Goal: Task Accomplishment & Management: Manage account settings

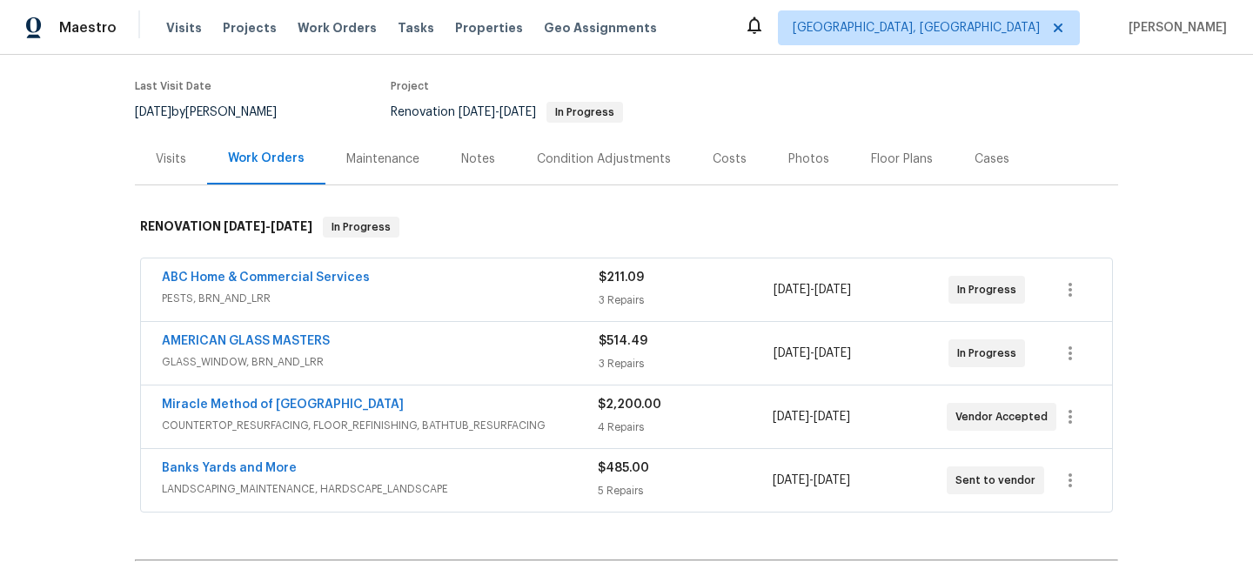
scroll to position [152, 0]
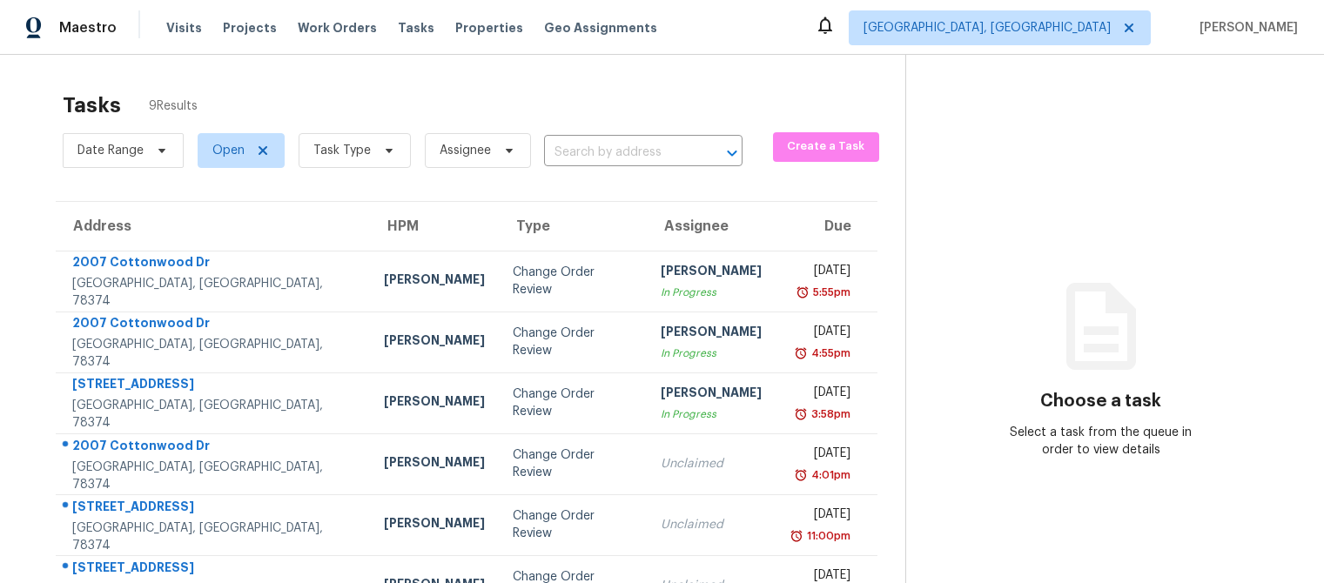
scroll to position [68, 0]
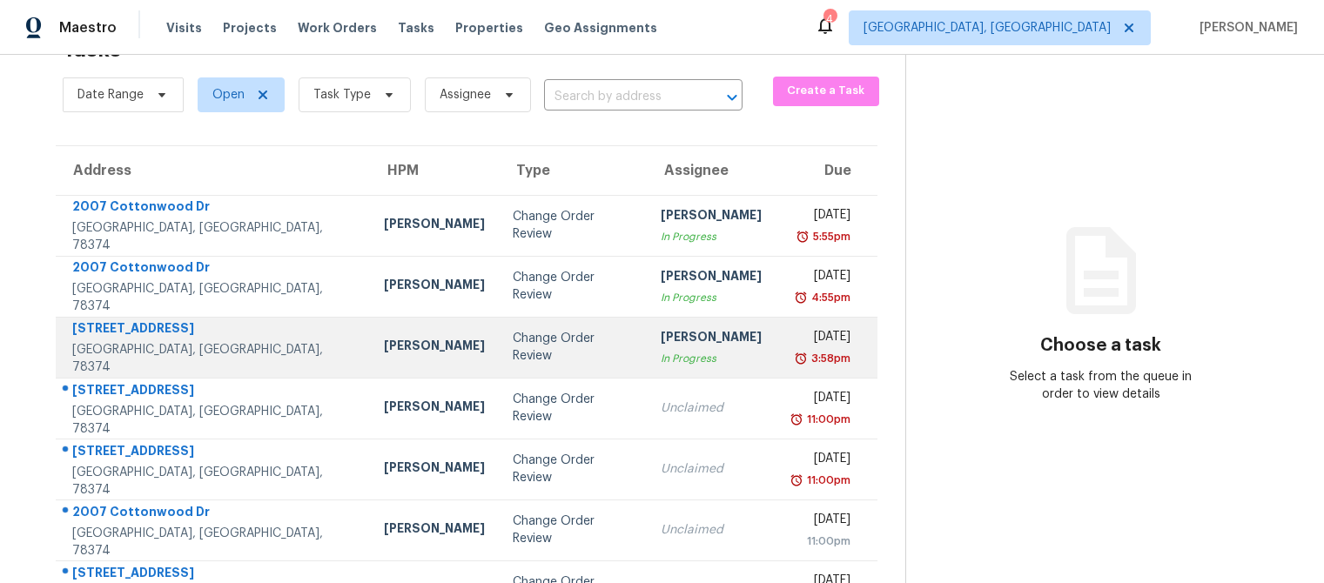
scroll to position [183, 0]
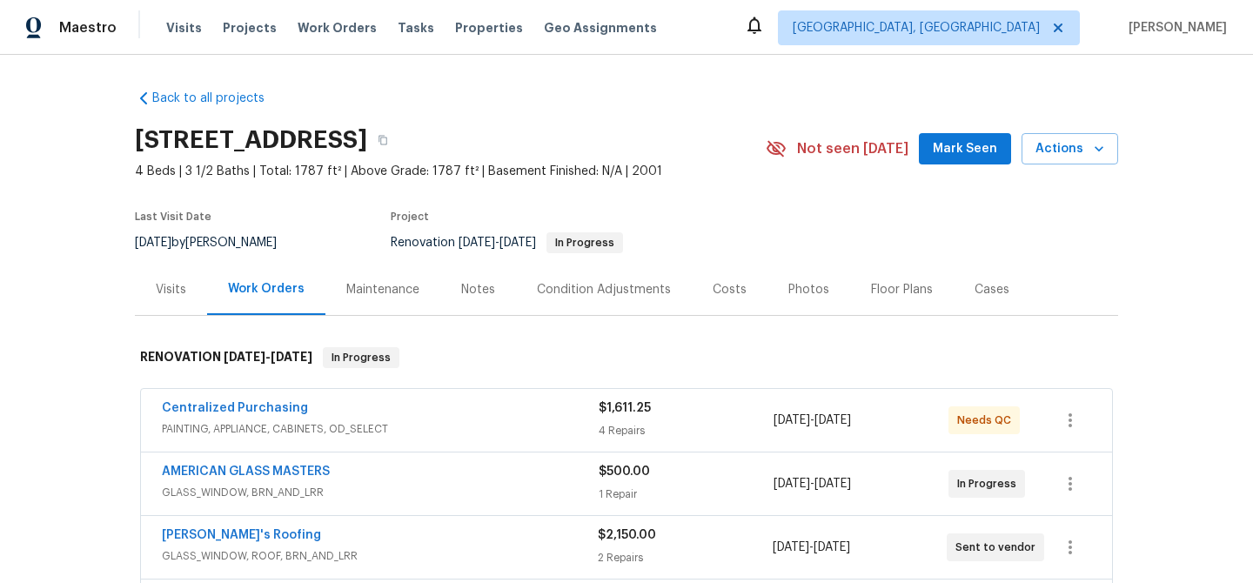
scroll to position [292, 0]
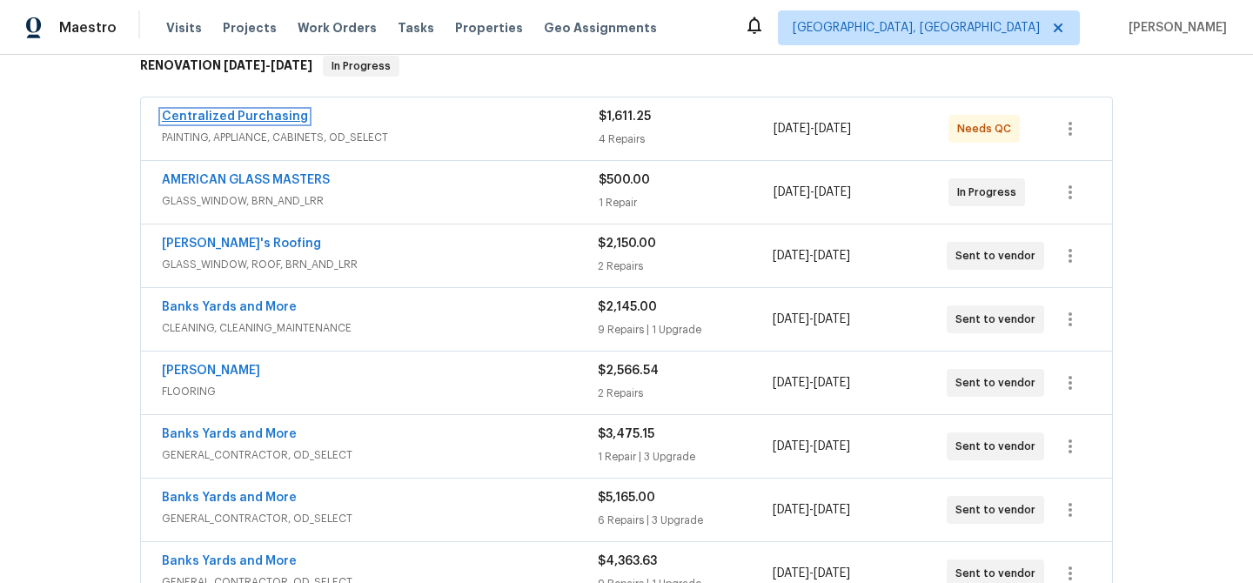
click at [216, 119] on link "Centralized Purchasing" at bounding box center [235, 117] width 146 height 12
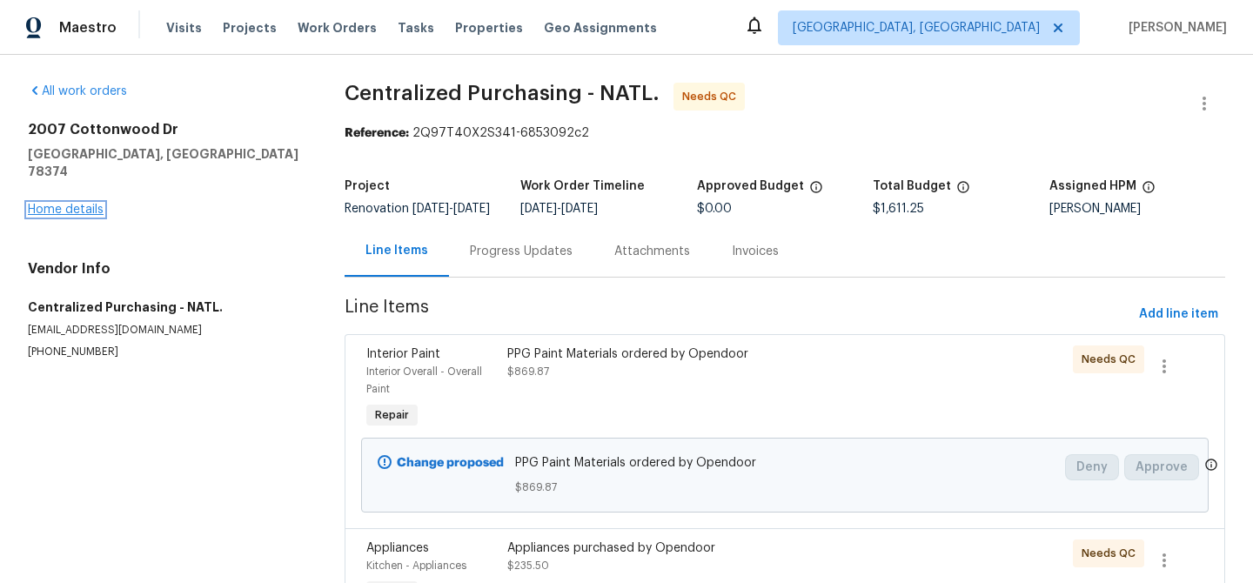
click at [88, 204] on link "Home details" at bounding box center [66, 210] width 76 height 12
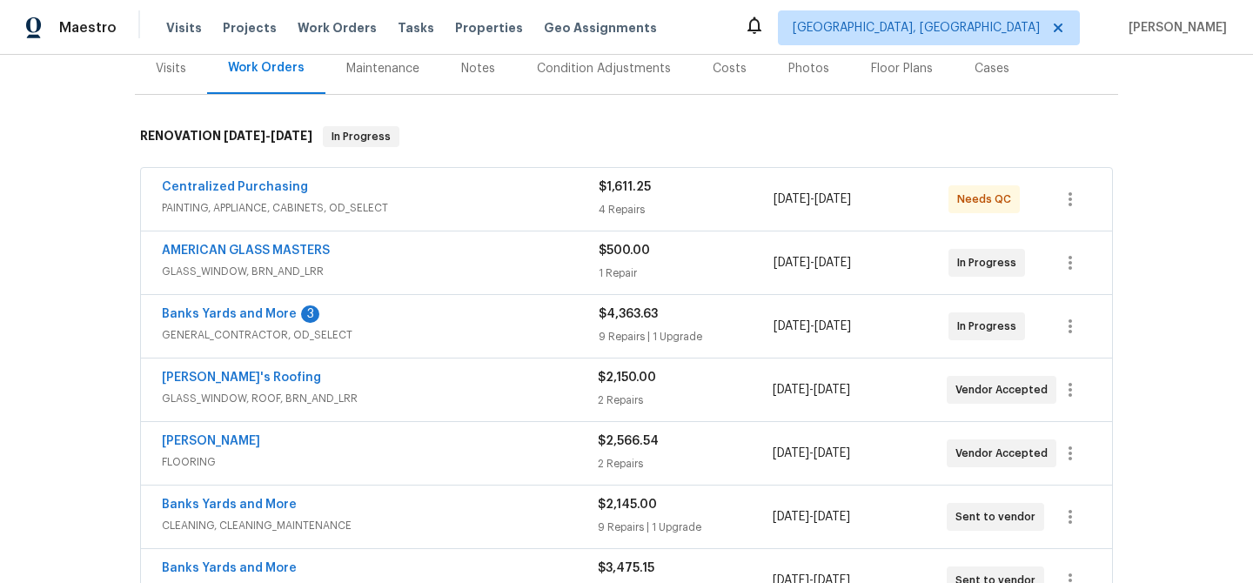
scroll to position [255, 0]
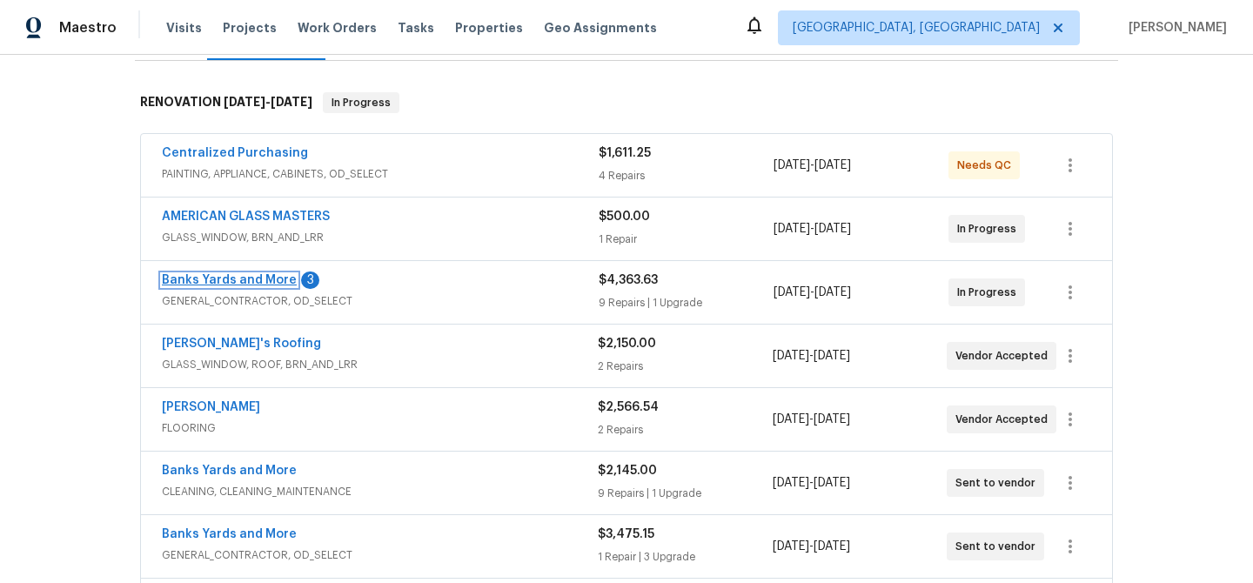
click at [228, 282] on link "Banks Yards and More" at bounding box center [229, 280] width 135 height 12
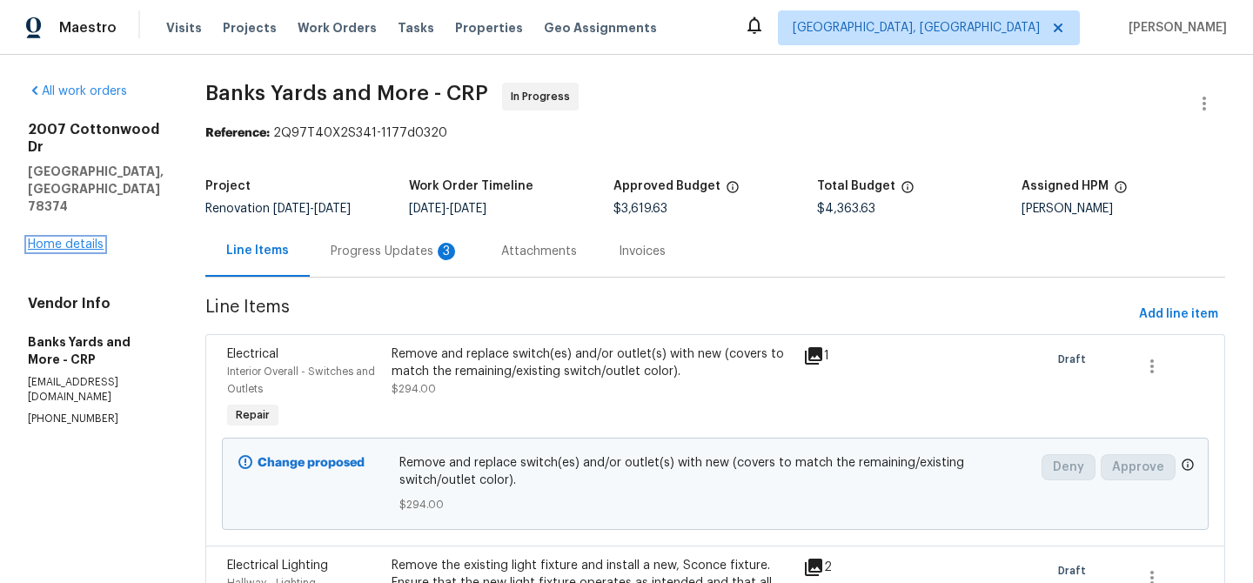
click at [84, 238] on link "Home details" at bounding box center [66, 244] width 76 height 12
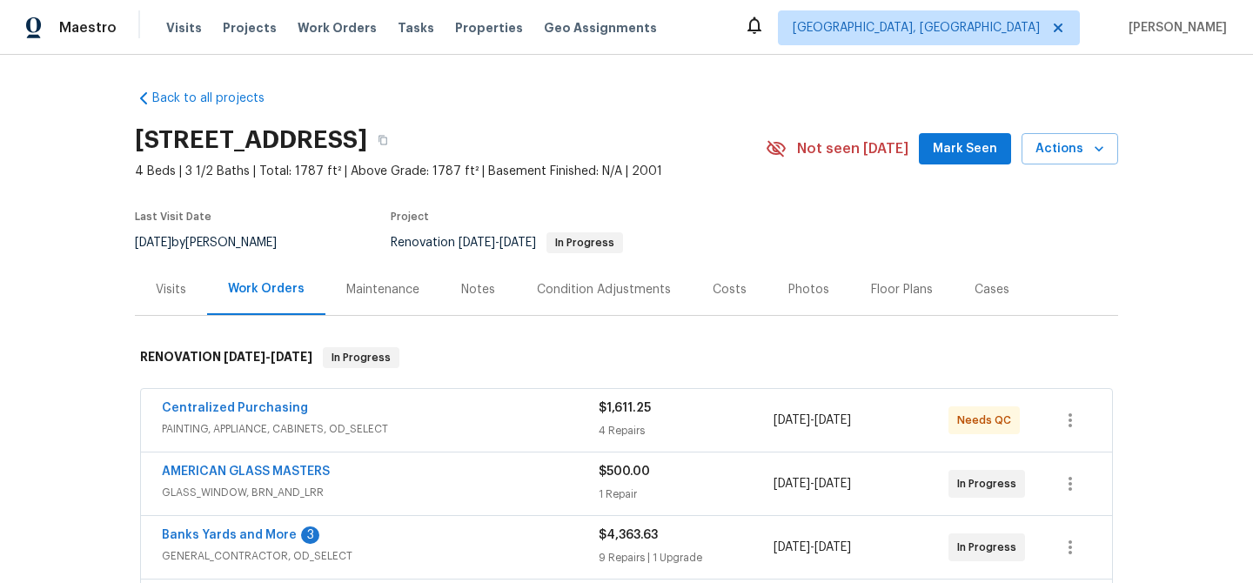
scroll to position [331, 0]
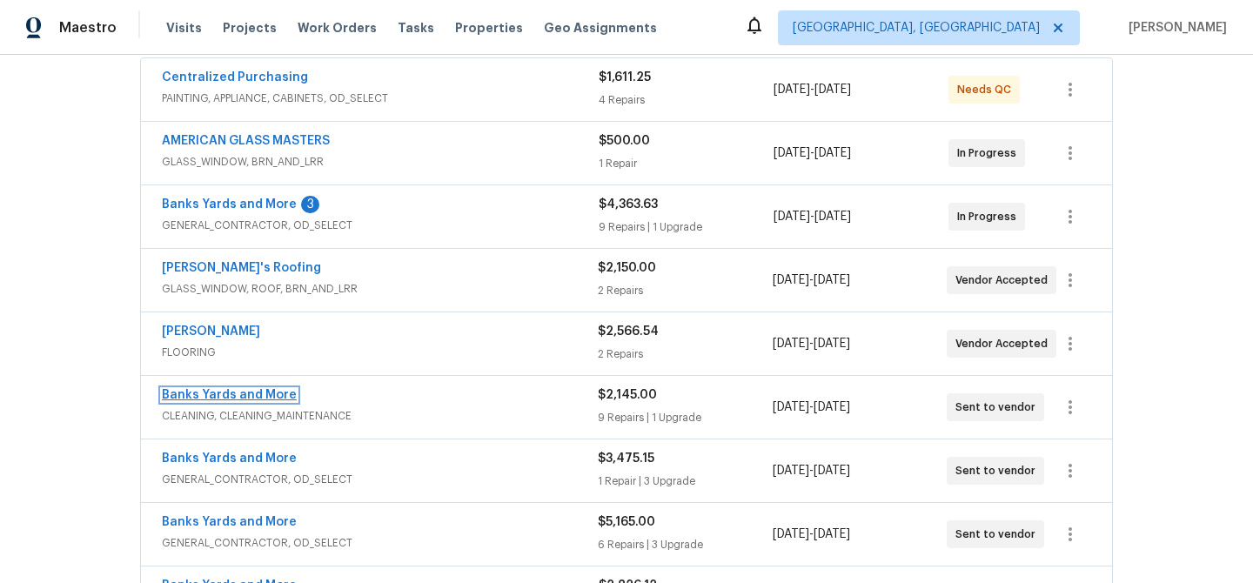
click at [193, 399] on link "Banks Yards and More" at bounding box center [229, 395] width 135 height 12
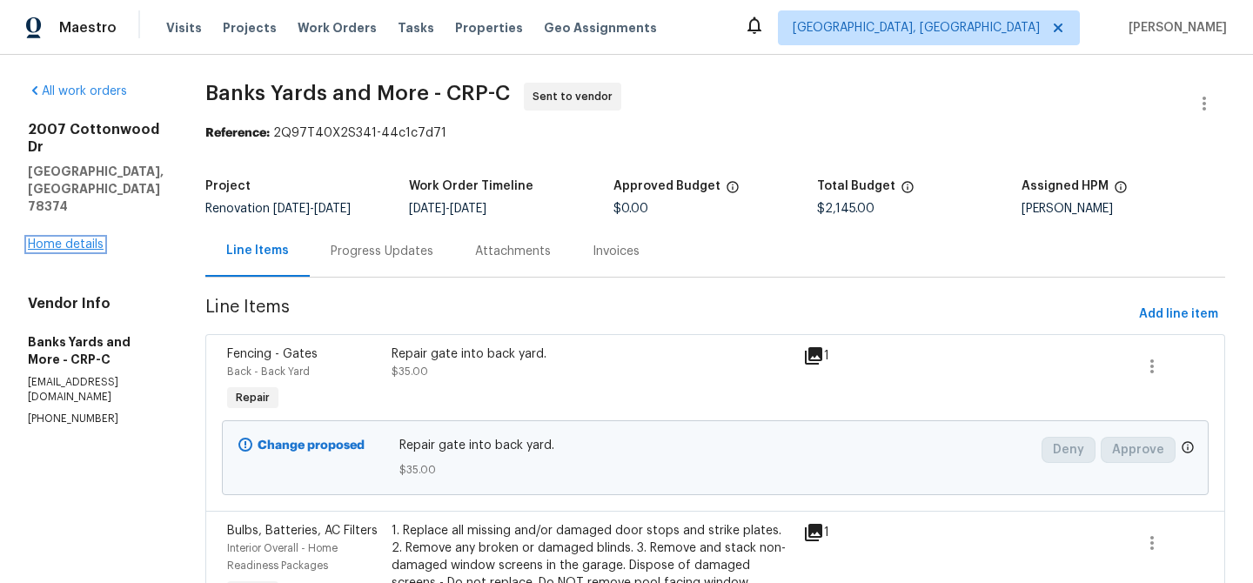
click at [77, 238] on link "Home details" at bounding box center [66, 244] width 76 height 12
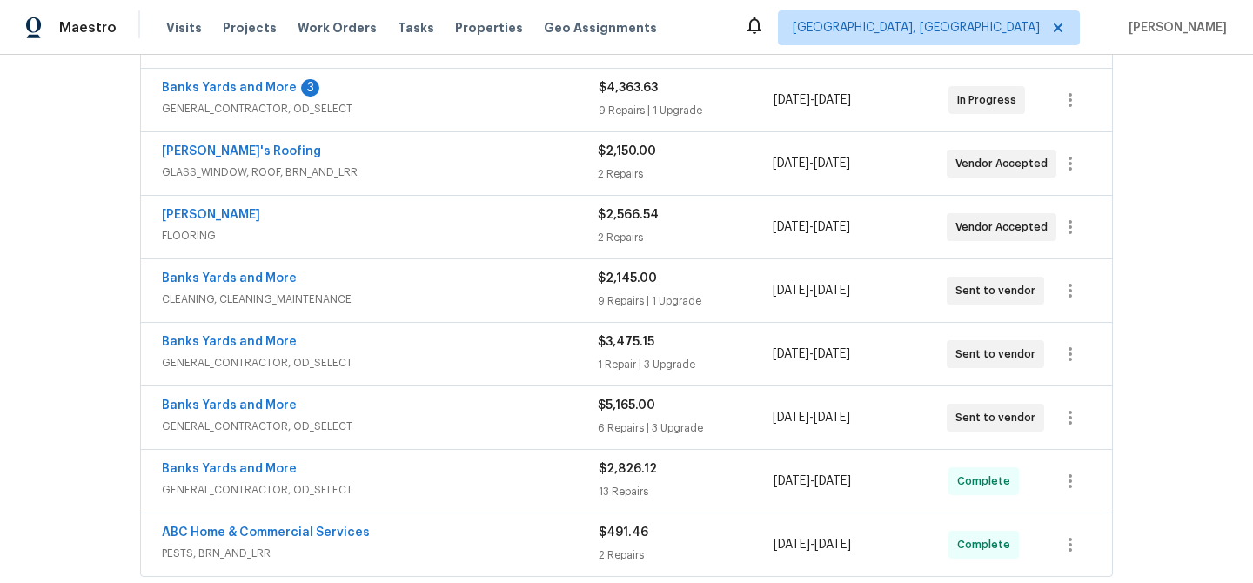
scroll to position [484, 0]
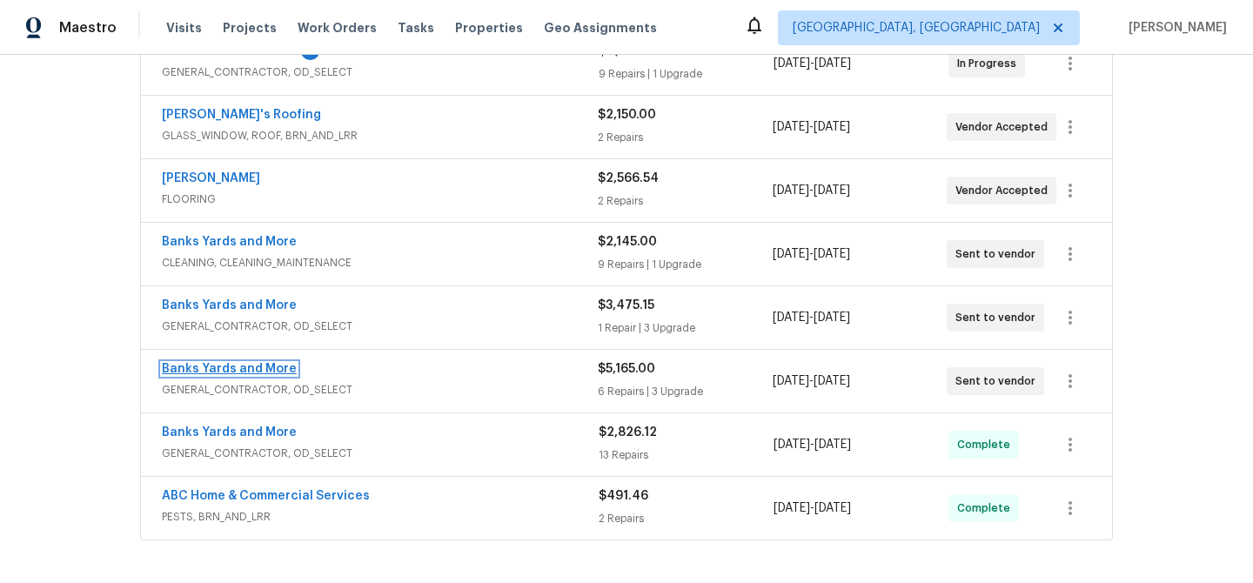
click at [210, 369] on link "Banks Yards and More" at bounding box center [229, 369] width 135 height 12
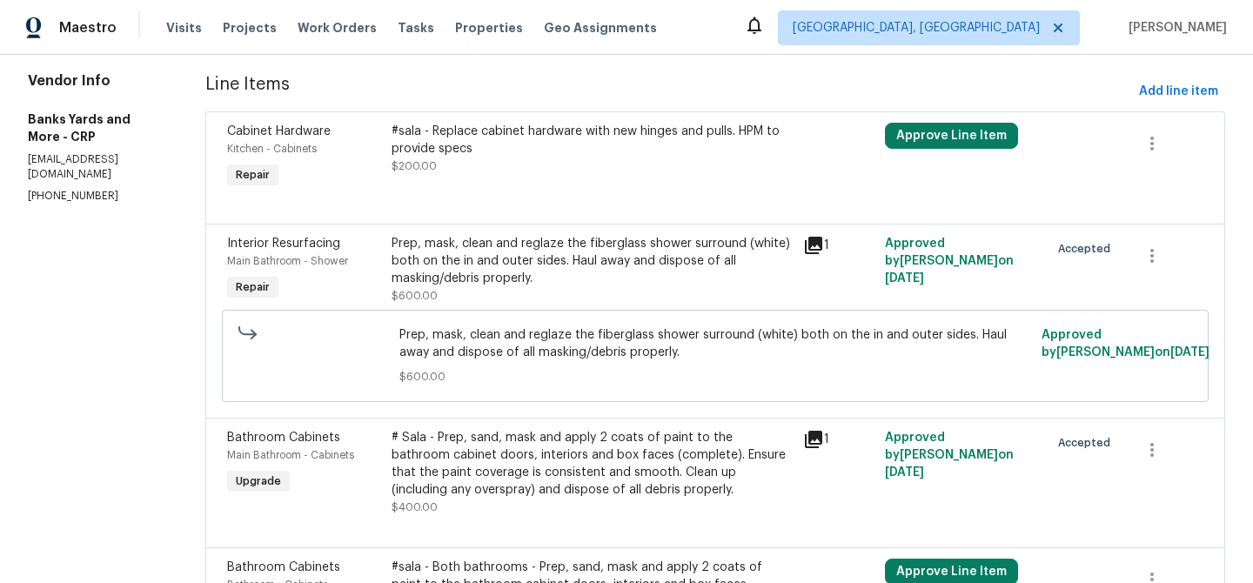
scroll to position [233, 0]
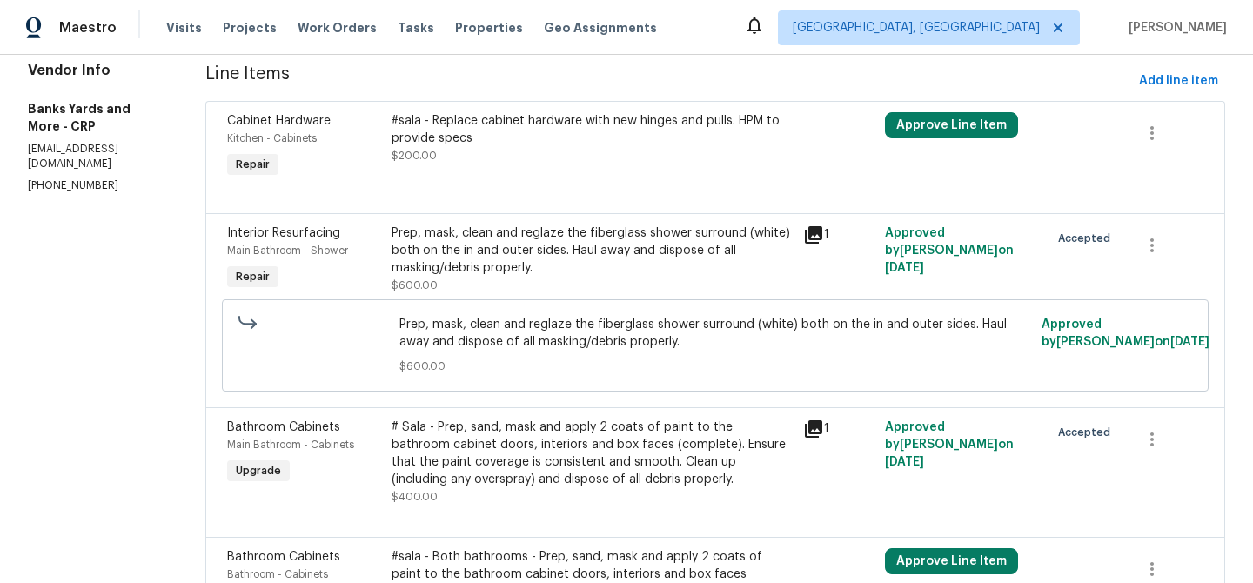
click at [352, 147] on div "Cabinet Hardware Kitchen - Cabinets Repair" at bounding box center [304, 147] width 164 height 80
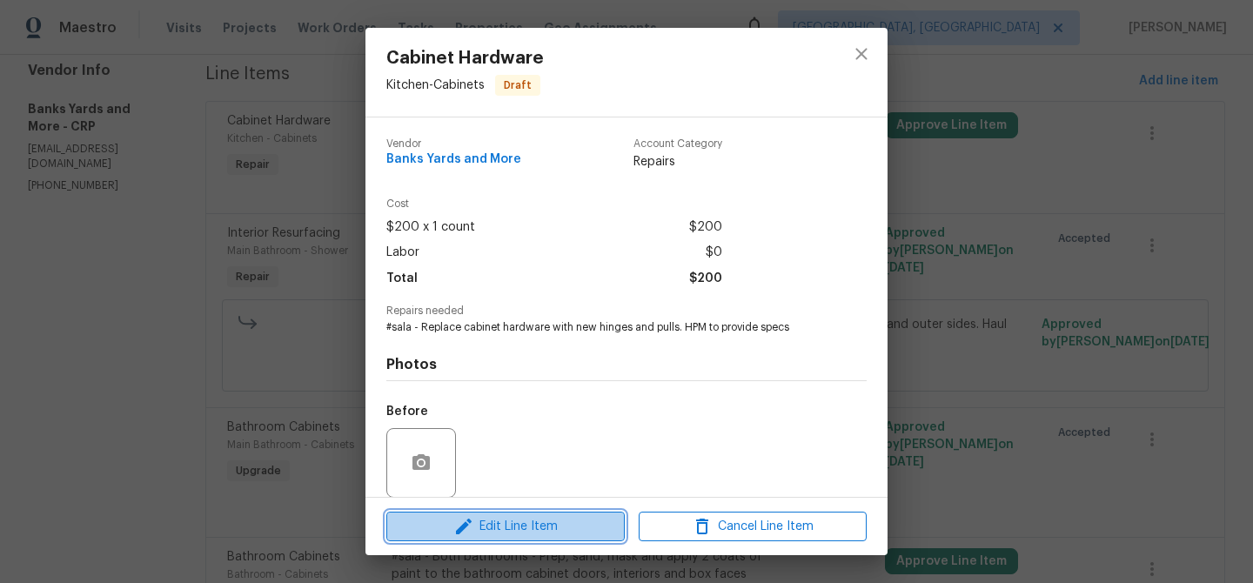
click at [514, 524] on span "Edit Line Item" at bounding box center [506, 527] width 228 height 22
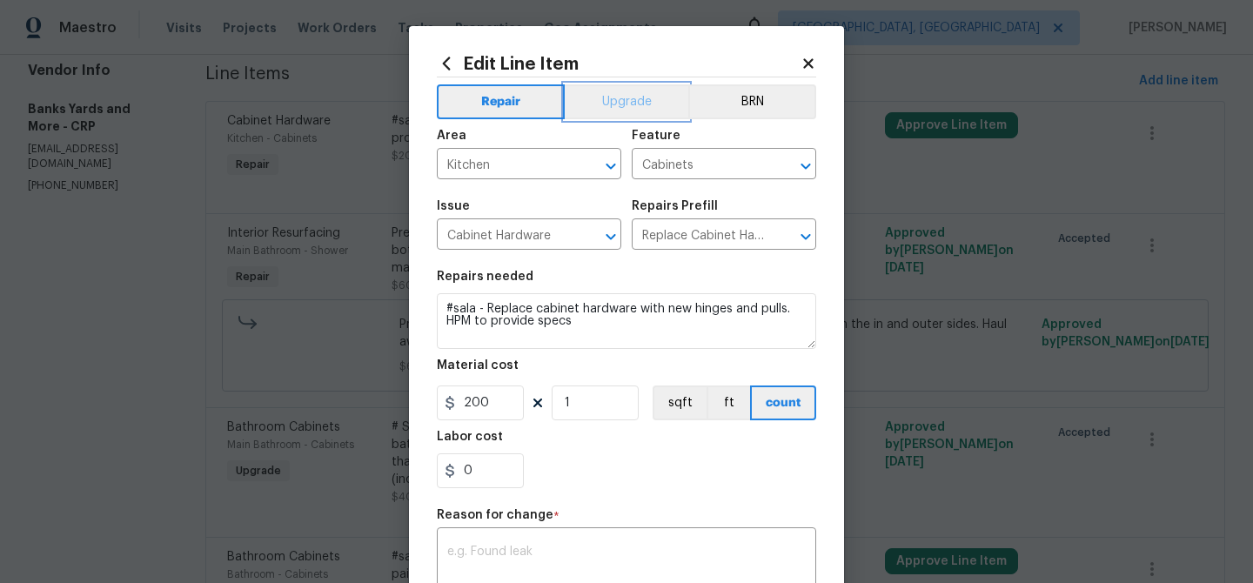
click at [605, 112] on button "Upgrade" at bounding box center [627, 101] width 124 height 35
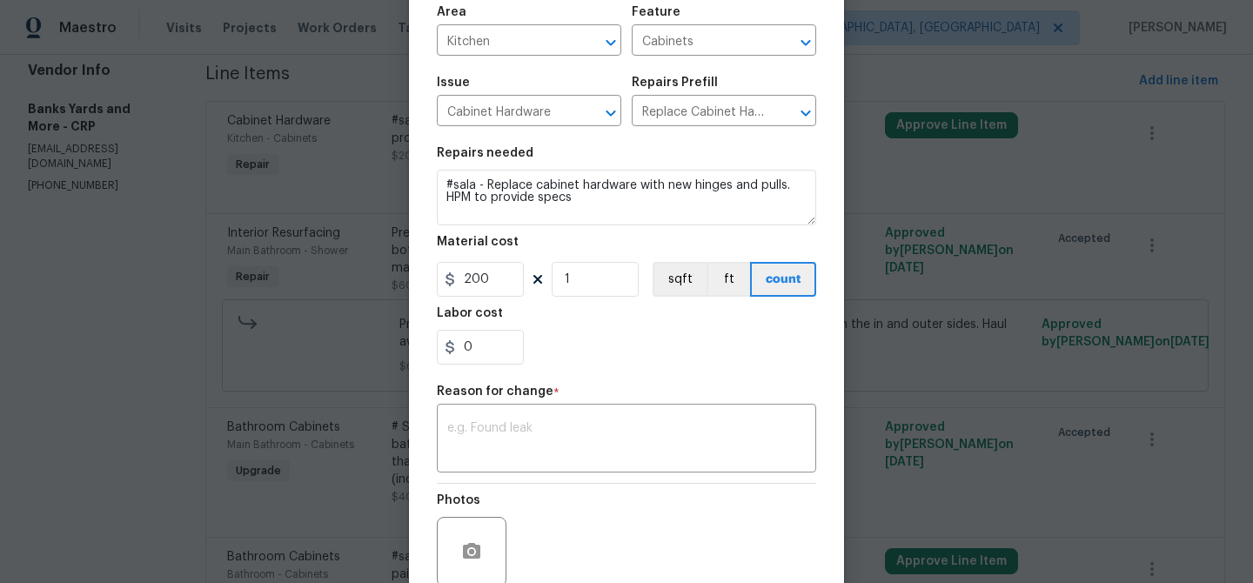
scroll to position [274, 0]
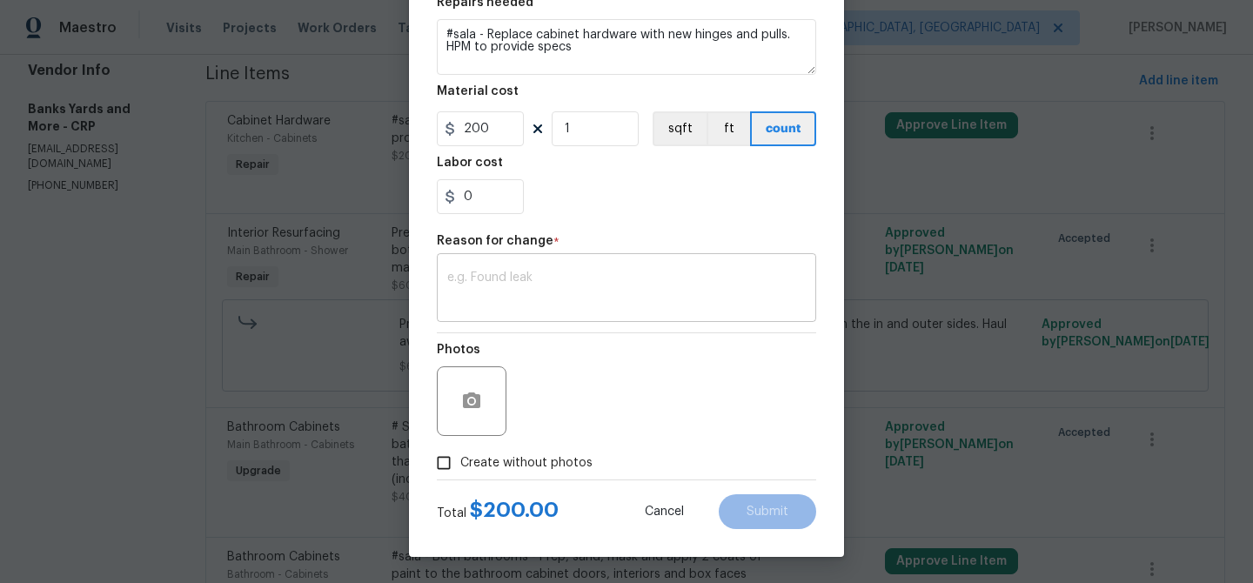
click at [470, 278] on textarea at bounding box center [626, 289] width 359 height 37
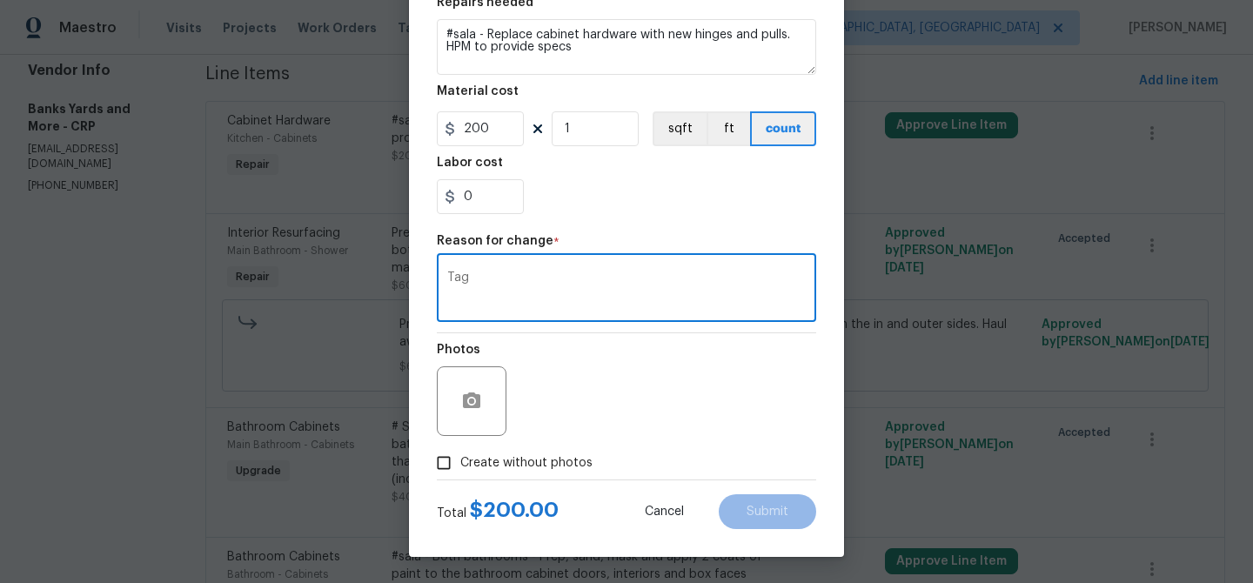
type textarea "Tag"
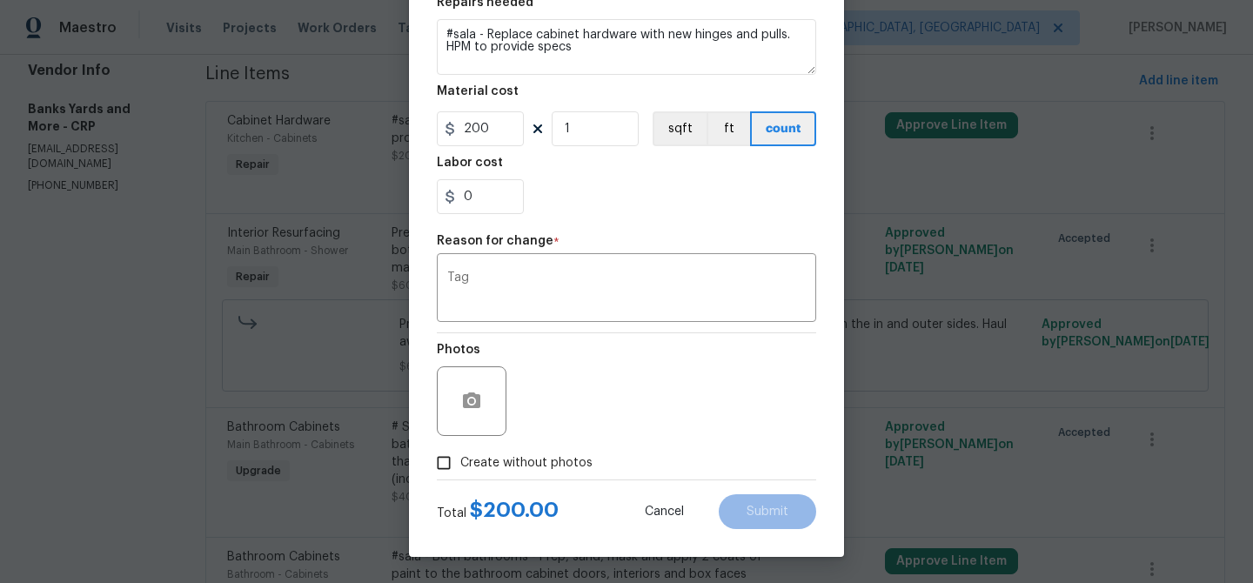
click at [579, 401] on div "Photos" at bounding box center [626, 389] width 379 height 113
click at [435, 463] on input "Create without photos" at bounding box center [443, 462] width 33 height 33
checkbox input "true"
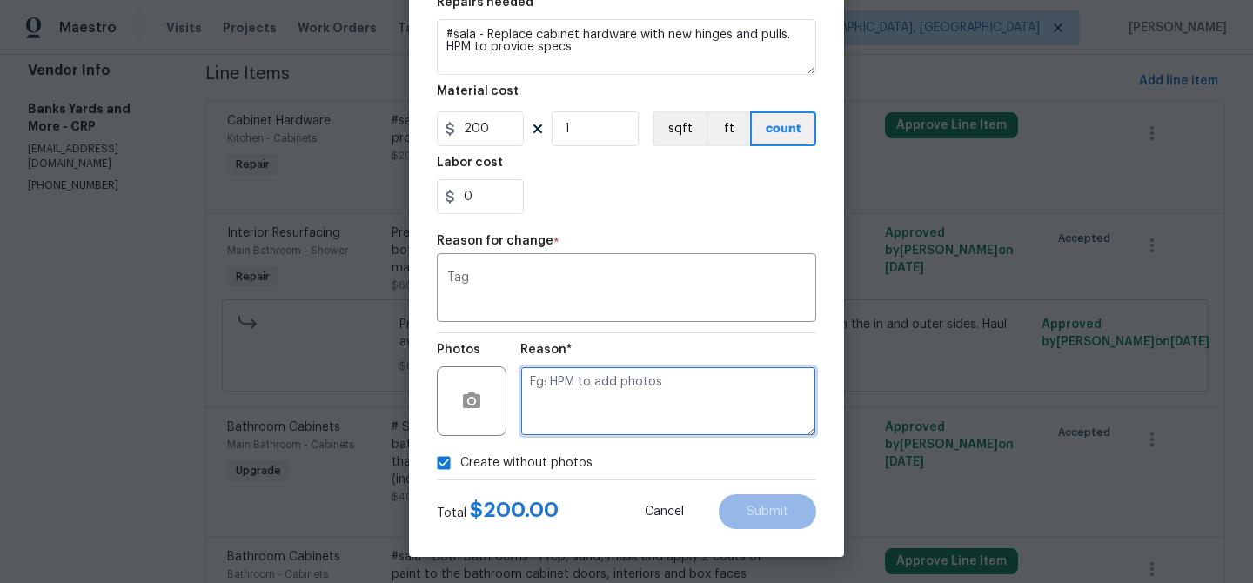
click at [578, 387] on textarea at bounding box center [668, 401] width 296 height 70
type textarea "SAla"
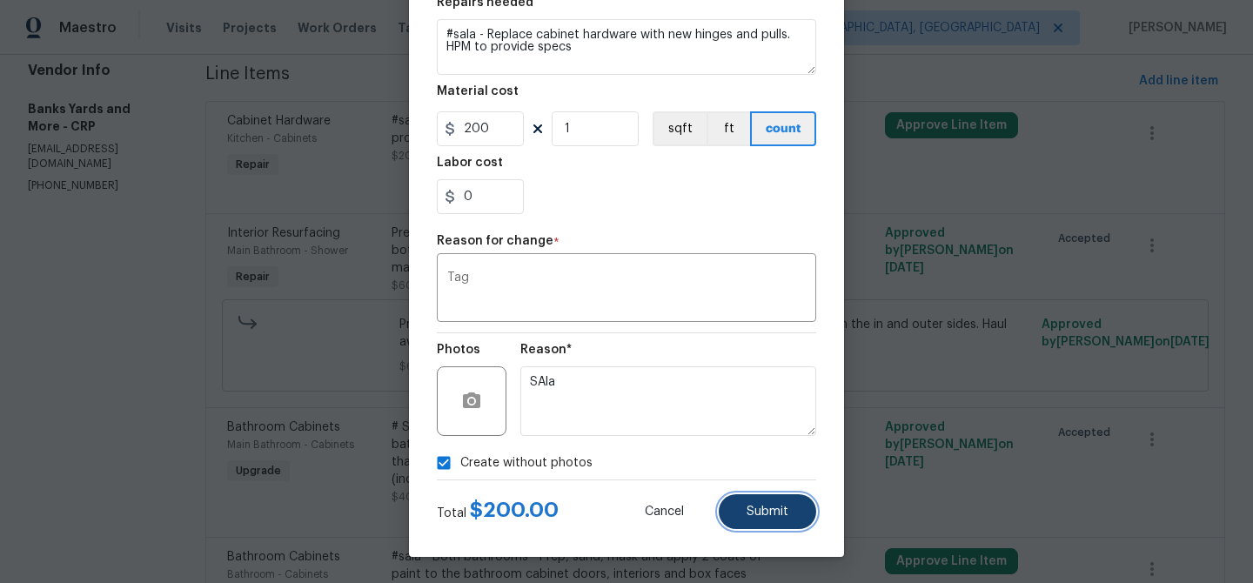
click at [747, 506] on span "Submit" at bounding box center [768, 512] width 42 height 13
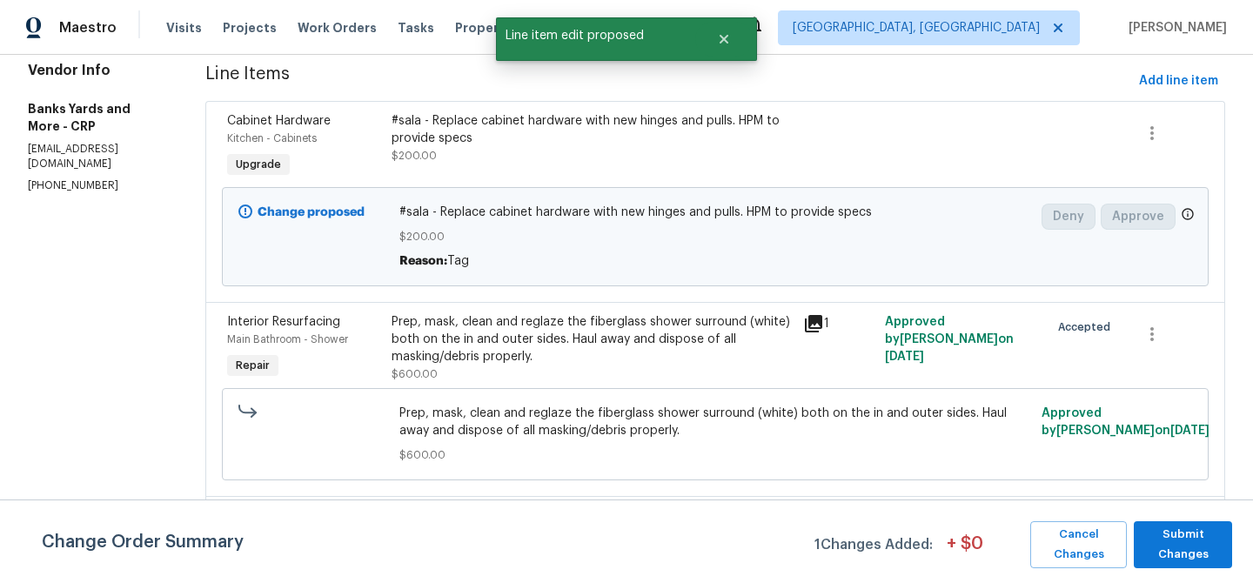
scroll to position [0, 0]
click at [1168, 540] on span "Submit Changes" at bounding box center [1183, 545] width 81 height 40
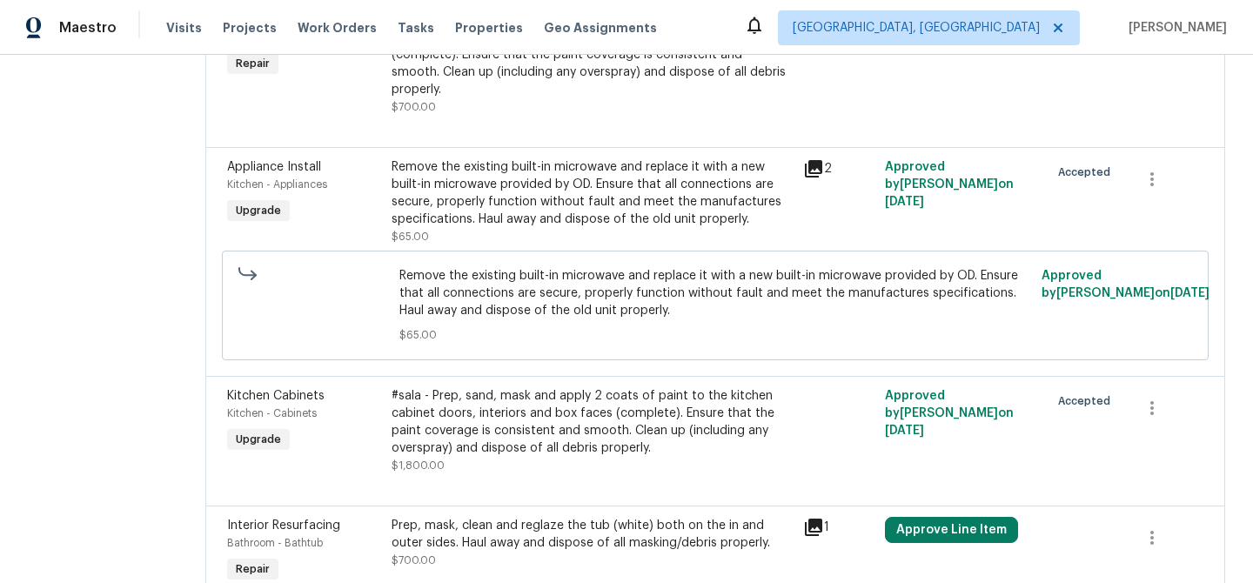
scroll to position [1165, 0]
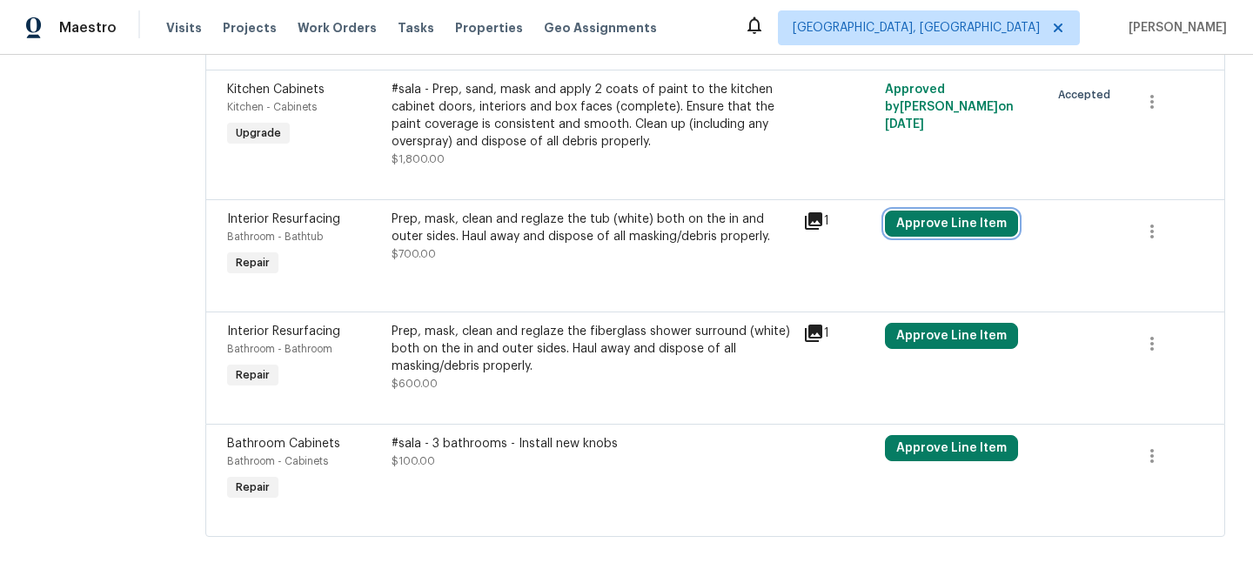
click at [963, 211] on button "Approve Line Item" at bounding box center [951, 224] width 133 height 26
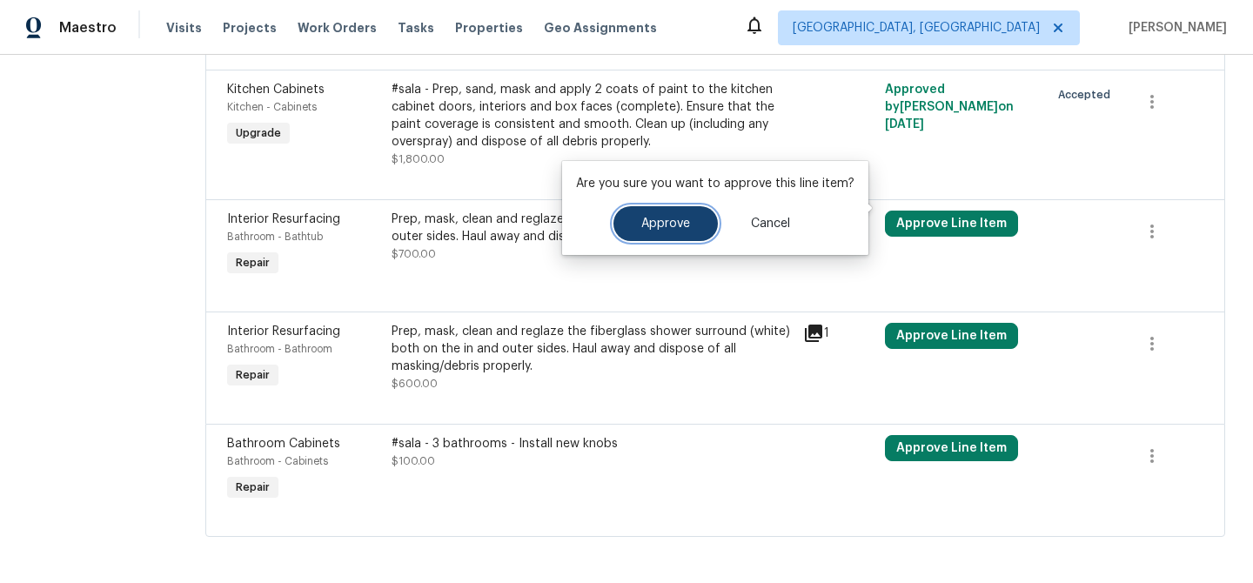
click at [681, 235] on button "Approve" at bounding box center [665, 223] width 104 height 35
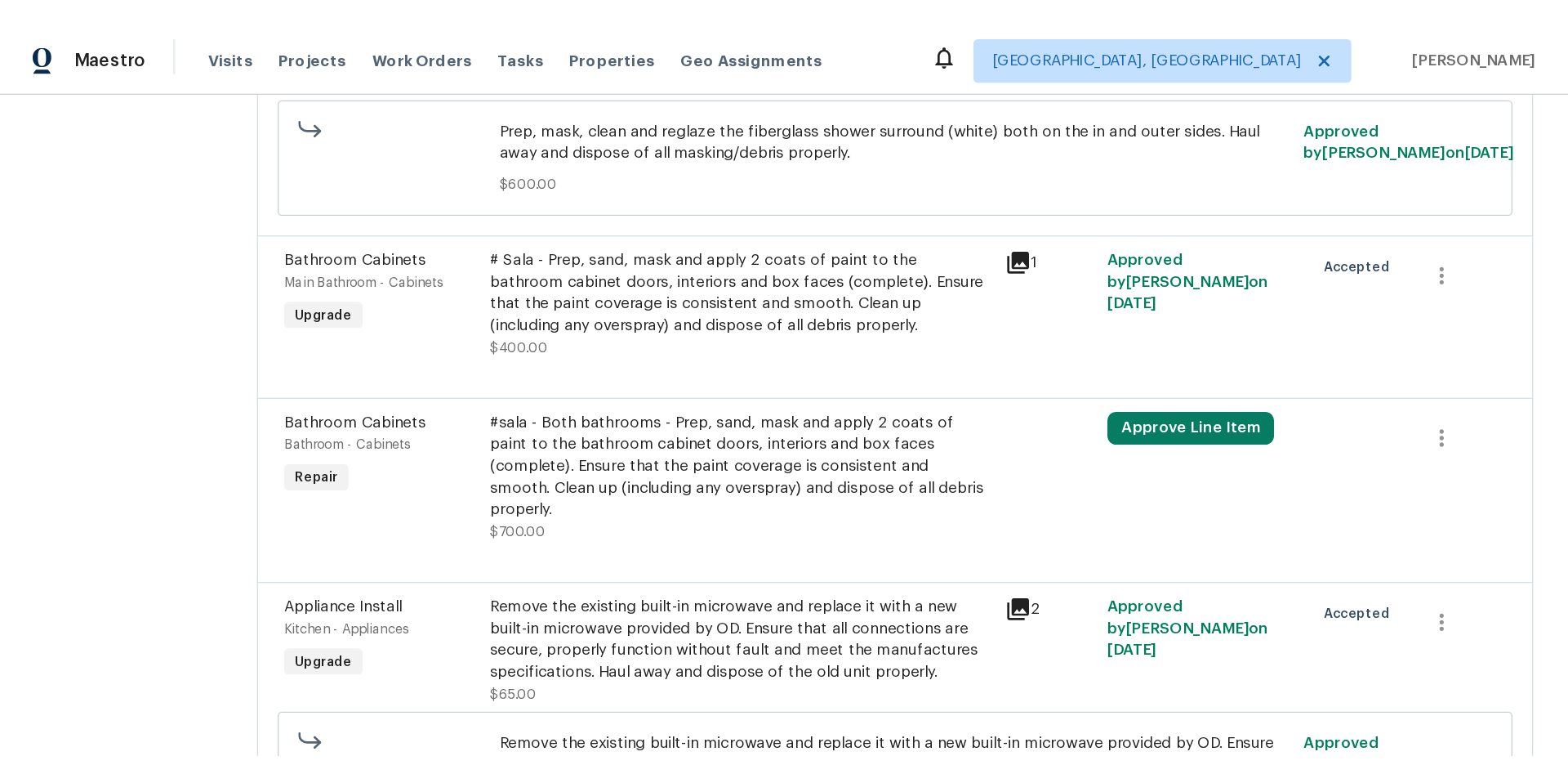
scroll to position [531, 0]
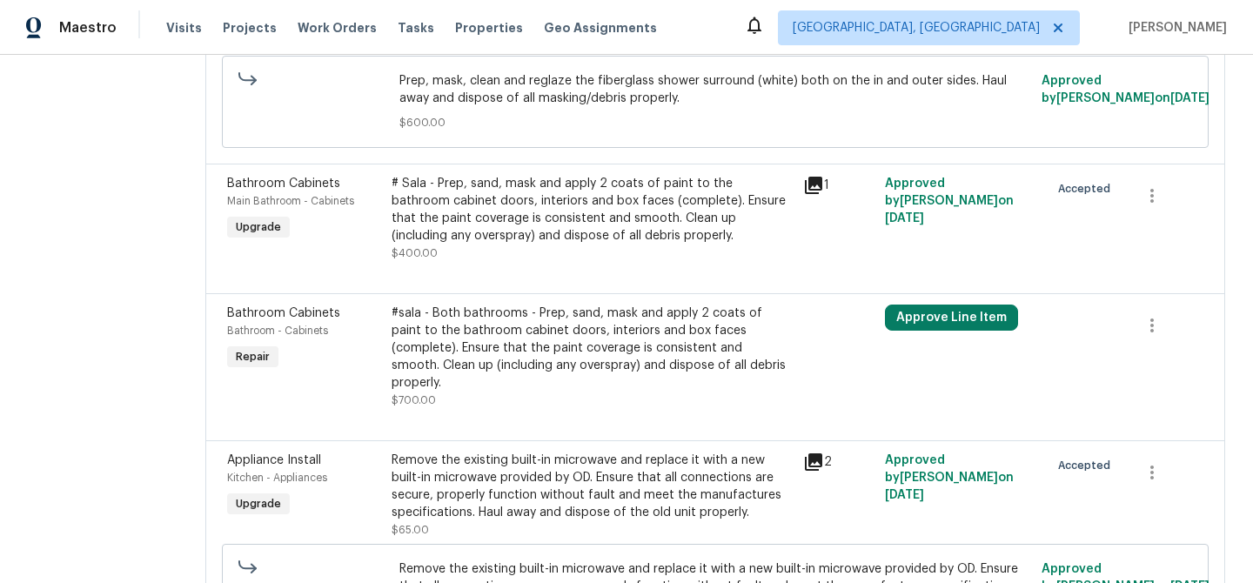
click at [95, 192] on section "All work orders 2007 Cottonwood Dr Portland, TX 78374 Home details Vendor Info …" at bounding box center [96, 337] width 136 height 1640
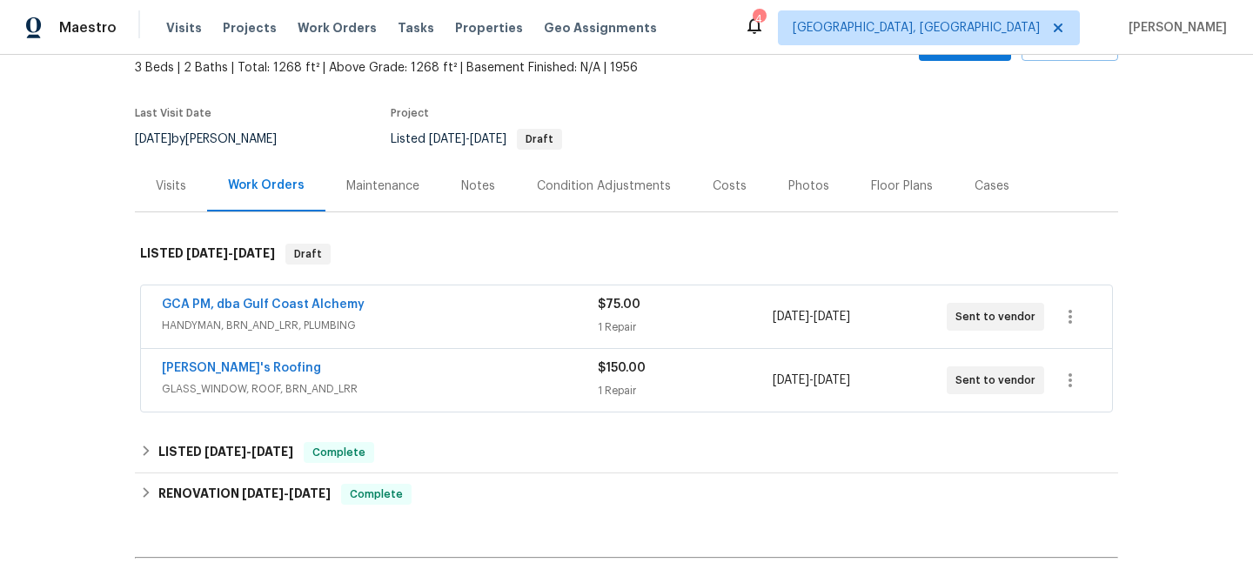
scroll to position [181, 0]
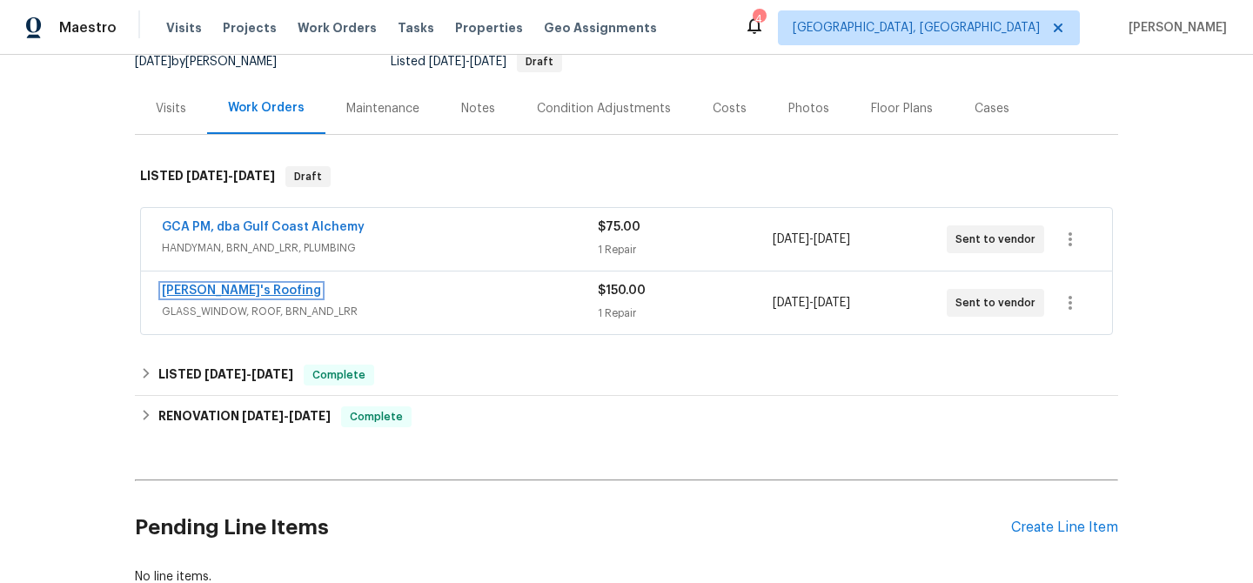
click at [176, 285] on link "Randy's Roofing" at bounding box center [241, 291] width 159 height 12
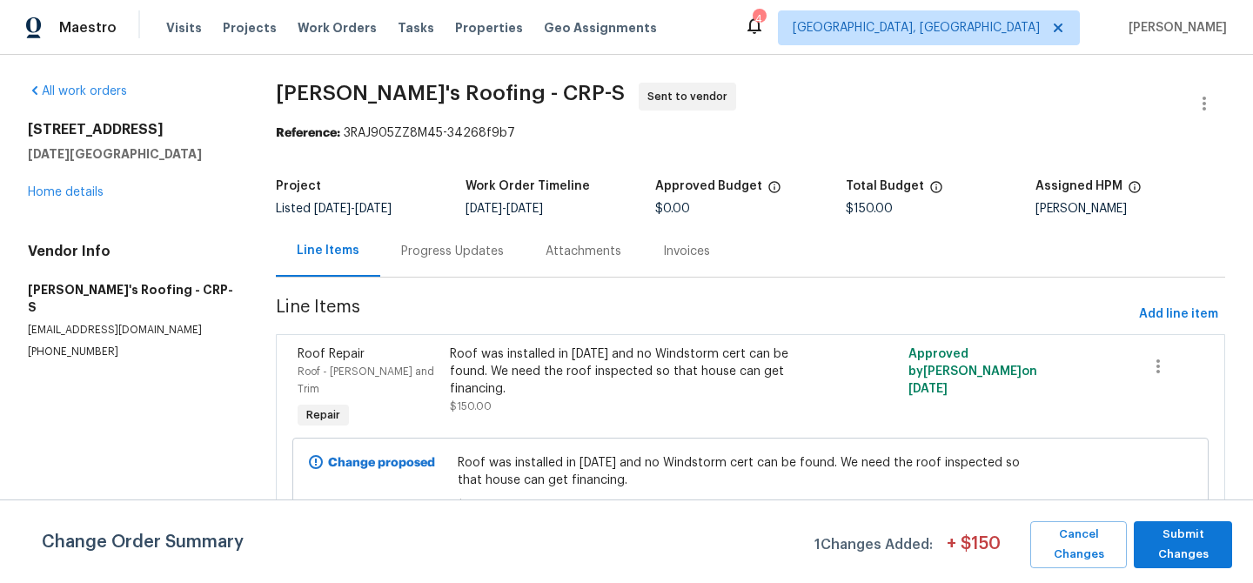
click at [503, 254] on div "Progress Updates" at bounding box center [452, 251] width 103 height 17
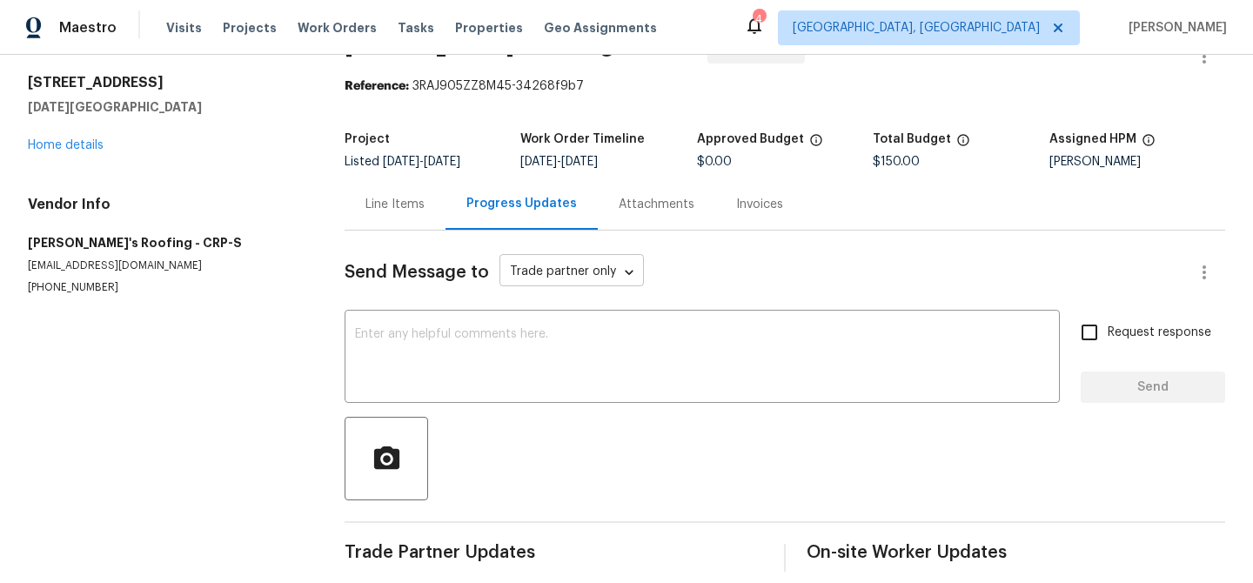
scroll to position [77, 0]
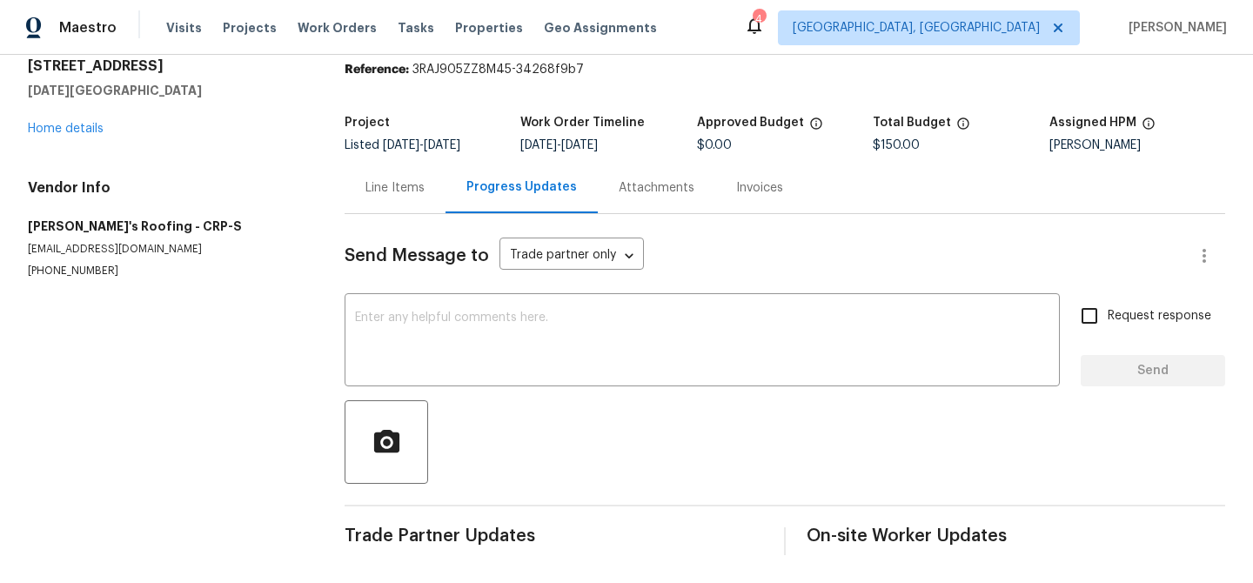
click at [383, 179] on div "Line Items" at bounding box center [394, 187] width 59 height 17
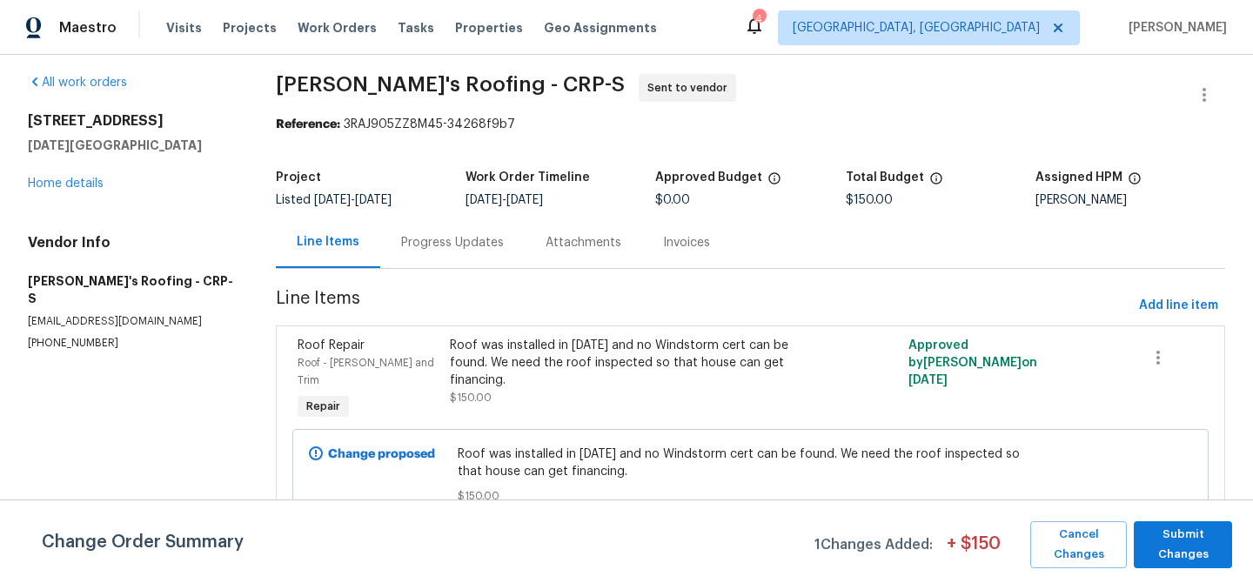
click at [60, 191] on div "6042 Hugo Dr Corpus Christi, TX 78412 Home details" at bounding box center [131, 152] width 206 height 80
click at [59, 183] on link "Home details" at bounding box center [66, 184] width 76 height 12
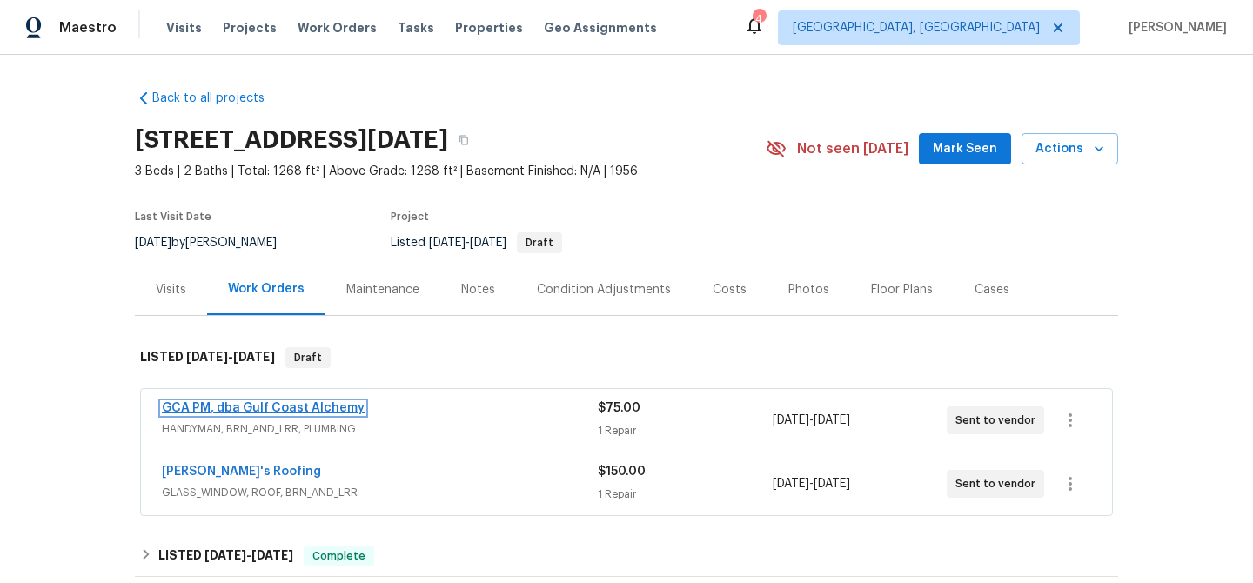
click at [252, 407] on link "GCA PM, dba Gulf Coast Alchemy" at bounding box center [263, 408] width 203 height 12
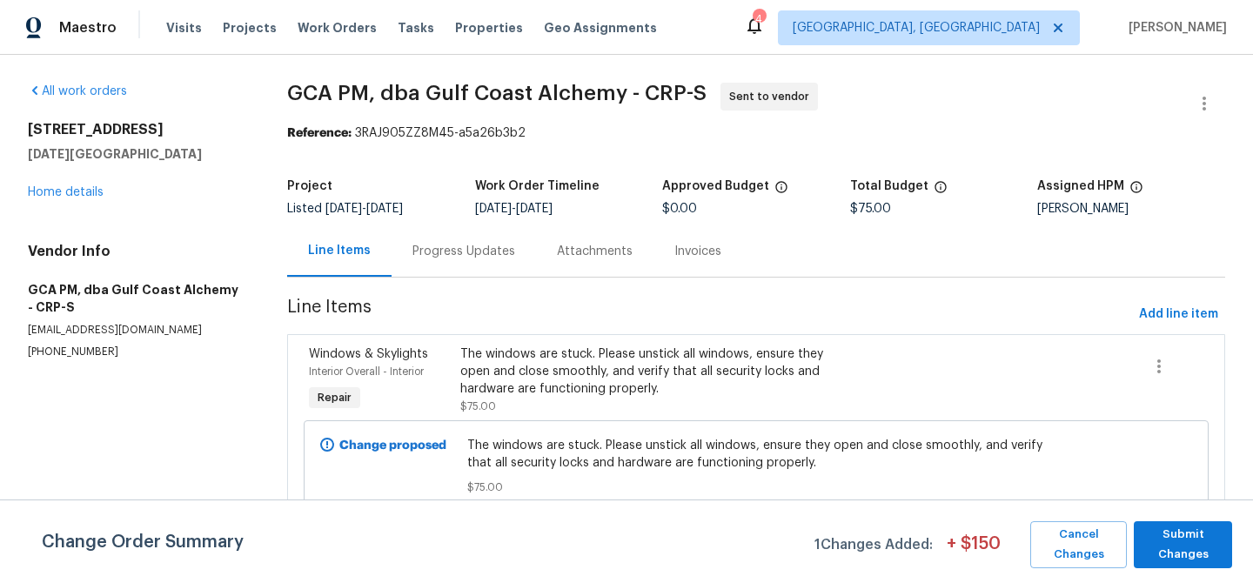
click at [435, 254] on div "Progress Updates" at bounding box center [463, 251] width 103 height 17
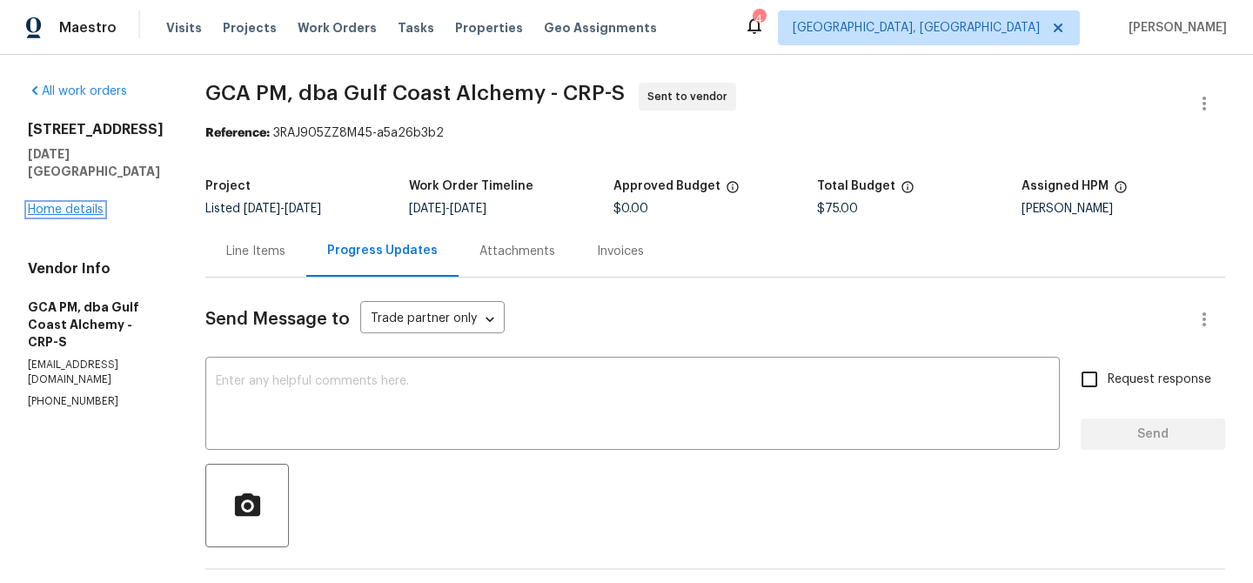
click at [62, 204] on link "Home details" at bounding box center [66, 210] width 76 height 12
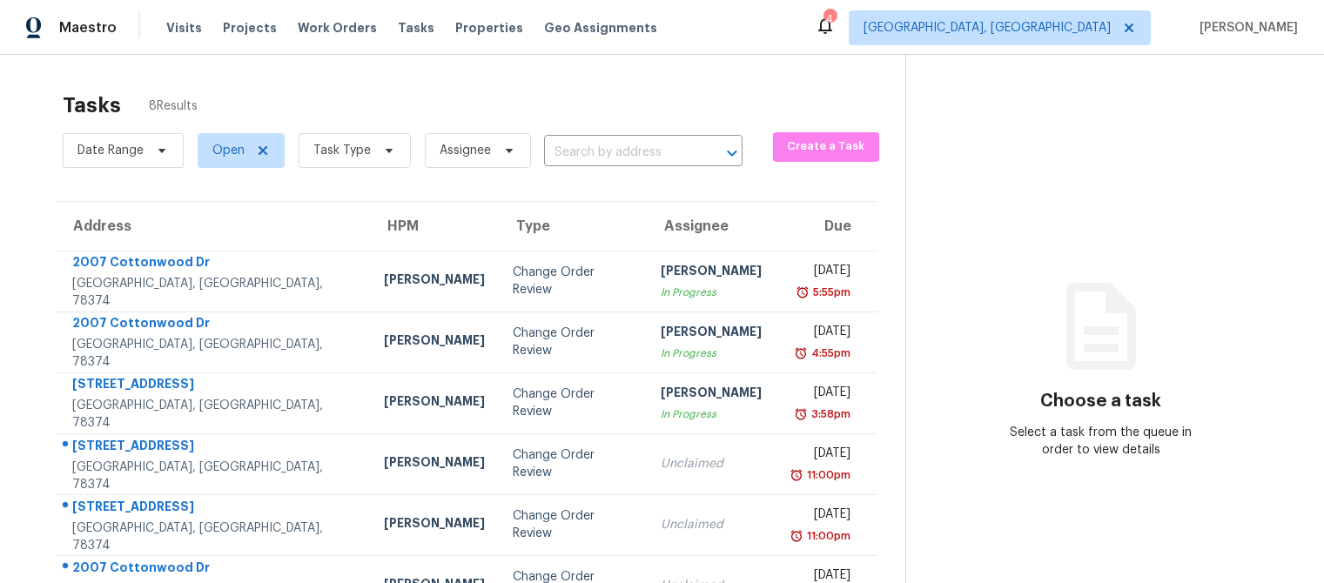
scroll to position [183, 0]
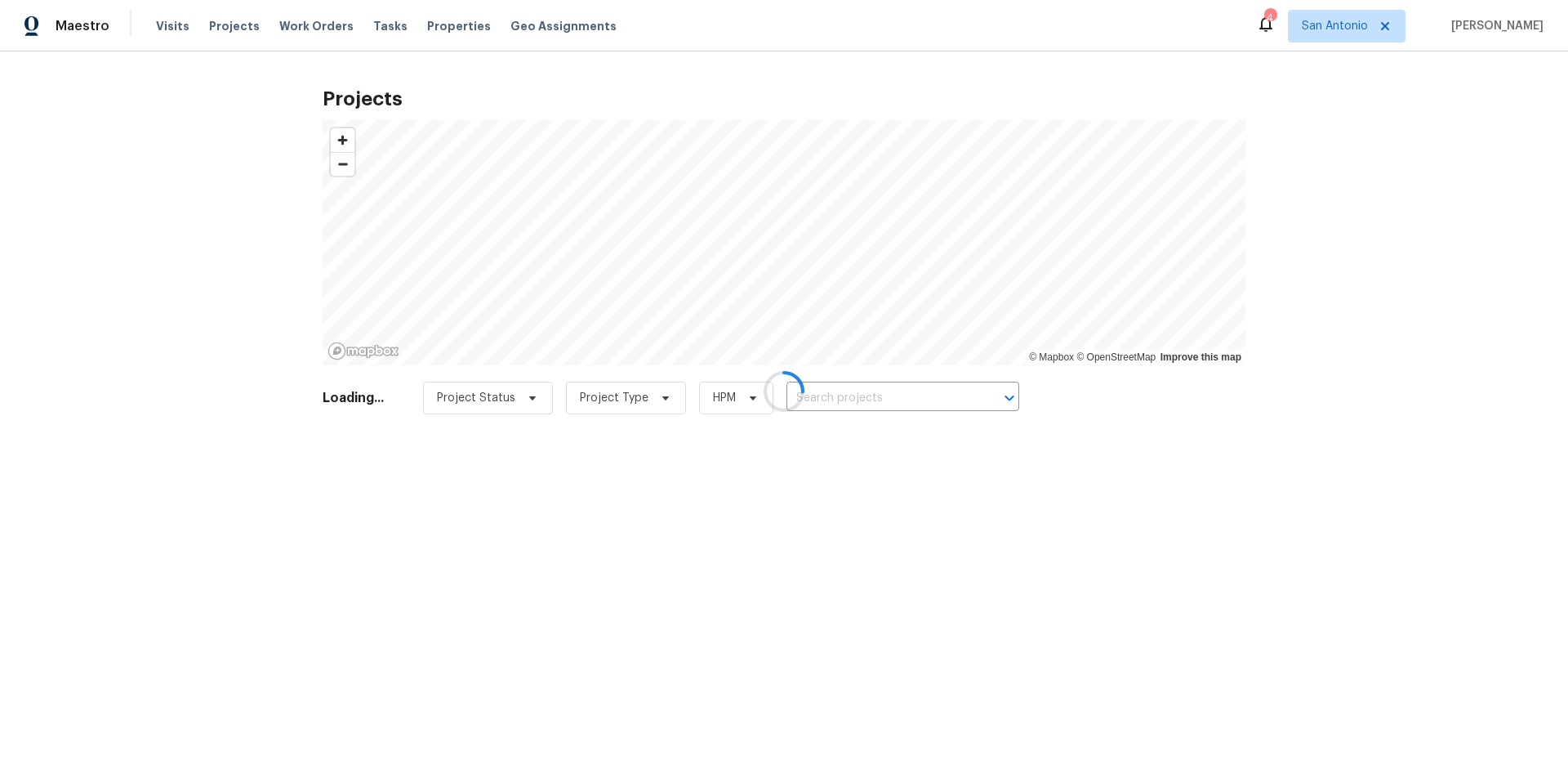
click at [1006, 398] on div at bounding box center [784, 392] width 1568 height 783
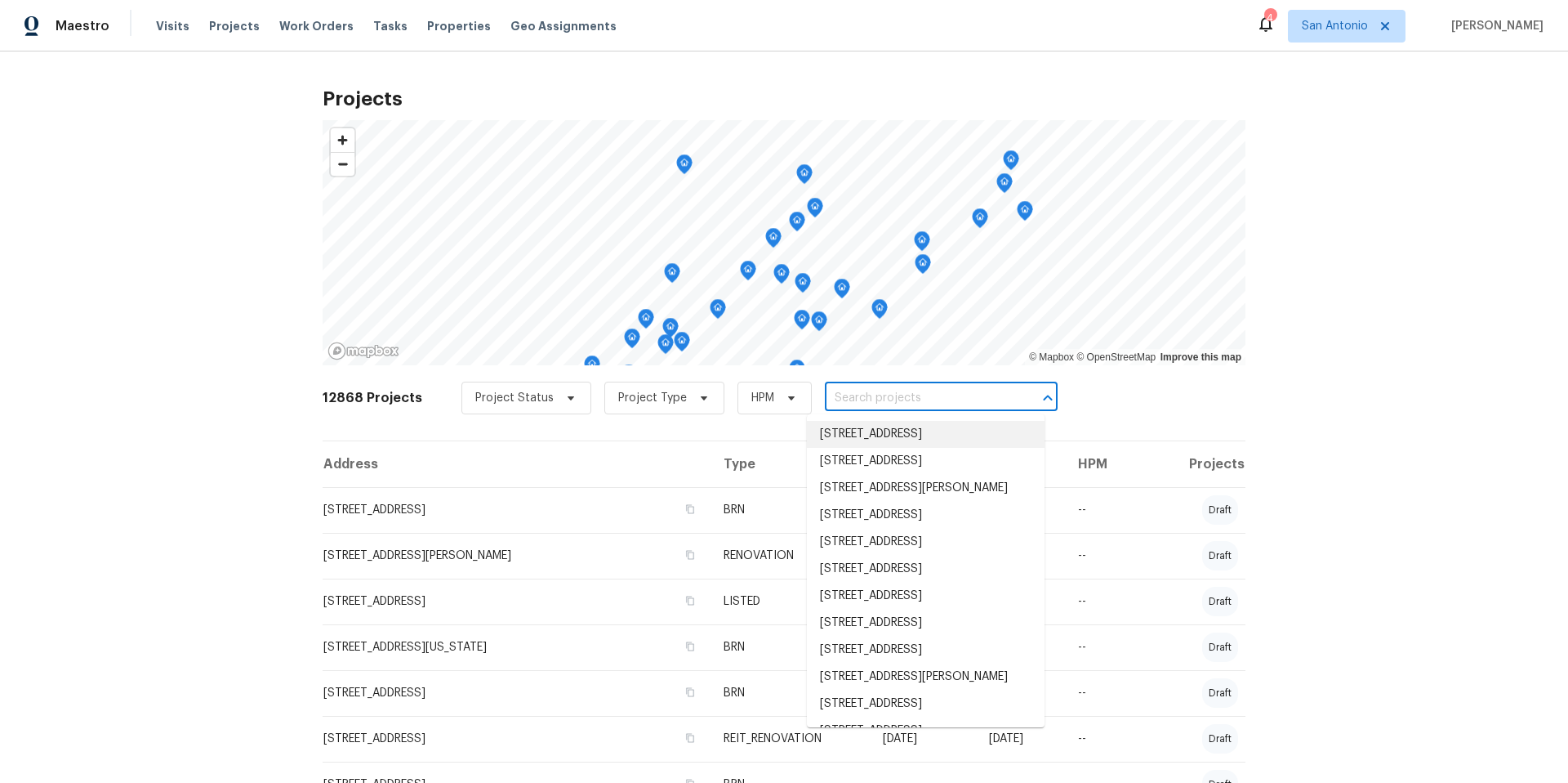
click at [935, 404] on input "text" at bounding box center [918, 398] width 187 height 25
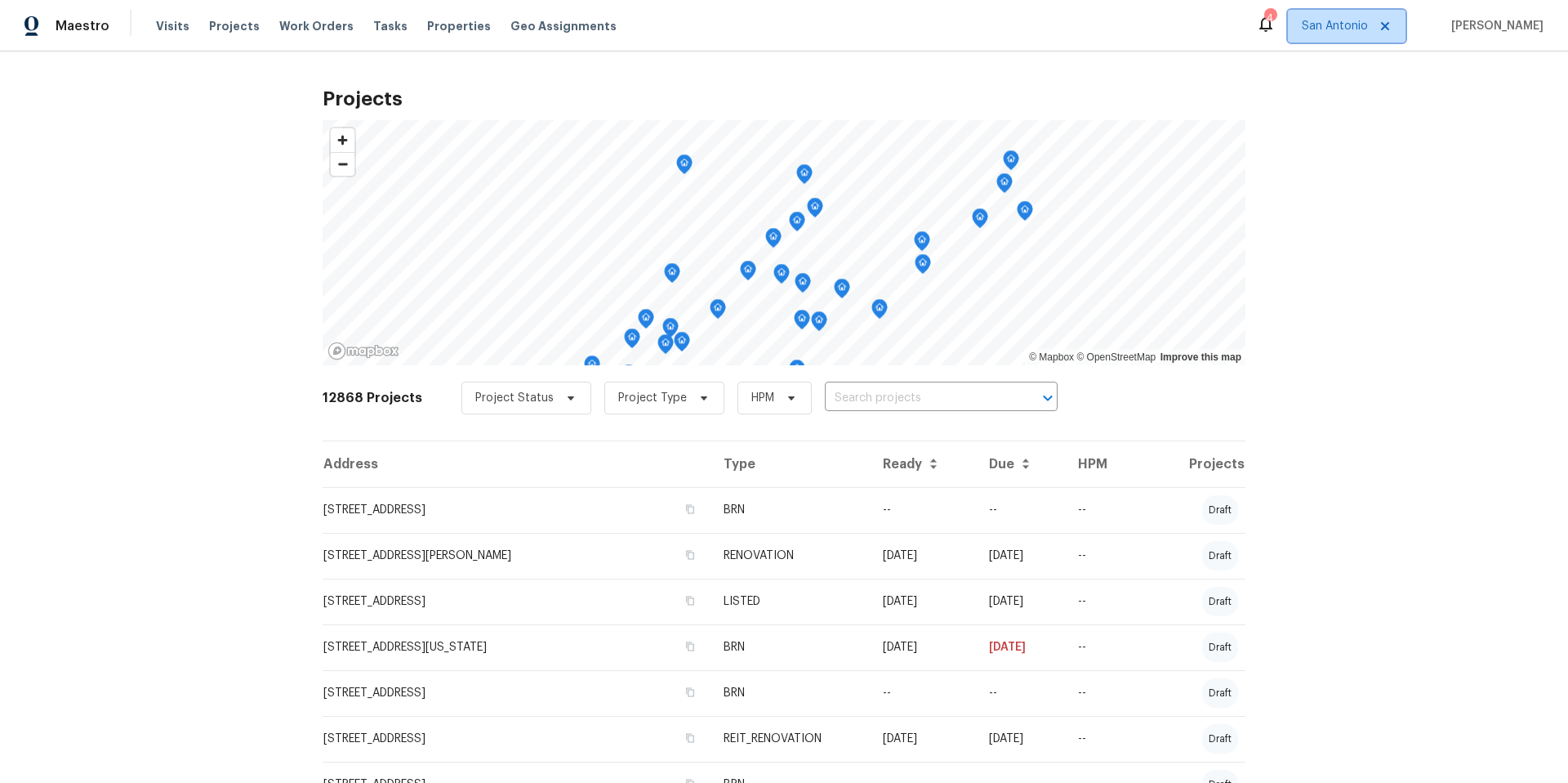
click at [1392, 29] on icon at bounding box center [1385, 26] width 13 height 13
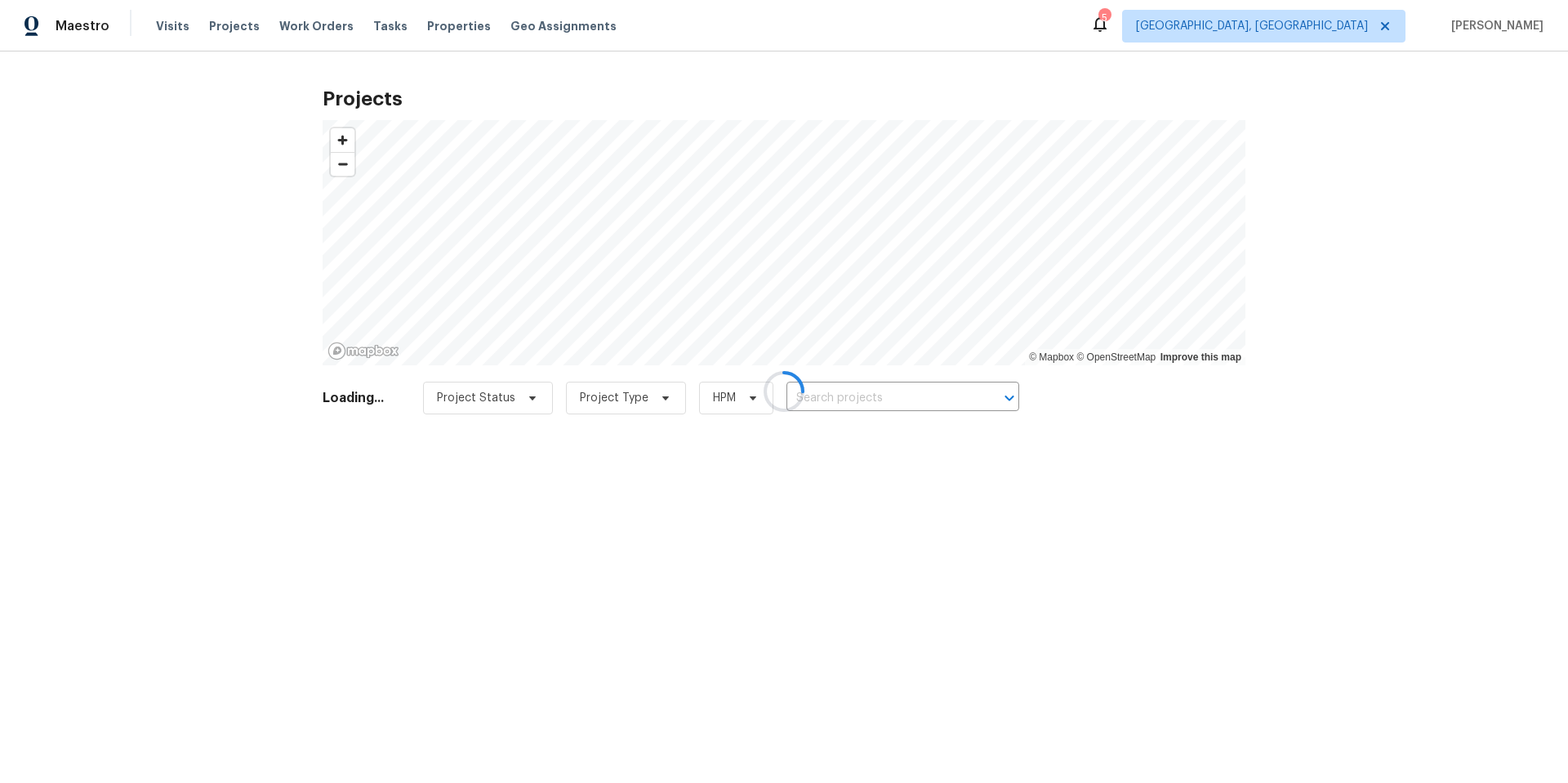
click at [1393, 31] on div at bounding box center [784, 392] width 1568 height 783
click at [1331, 33] on div at bounding box center [784, 392] width 1568 height 783
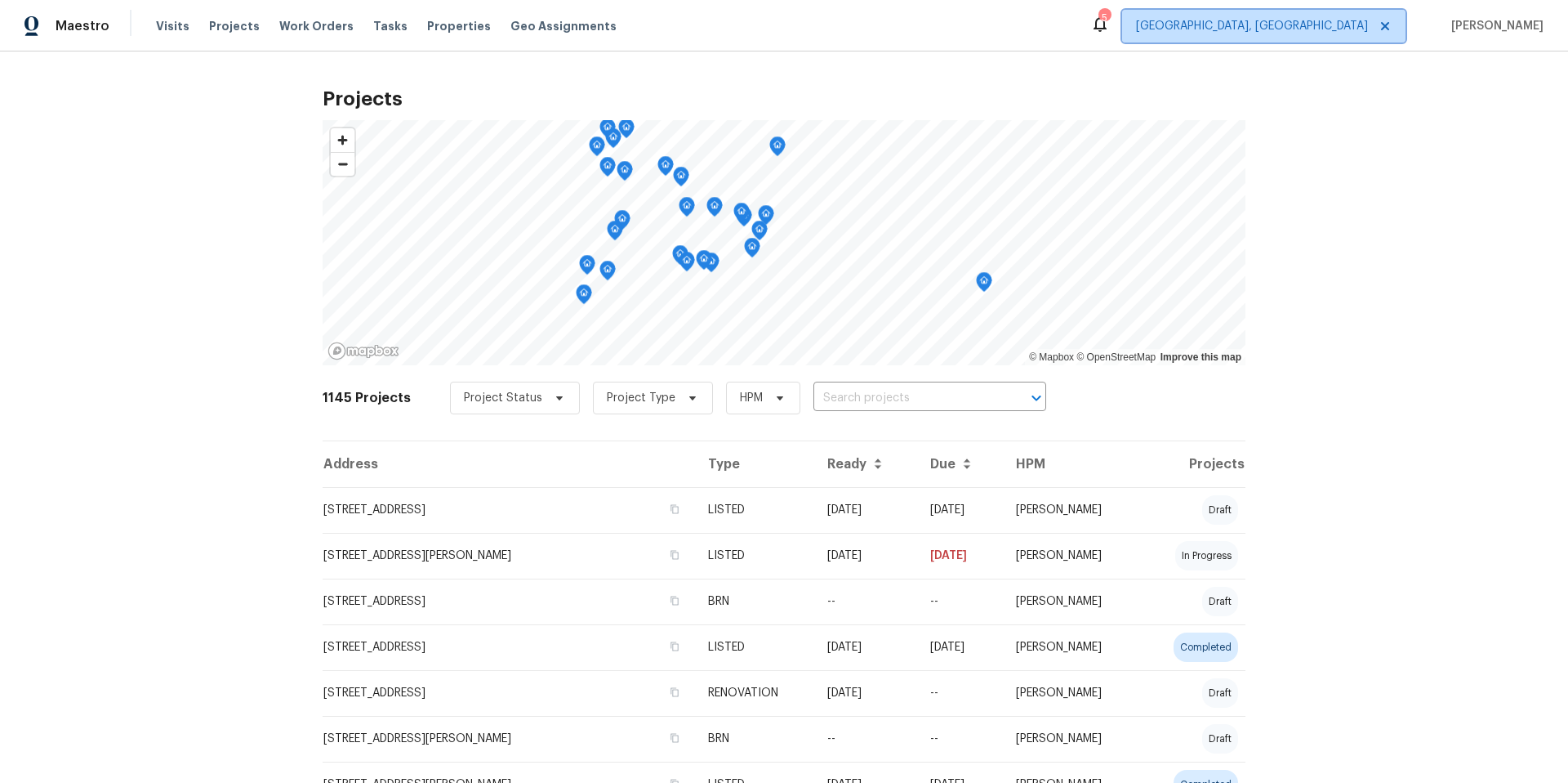
click at [1345, 28] on span "Albuquerque, NM" at bounding box center [1251, 25] width 232 height 16
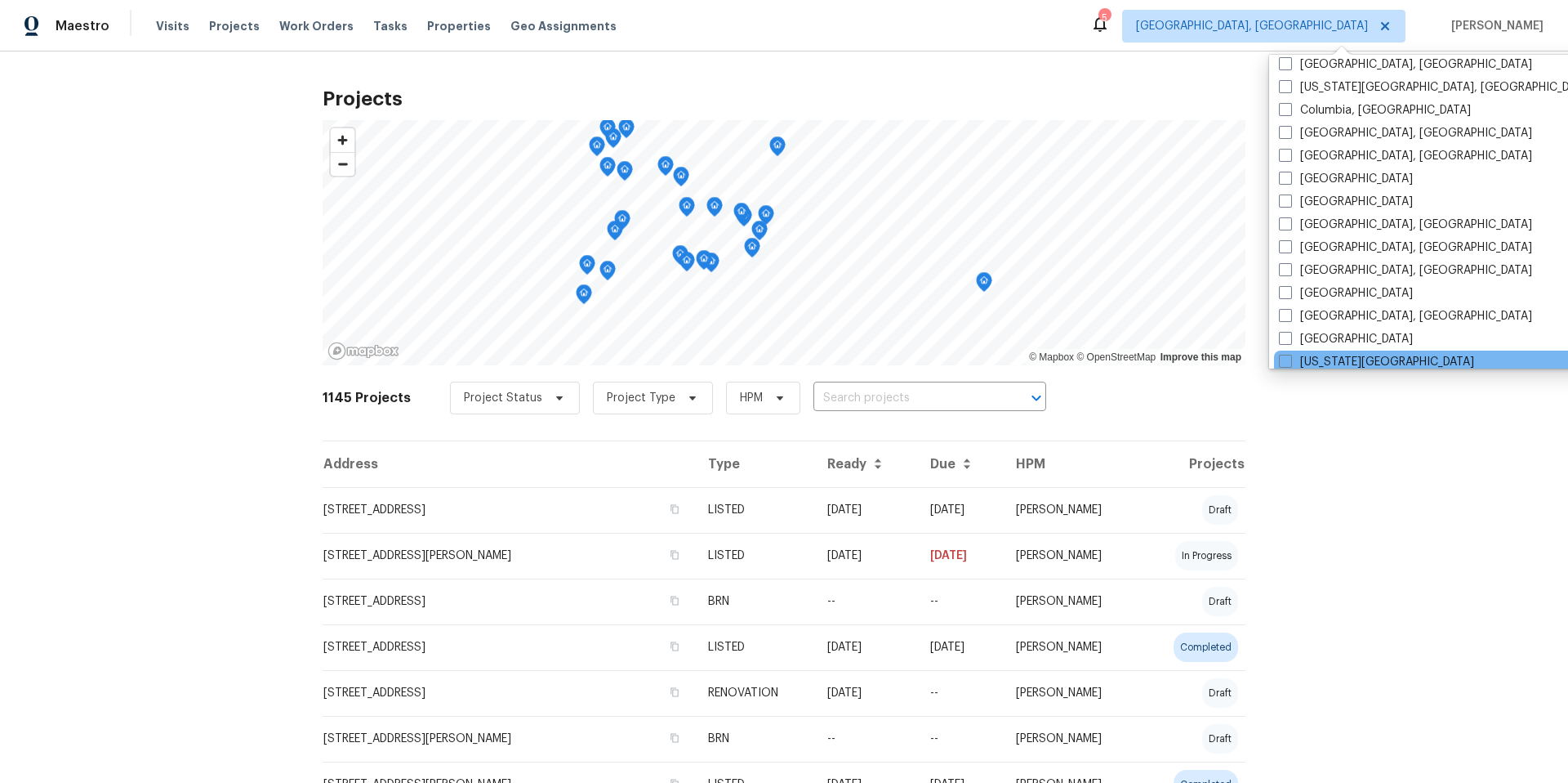
scroll to position [330, 0]
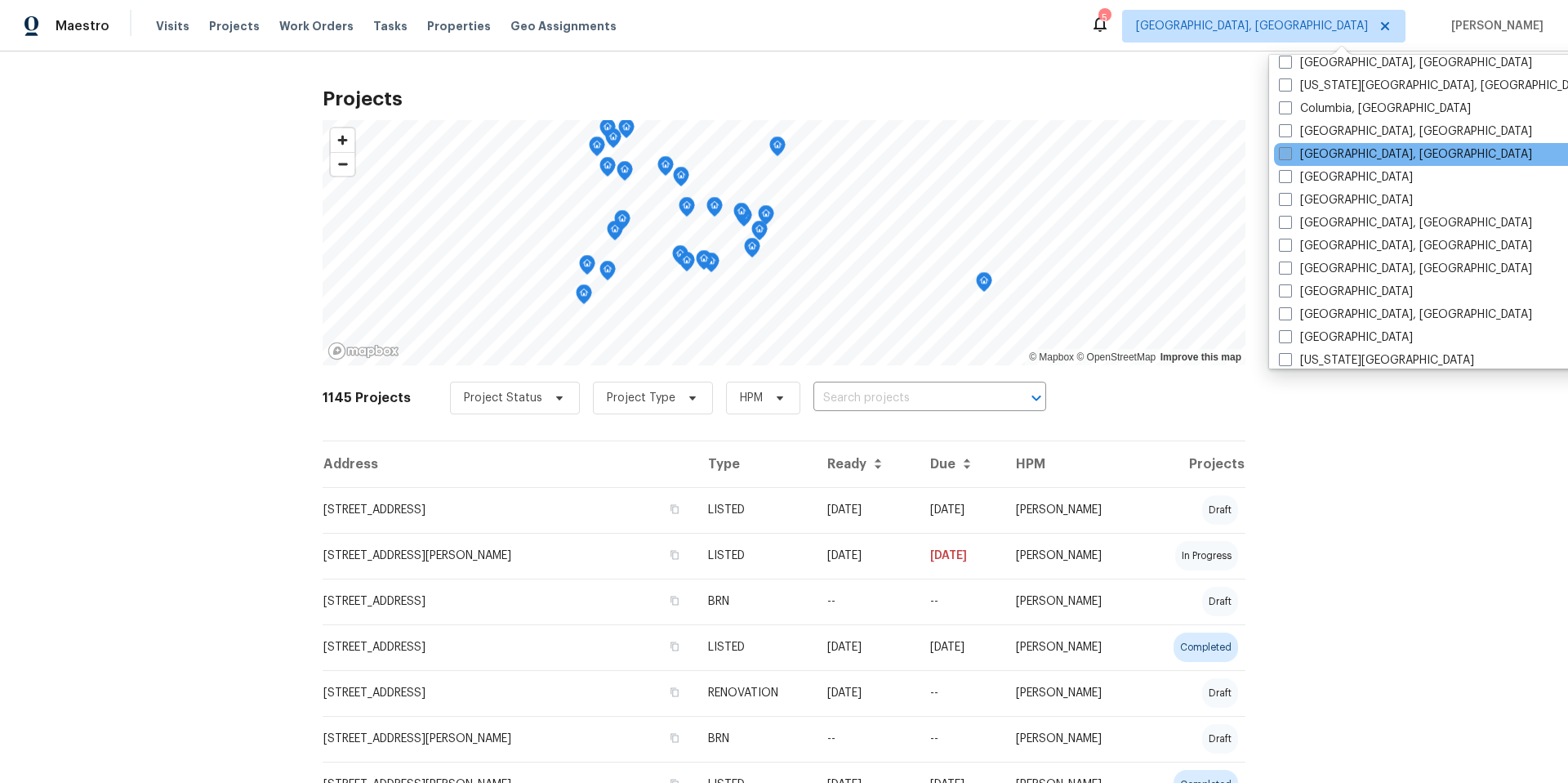
click at [1327, 154] on label "[GEOGRAPHIC_DATA], [GEOGRAPHIC_DATA]" at bounding box center [1406, 154] width 253 height 16
click at [1289, 154] on input "[GEOGRAPHIC_DATA], [GEOGRAPHIC_DATA]" at bounding box center [1284, 151] width 10 height 10
checkbox input "true"
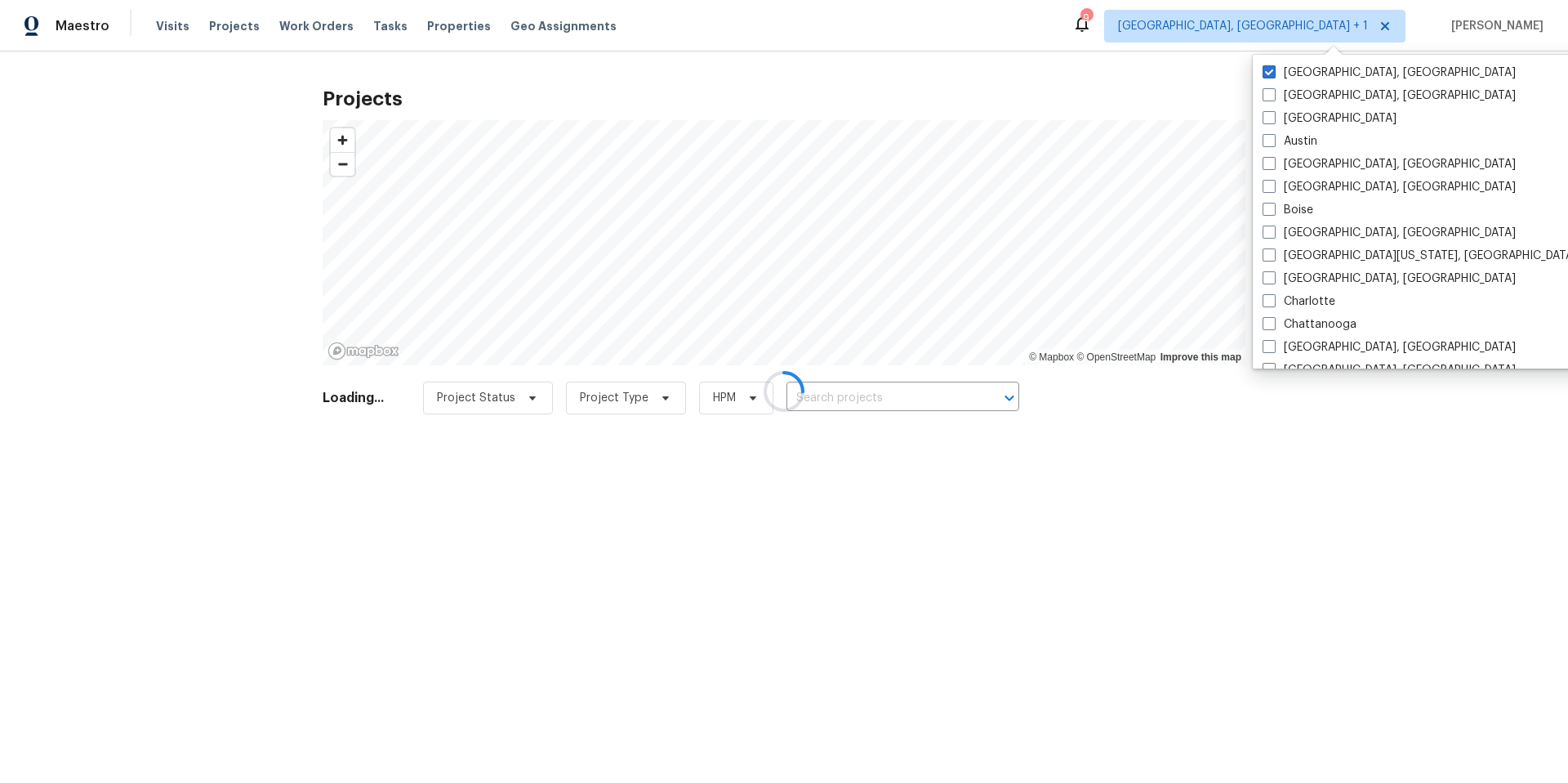
click at [1266, 72] on span at bounding box center [1269, 72] width 13 height 13
click at [1266, 72] on input "Albuquerque, NM" at bounding box center [1267, 69] width 10 height 10
checkbox input "false"
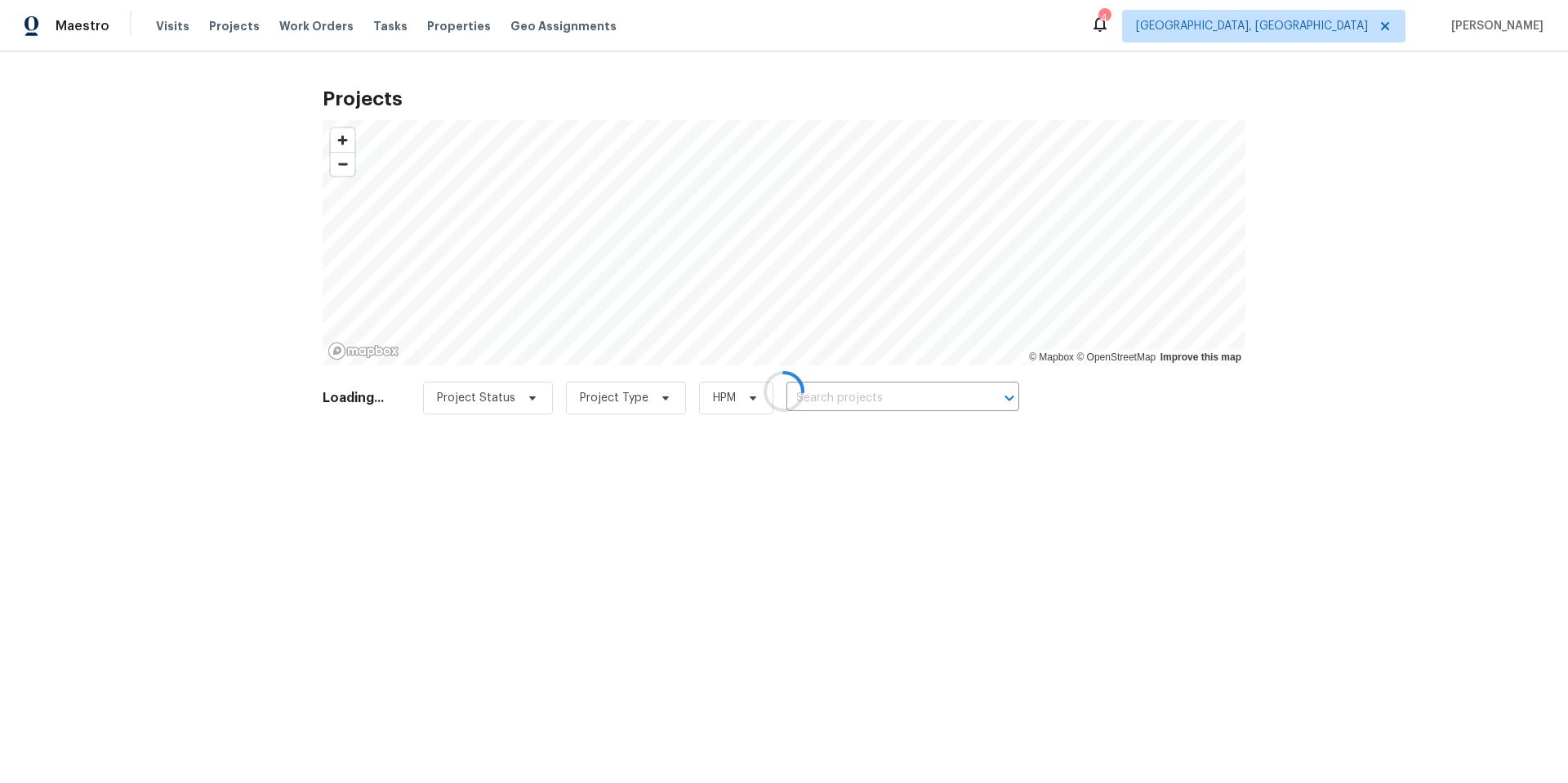
click at [435, 29] on div at bounding box center [784, 392] width 1568 height 783
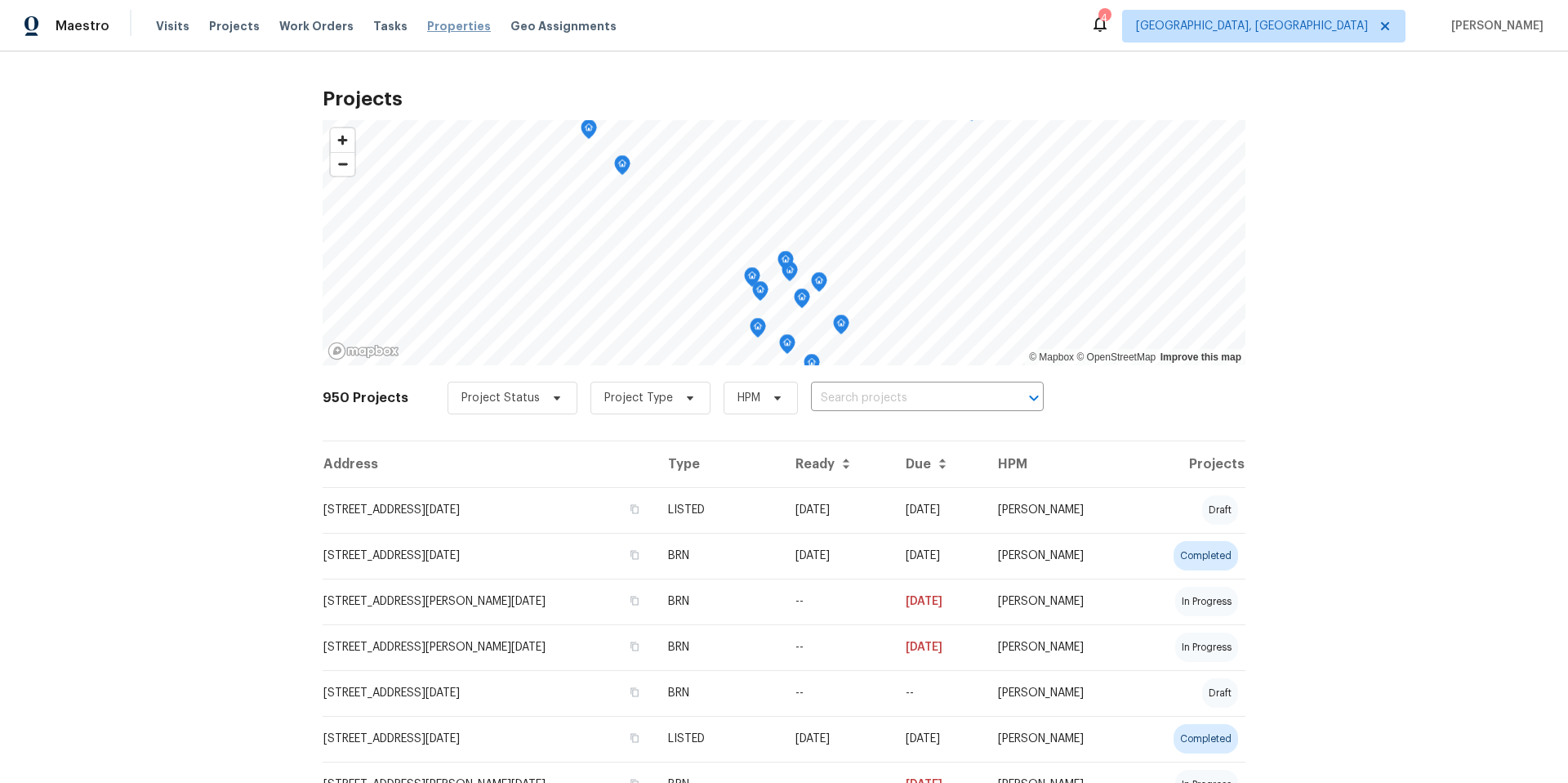
click at [442, 30] on span "Properties" at bounding box center [459, 25] width 64 height 16
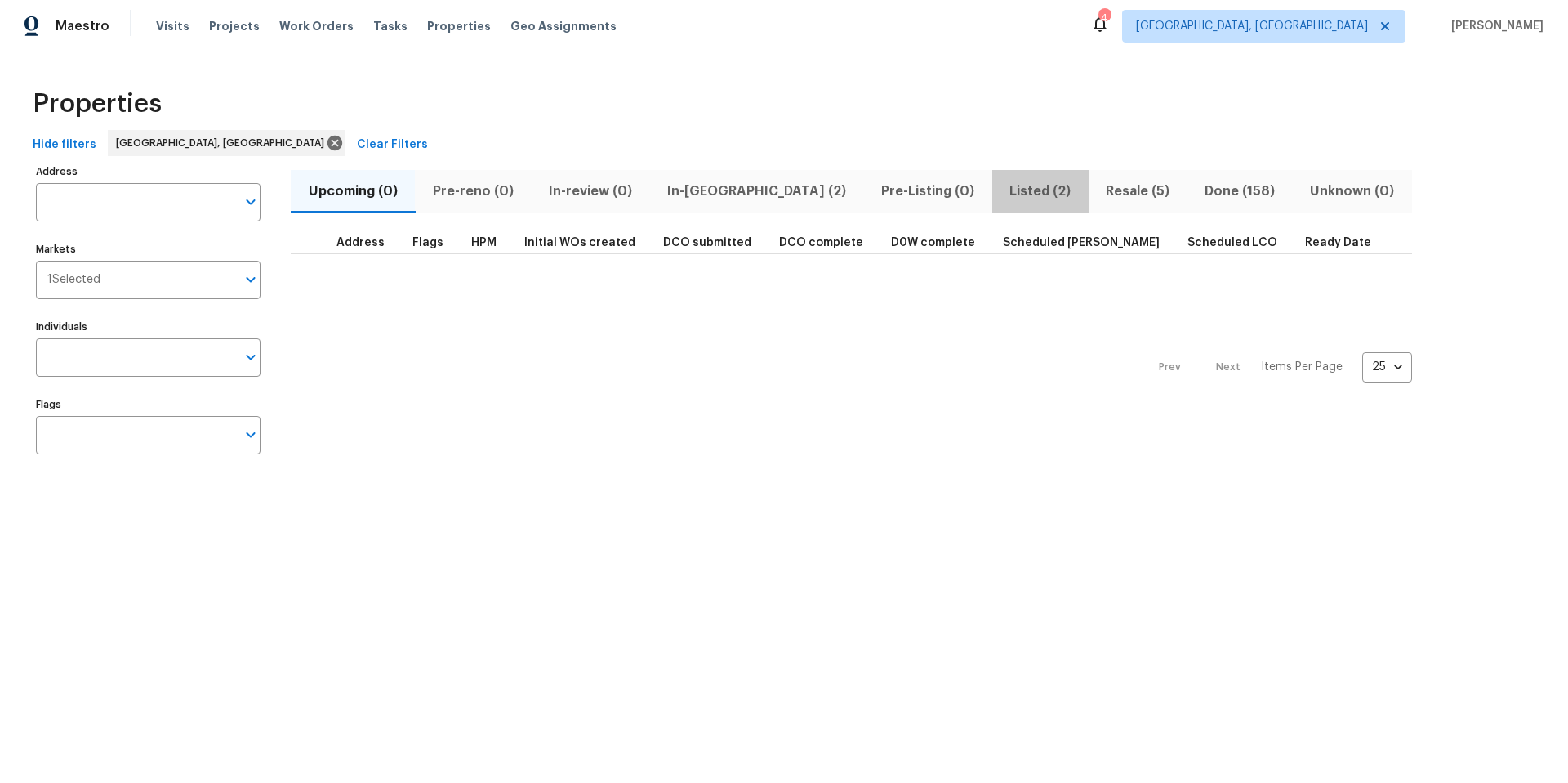
click at [1002, 192] on span "Listed (2)" at bounding box center [1041, 191] width 77 height 23
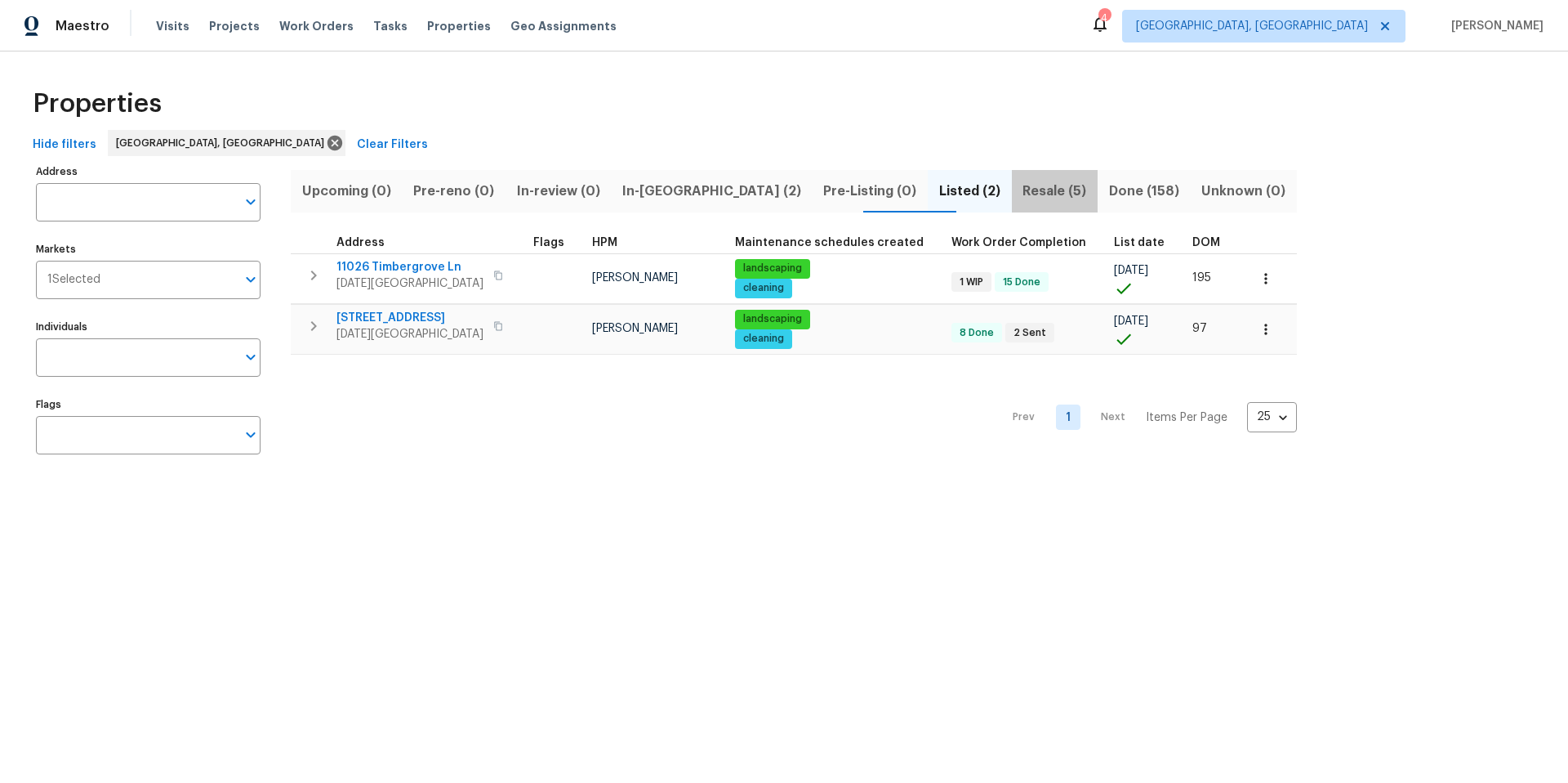
click at [1022, 194] on span "Resale (5)" at bounding box center [1055, 191] width 66 height 23
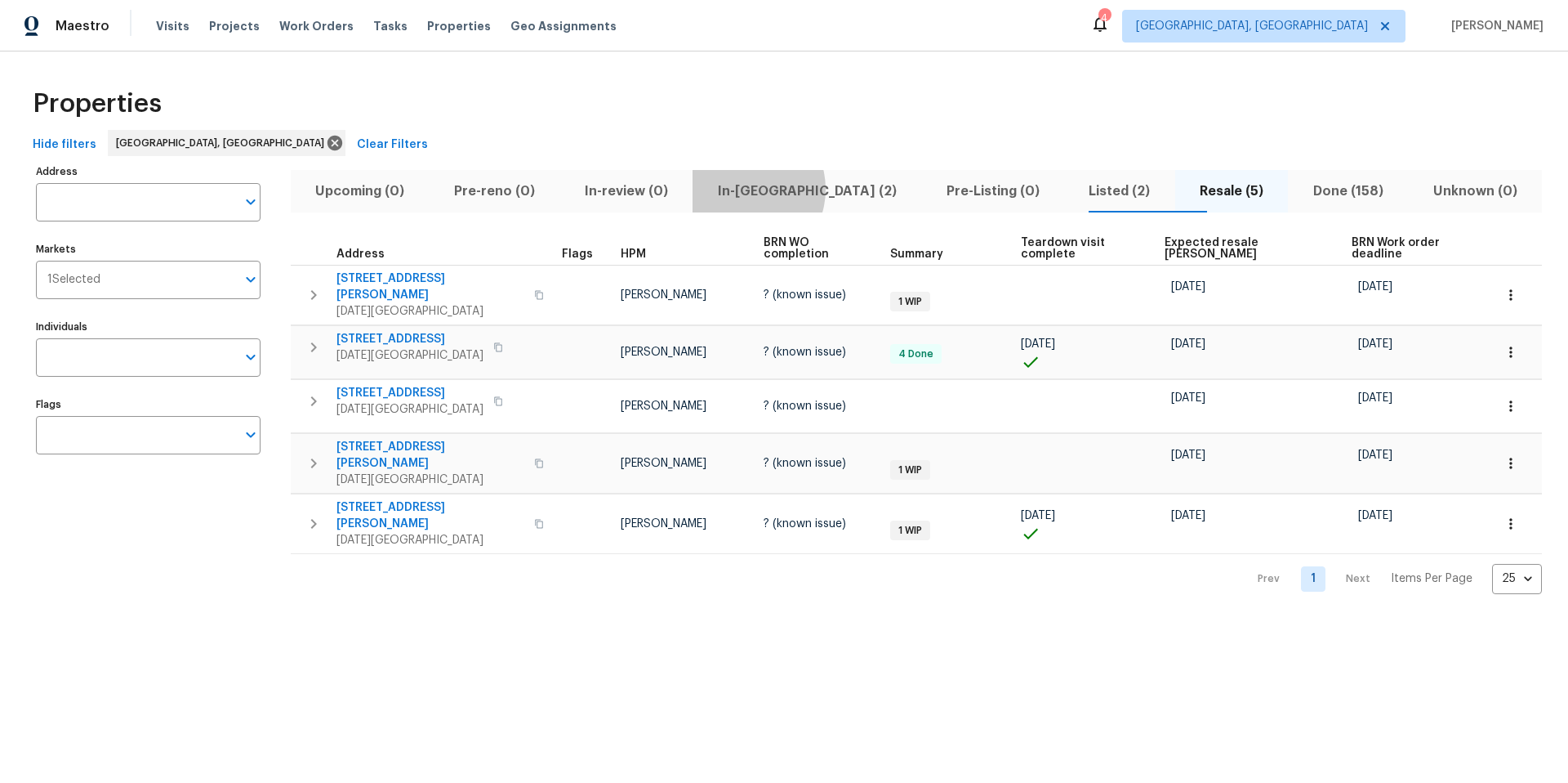
click at [770, 189] on span "In-reno (2)" at bounding box center [806, 191] width 209 height 23
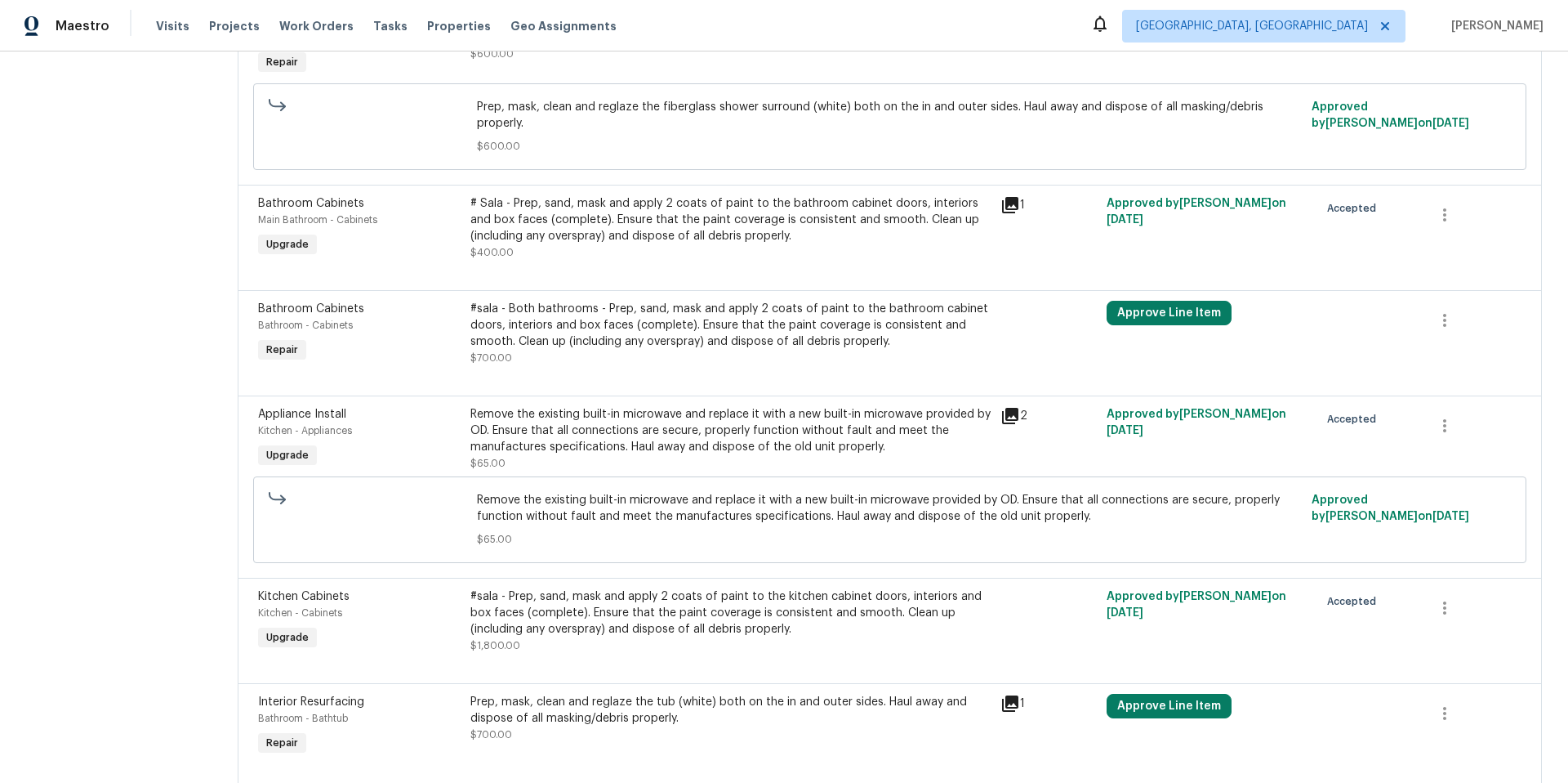
scroll to position [475, 0]
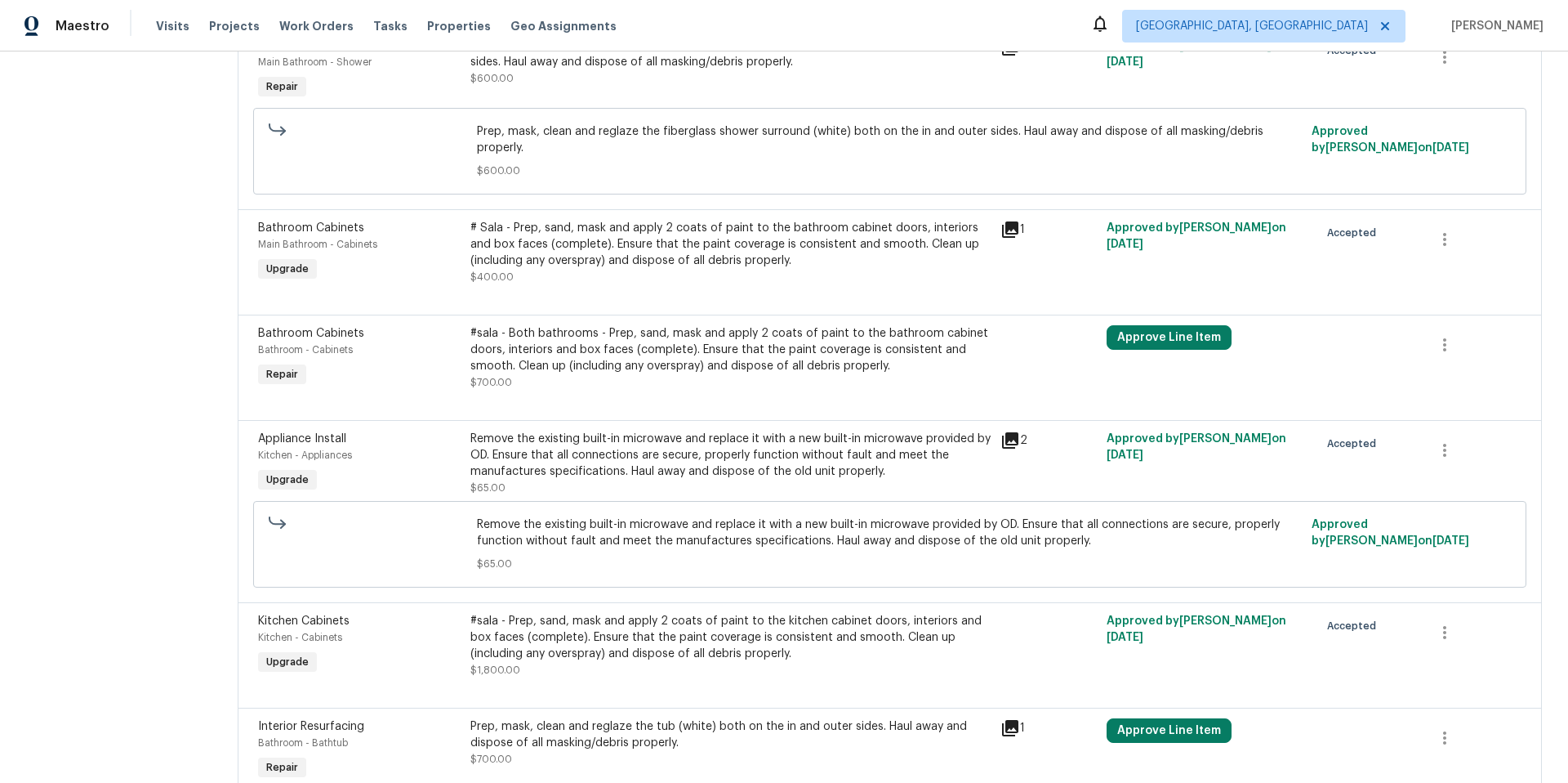
click at [655, 357] on div "#sala - Both bathrooms - Prep, sand, mask and apply 2 coats of paint to the bat…" at bounding box center [730, 349] width 521 height 49
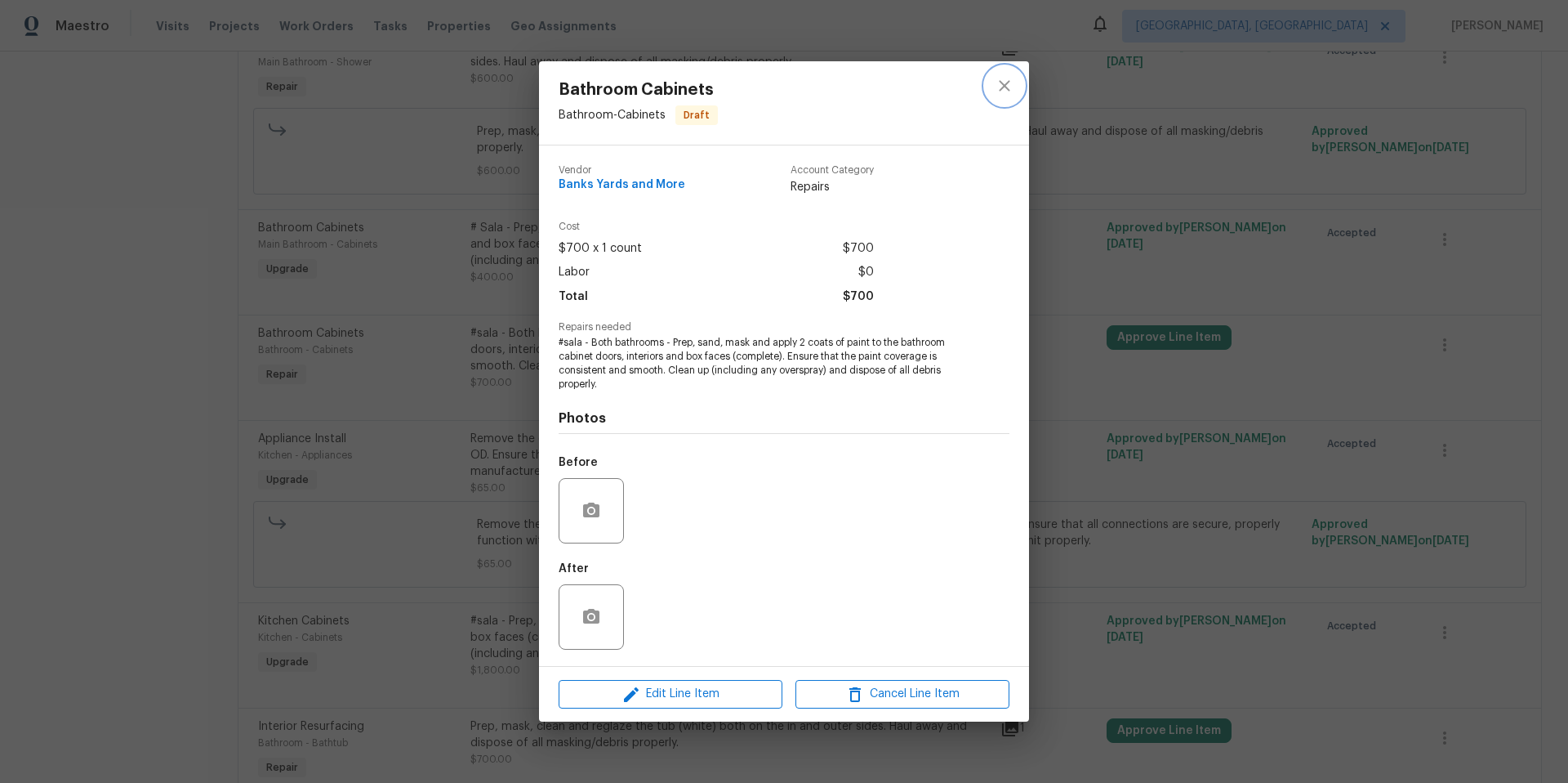
click at [1009, 84] on icon "close" at bounding box center [1004, 85] width 20 height 20
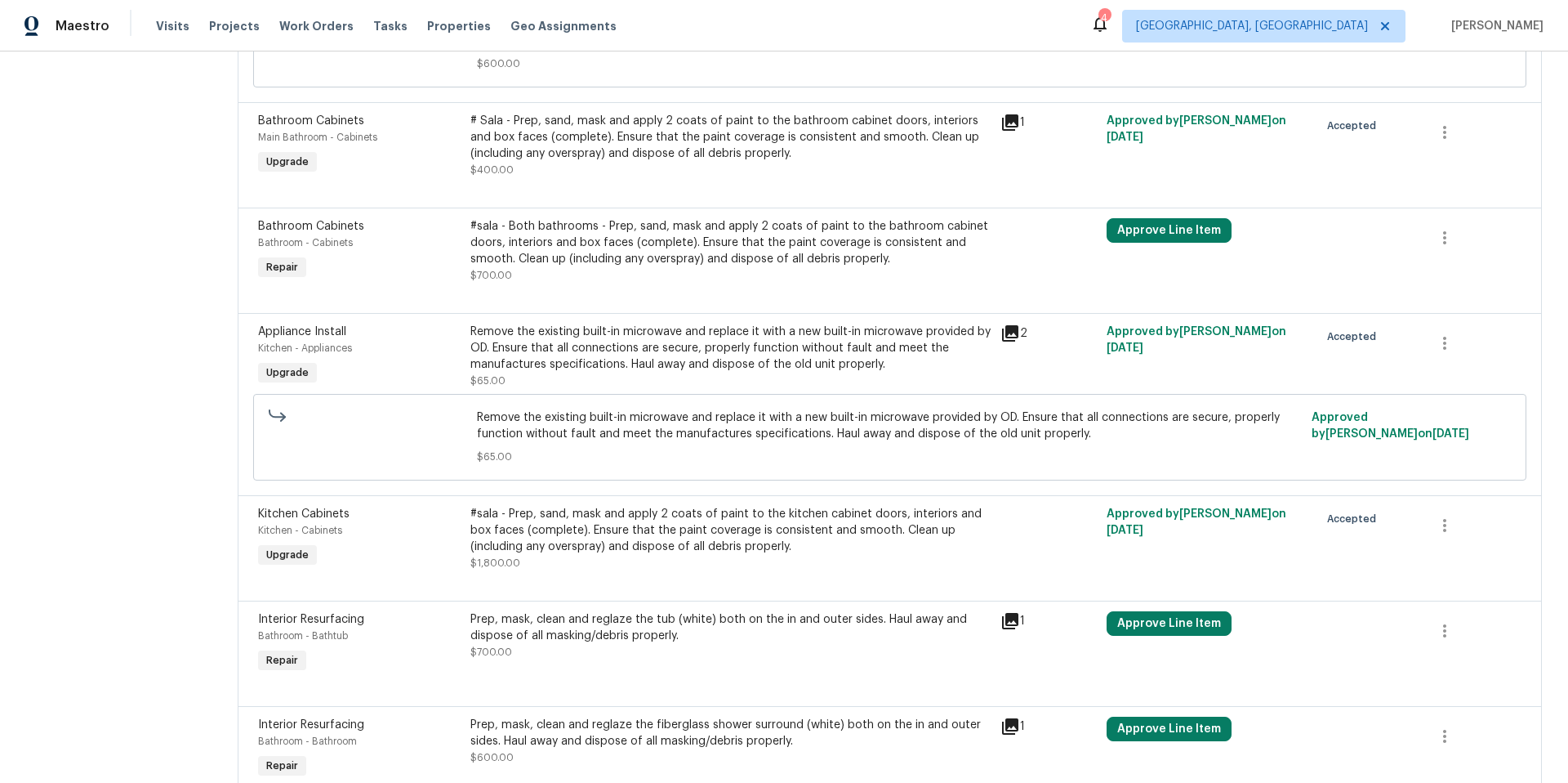
scroll to position [594, 0]
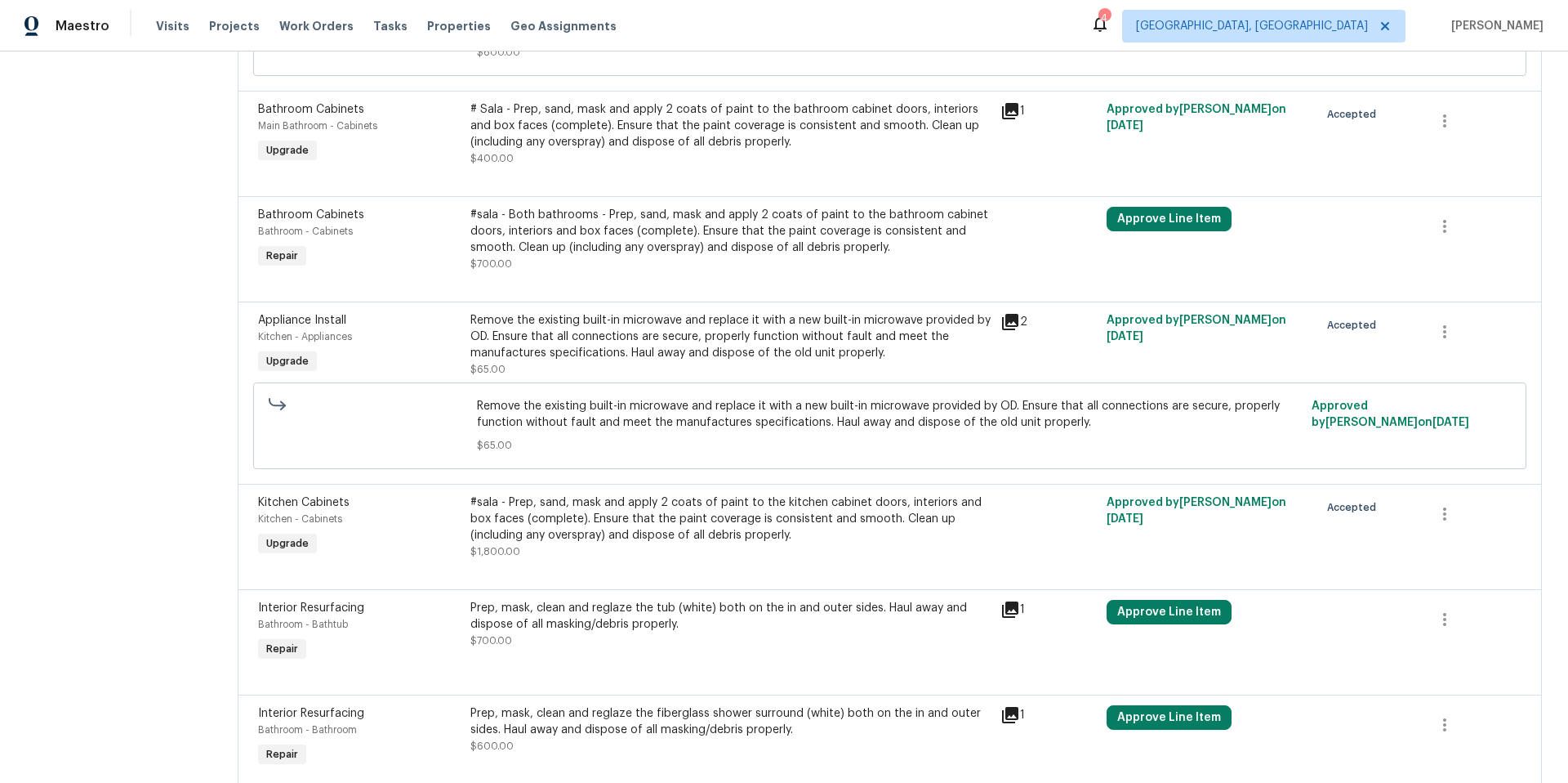
click at [601, 233] on div "#sala - Both bathrooms - Prep, sand, mask and apply 2 coats of paint to the bat…" at bounding box center [730, 231] width 521 height 49
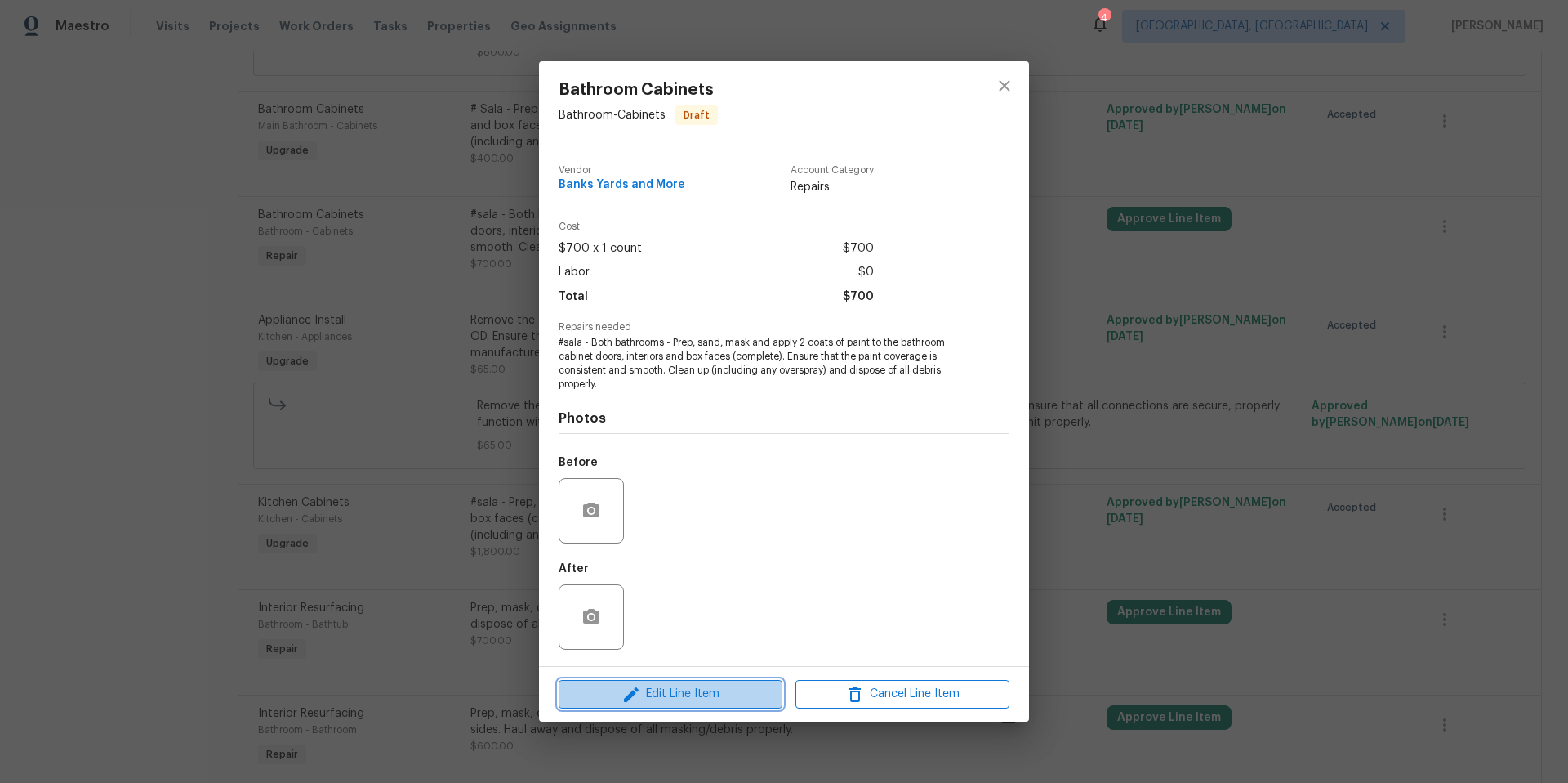
click at [732, 695] on span "Edit Line Item" at bounding box center [670, 694] width 214 height 21
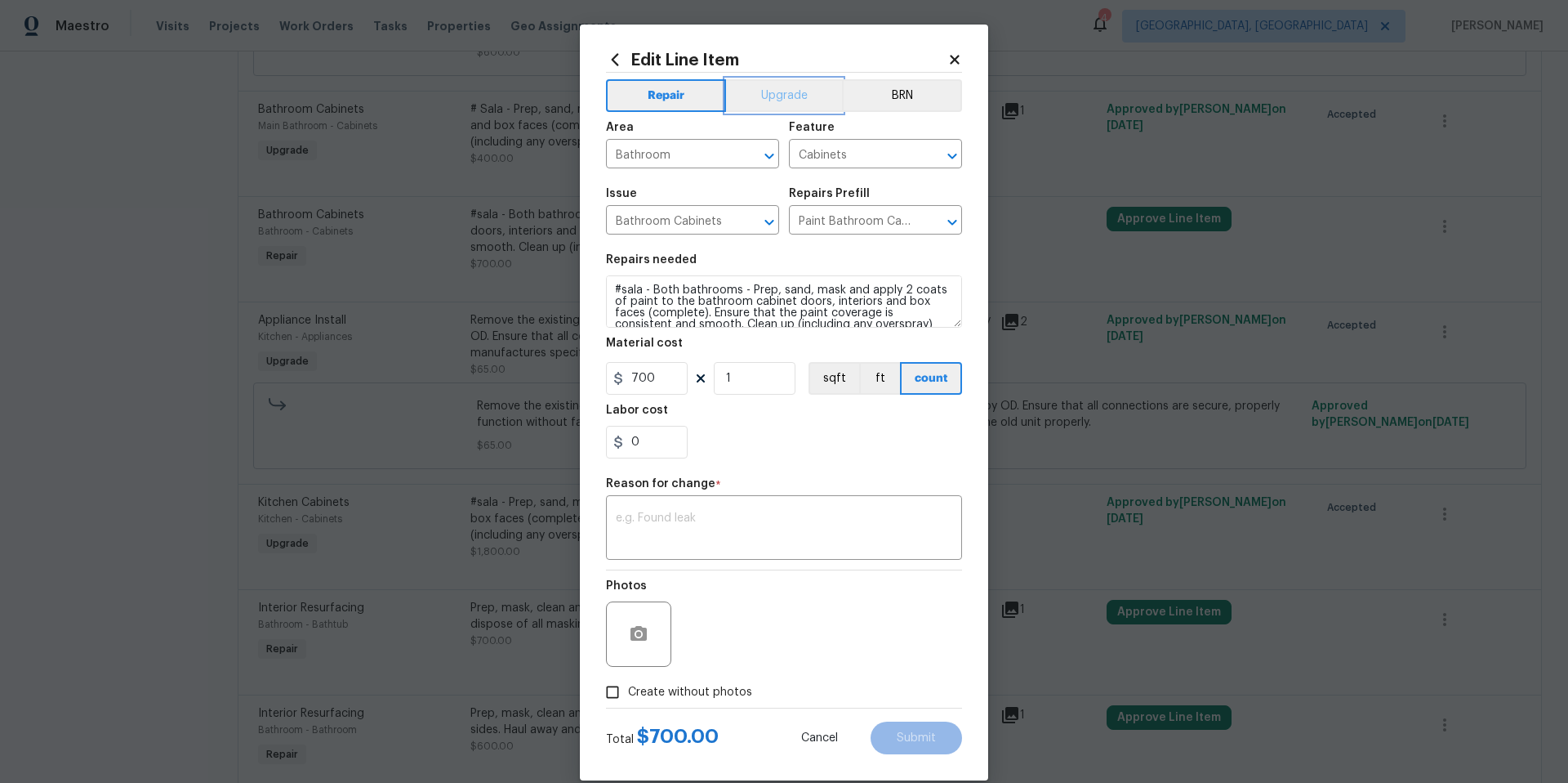
click at [802, 107] on button "Upgrade" at bounding box center [784, 95] width 116 height 33
click at [618, 515] on textarea at bounding box center [784, 530] width 337 height 35
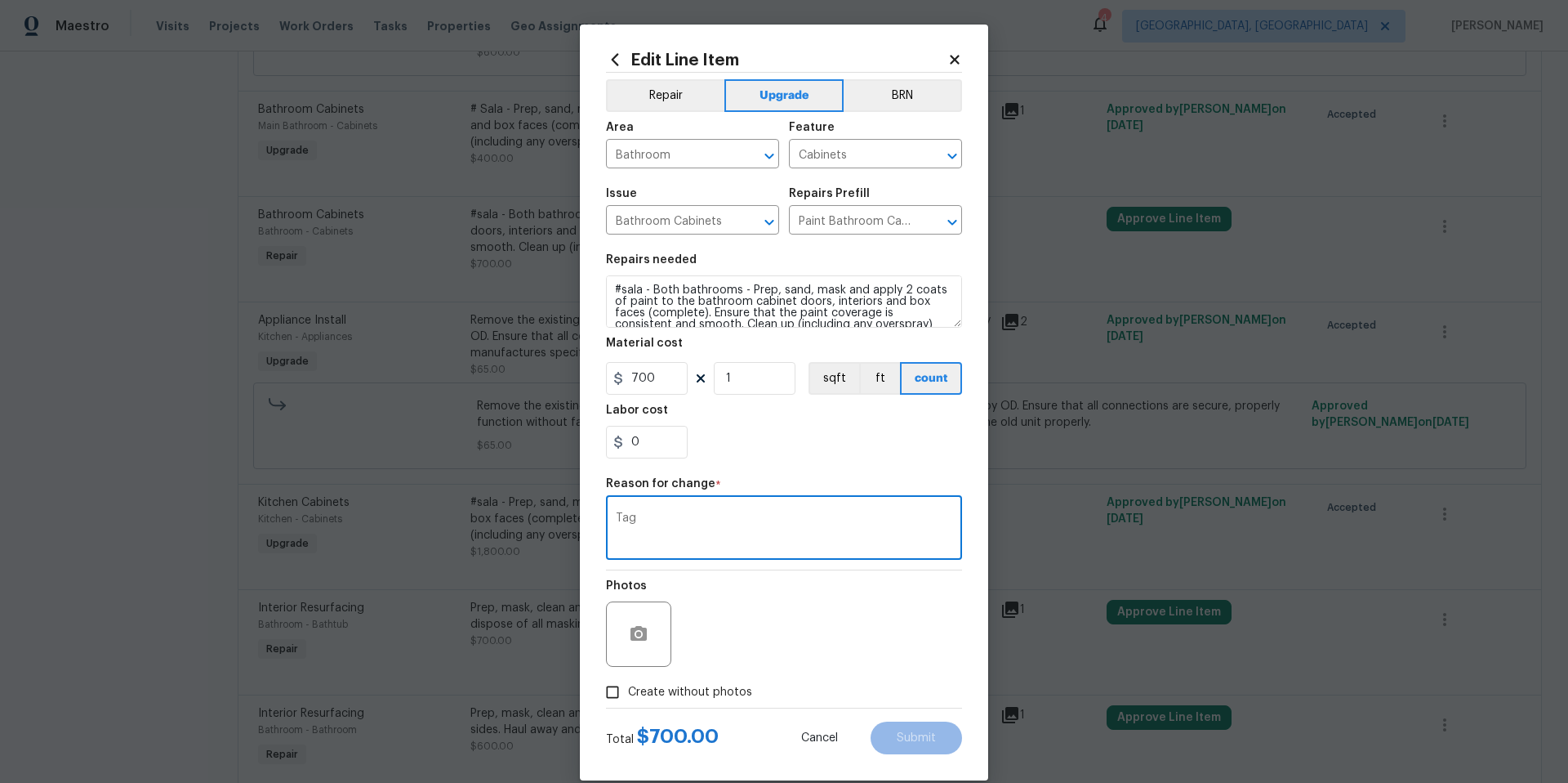
type textarea "Tag"
click at [602, 697] on input "Create without photos" at bounding box center [612, 691] width 31 height 31
checkbox input "true"
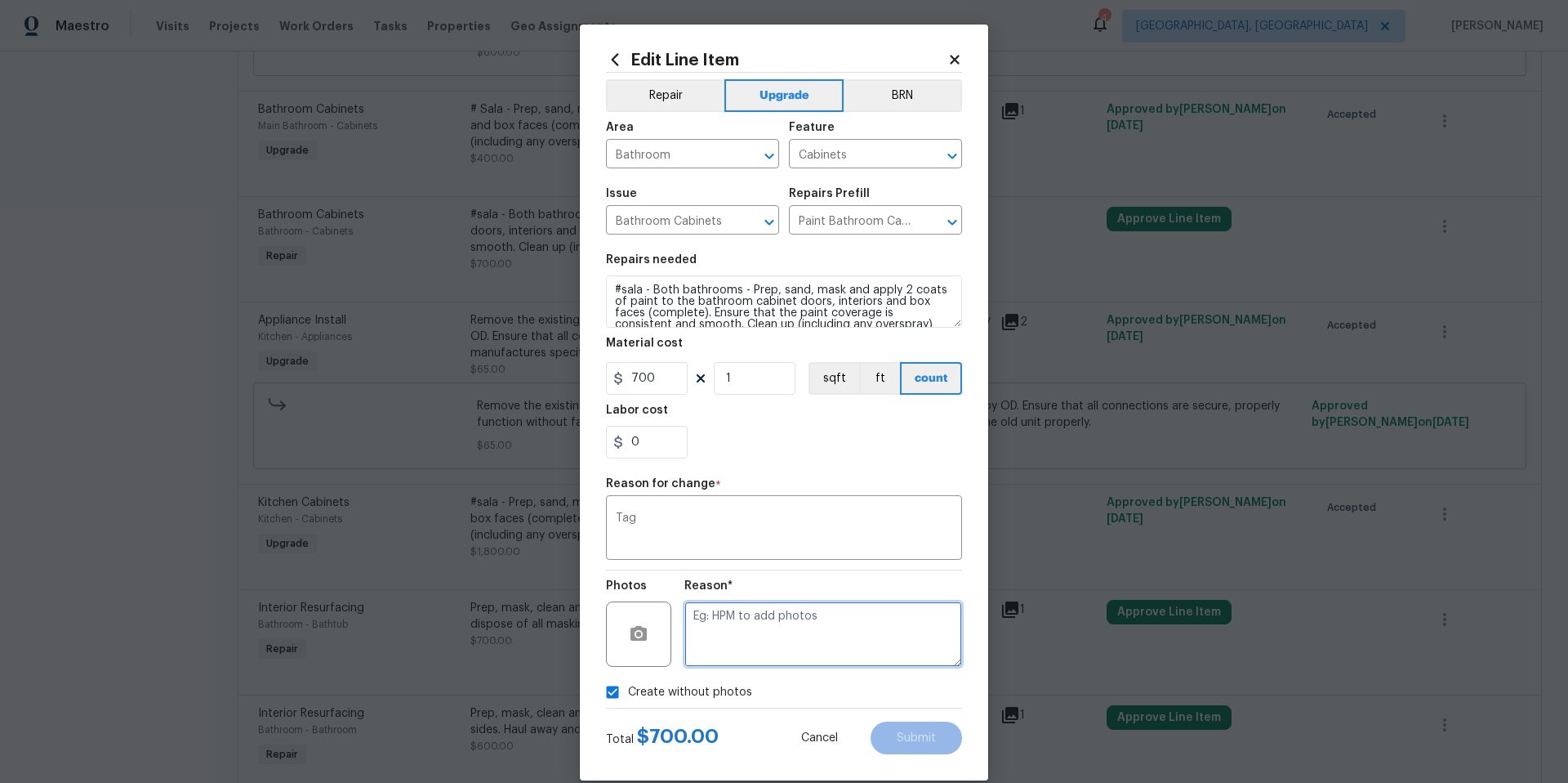
click at [748, 628] on textarea at bounding box center [823, 634] width 278 height 66
type textarea "Sala"
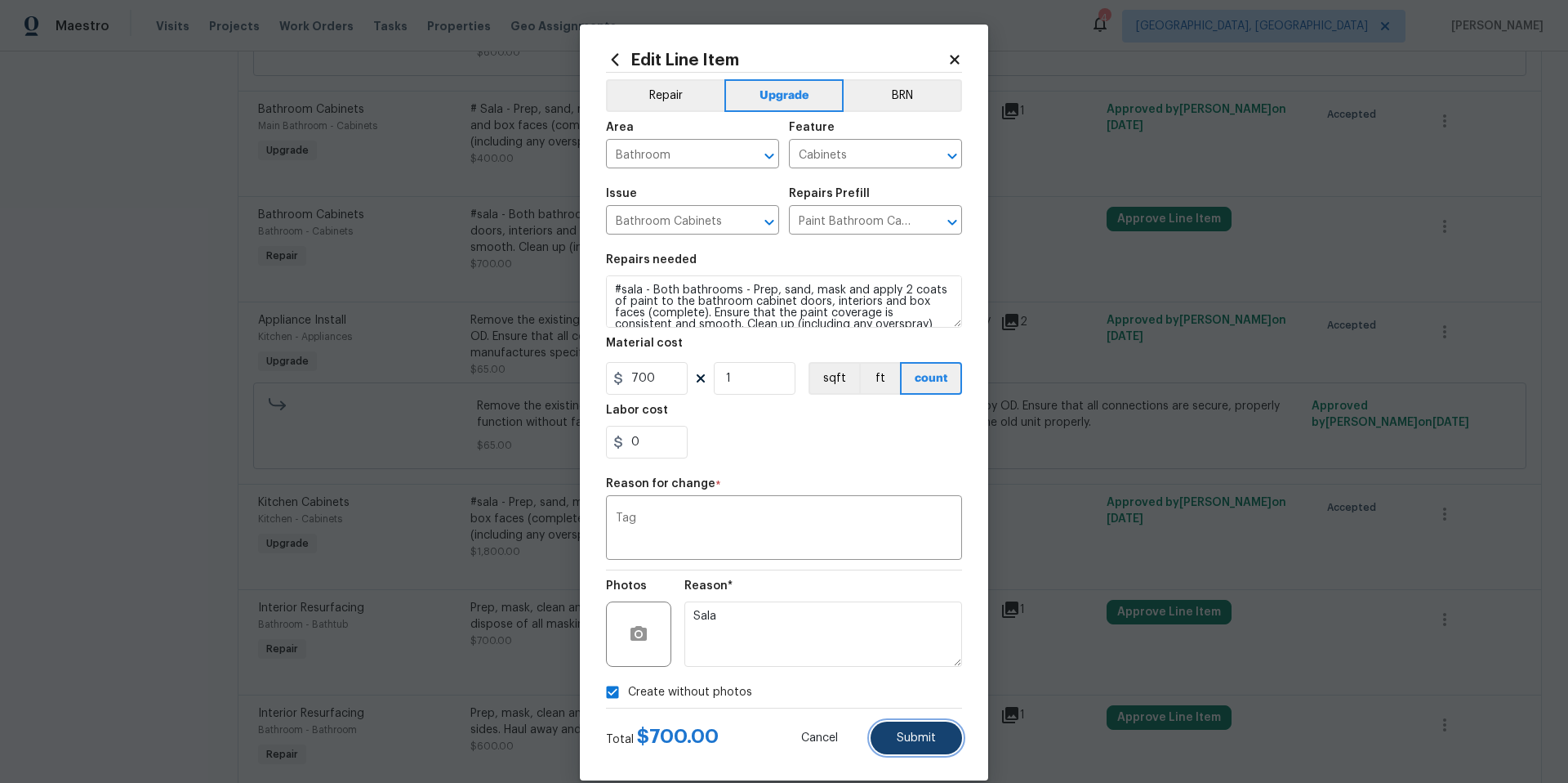
click at [930, 747] on button "Submit" at bounding box center [916, 737] width 91 height 33
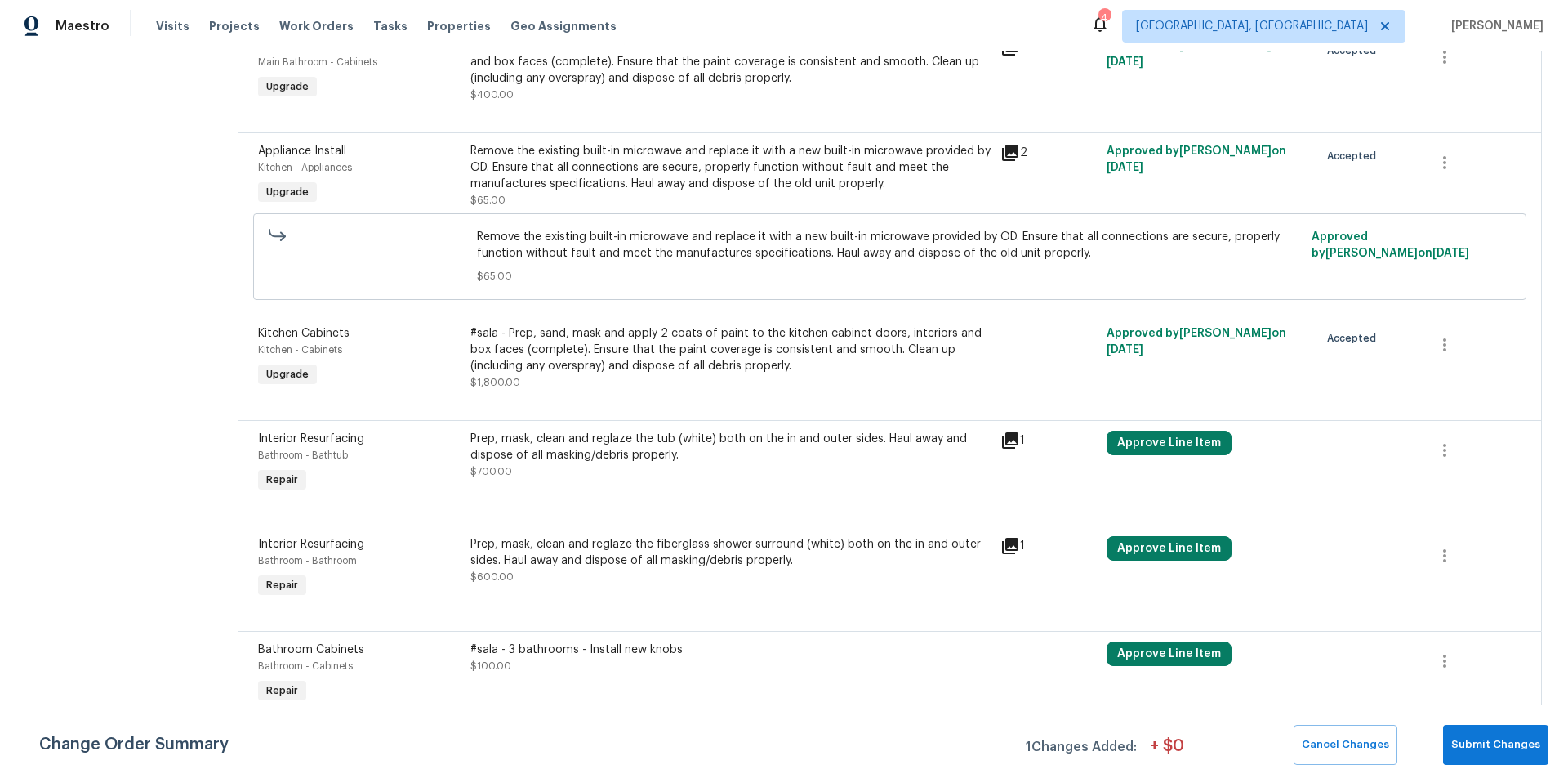
scroll to position [878, 0]
click at [763, 655] on div "#sala - 3 bathrooms - Install new knobs $100.00" at bounding box center [730, 657] width 521 height 33
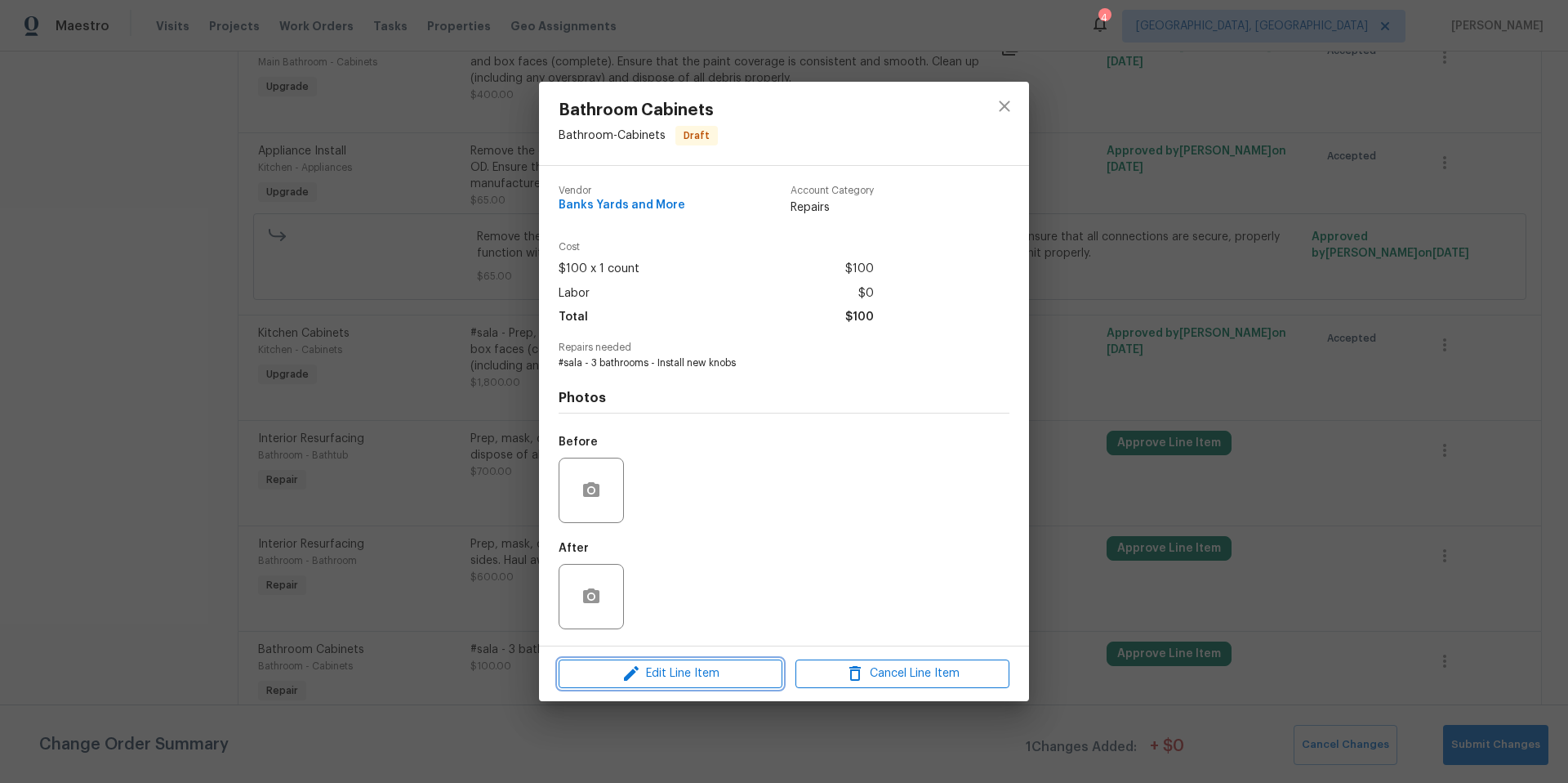
click at [701, 667] on span "Edit Line Item" at bounding box center [670, 674] width 214 height 21
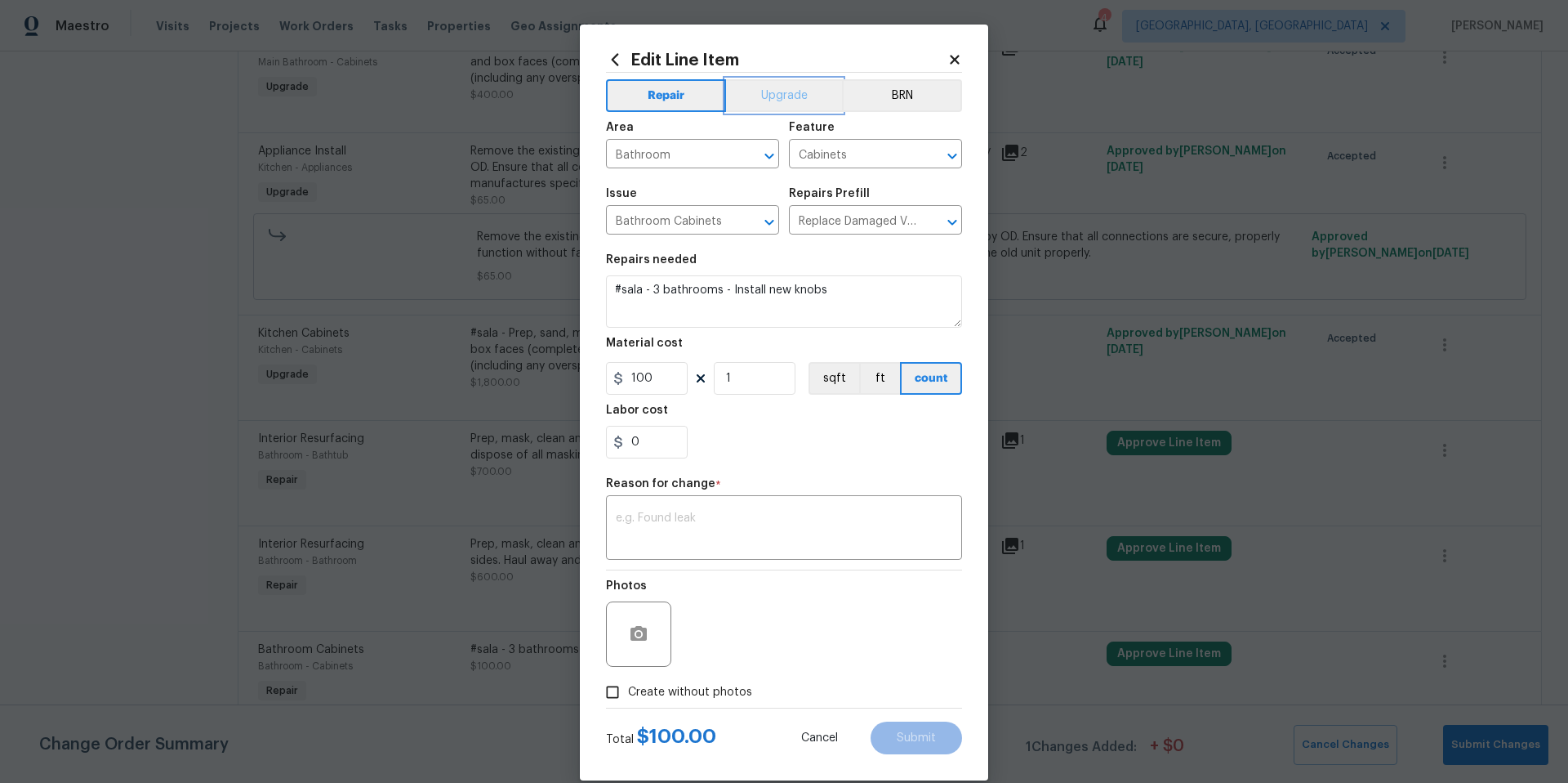
click at [784, 82] on button "Upgrade" at bounding box center [784, 95] width 116 height 33
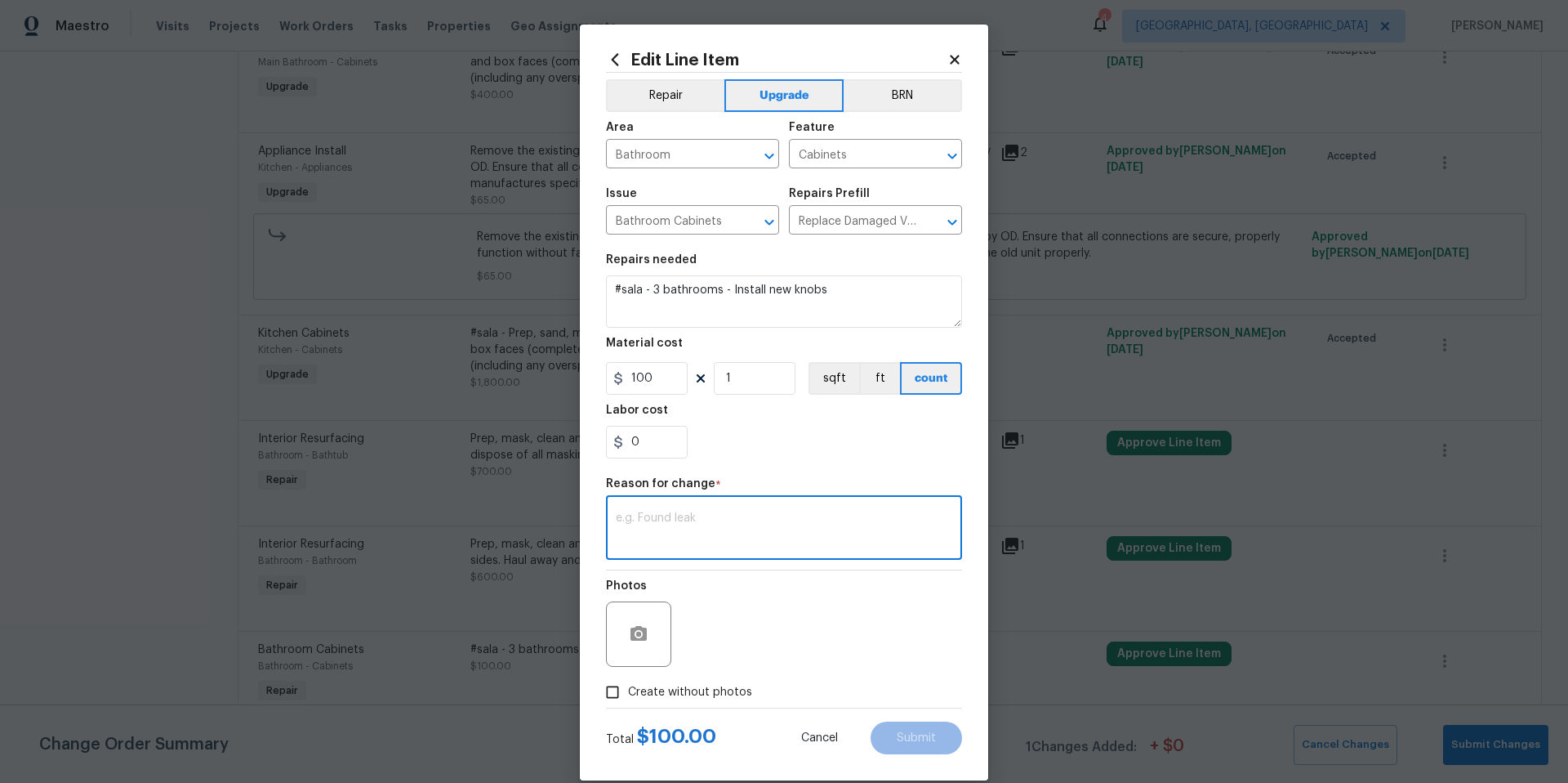
click at [643, 513] on textarea at bounding box center [784, 530] width 337 height 35
type textarea "Sala"
click at [610, 694] on input "Create without photos" at bounding box center [612, 691] width 31 height 31
checkbox input "true"
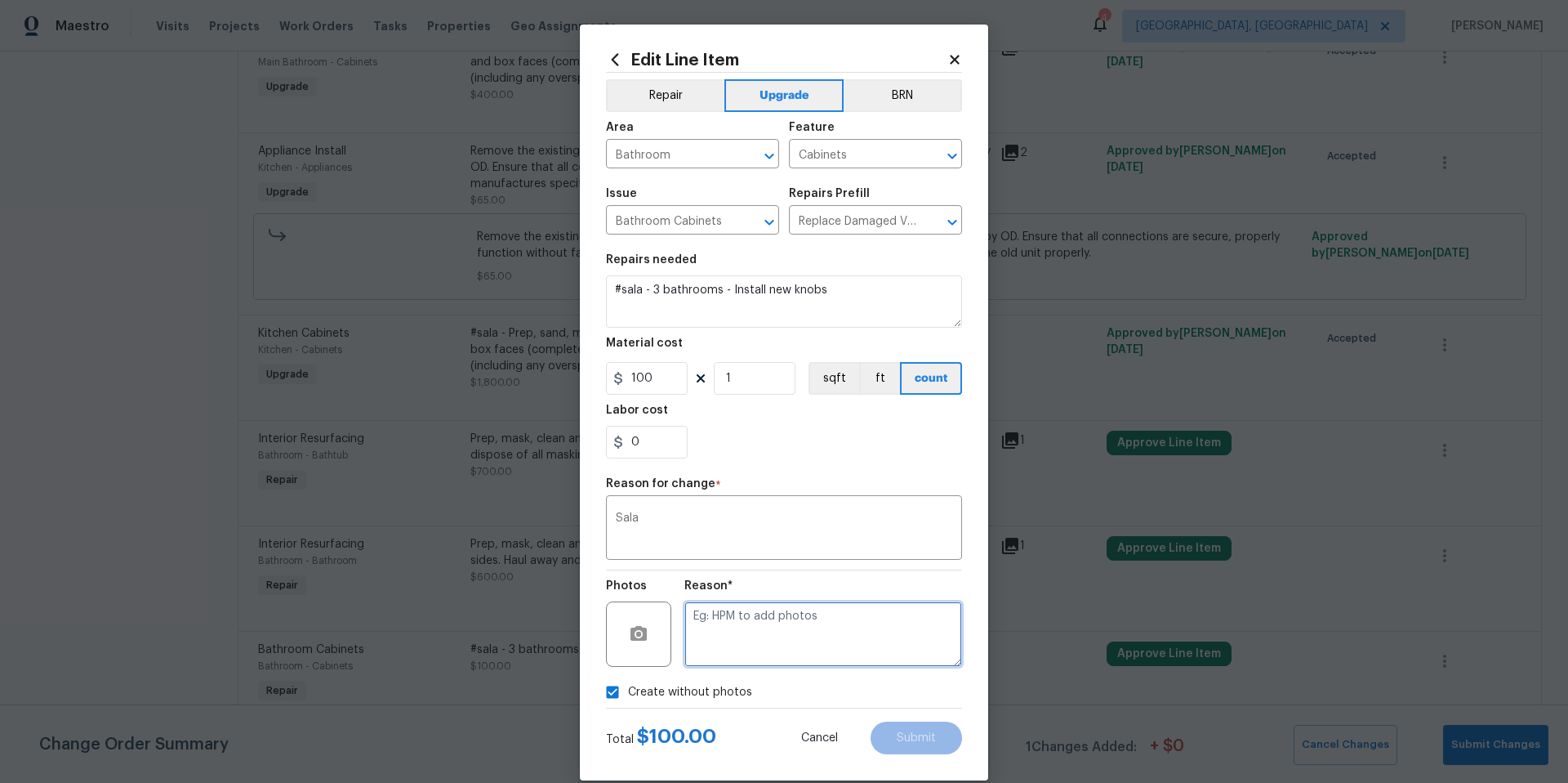
click at [706, 620] on textarea at bounding box center [823, 634] width 278 height 66
type textarea "Sala"
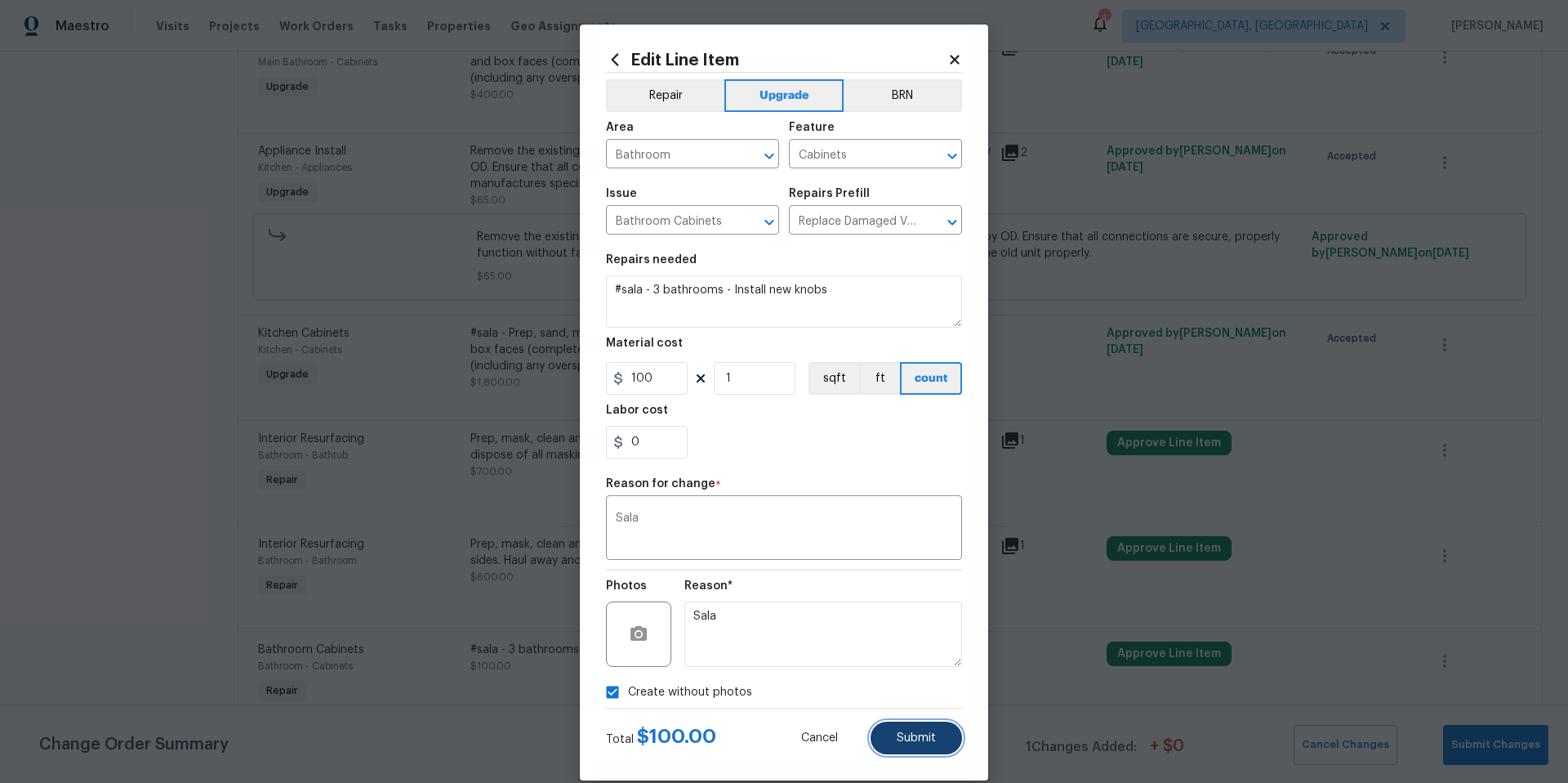
click at [913, 746] on button "Submit" at bounding box center [916, 737] width 91 height 33
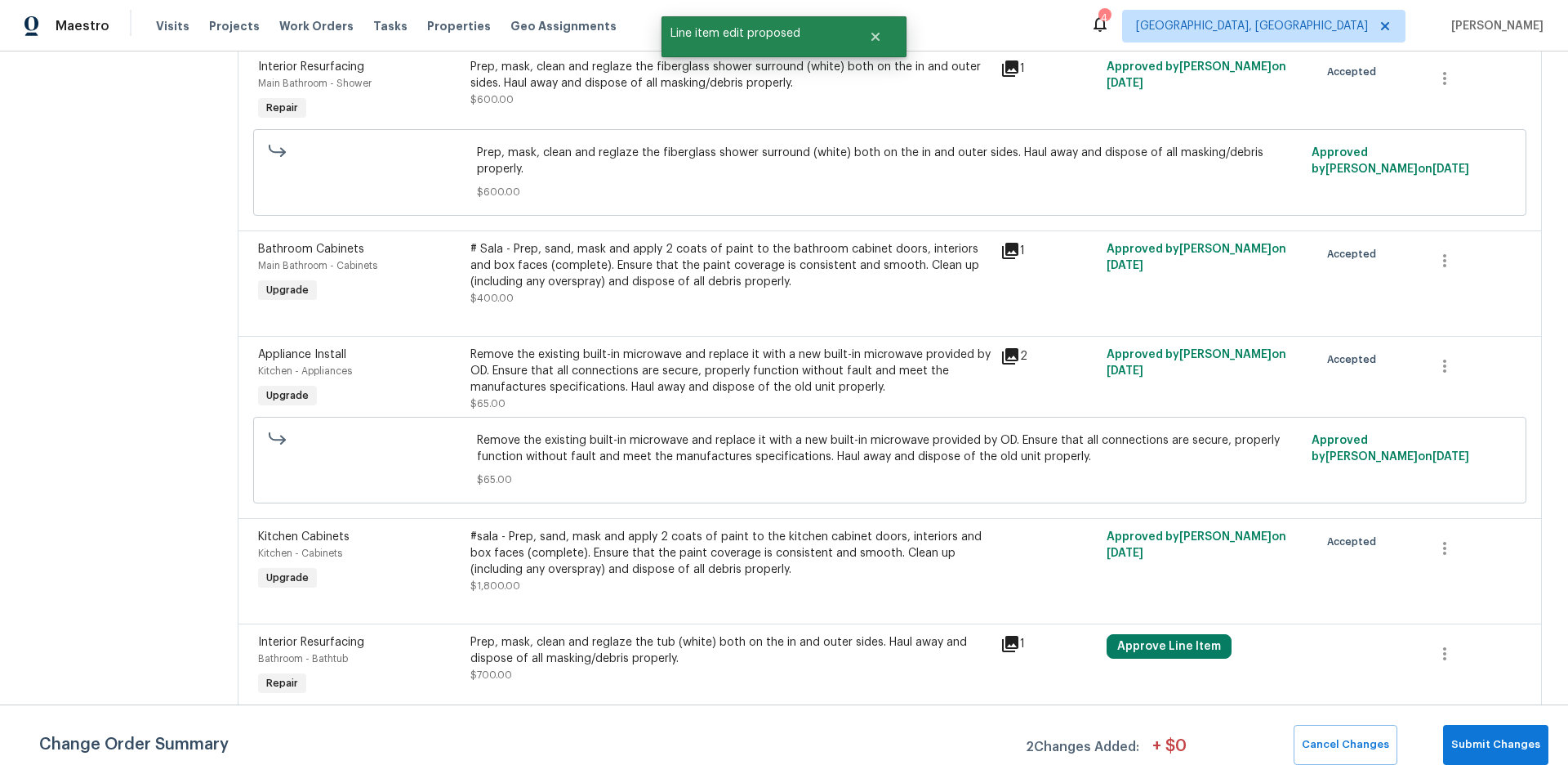
scroll to position [961, 0]
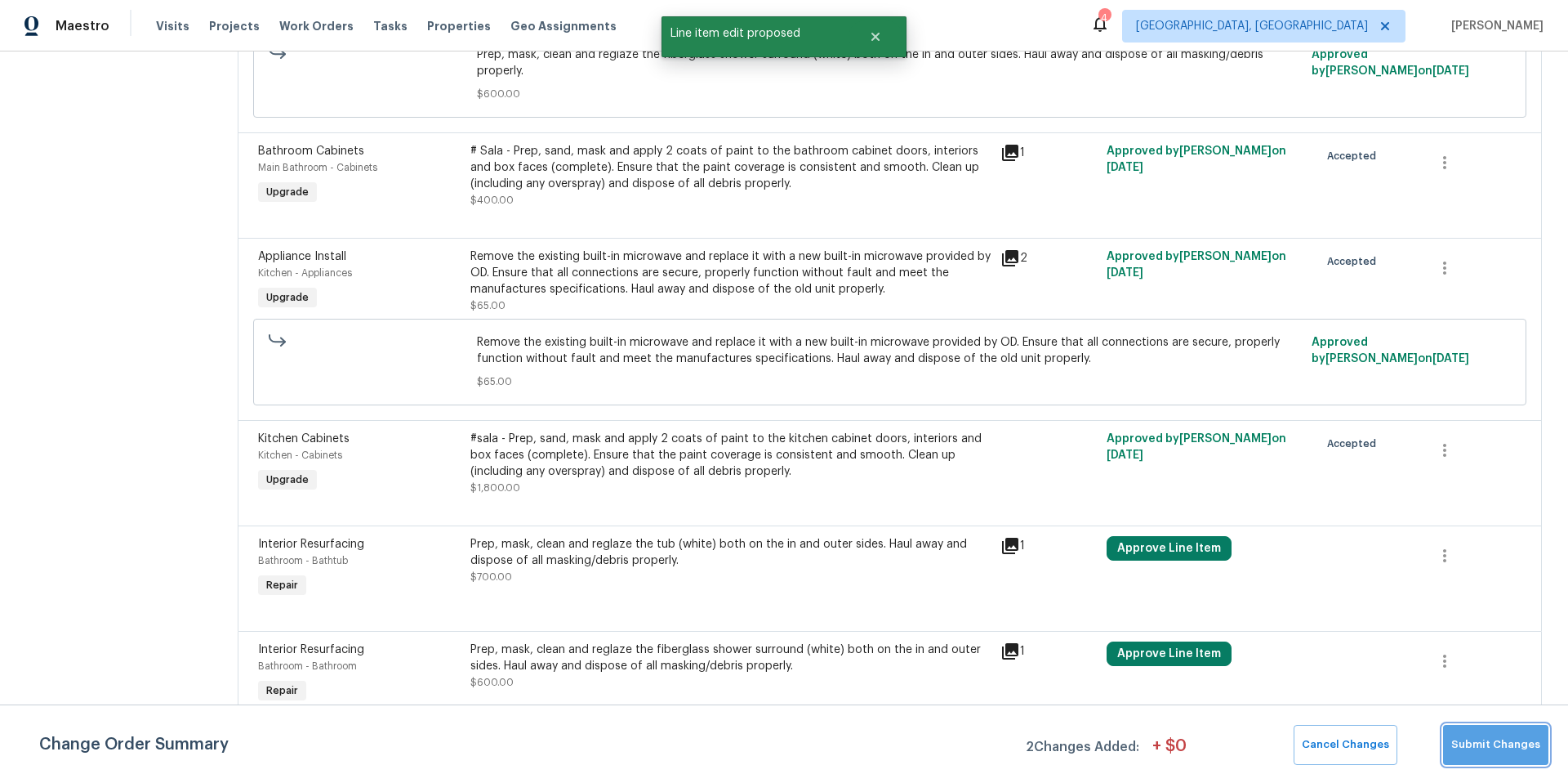
click at [1533, 745] on span "Submit Changes" at bounding box center [1495, 745] width 89 height 19
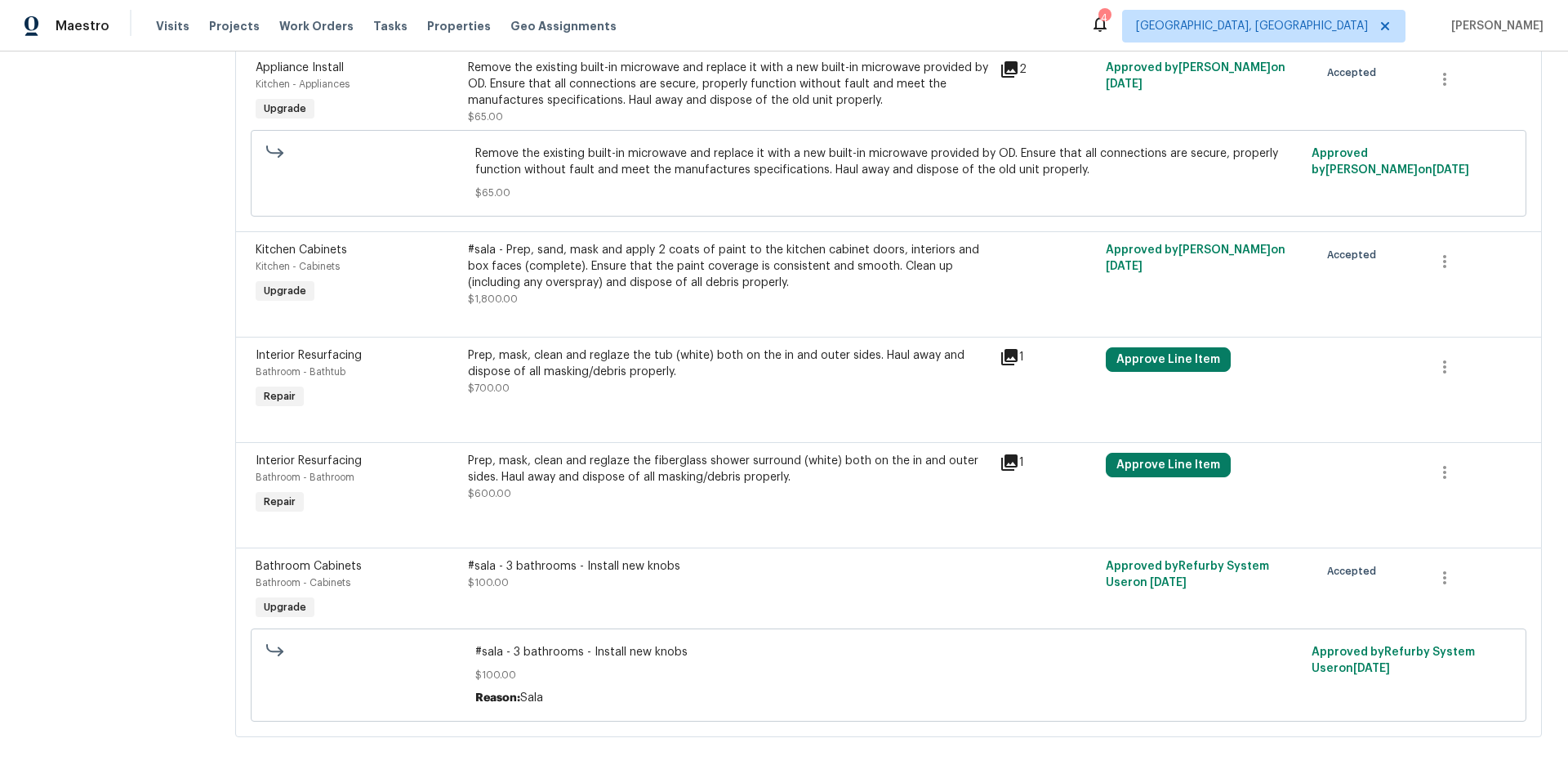
click at [651, 379] on div "Prep, mask, clean and reglaze the tub (white) both on the in and outer sides. H…" at bounding box center [729, 372] width 522 height 49
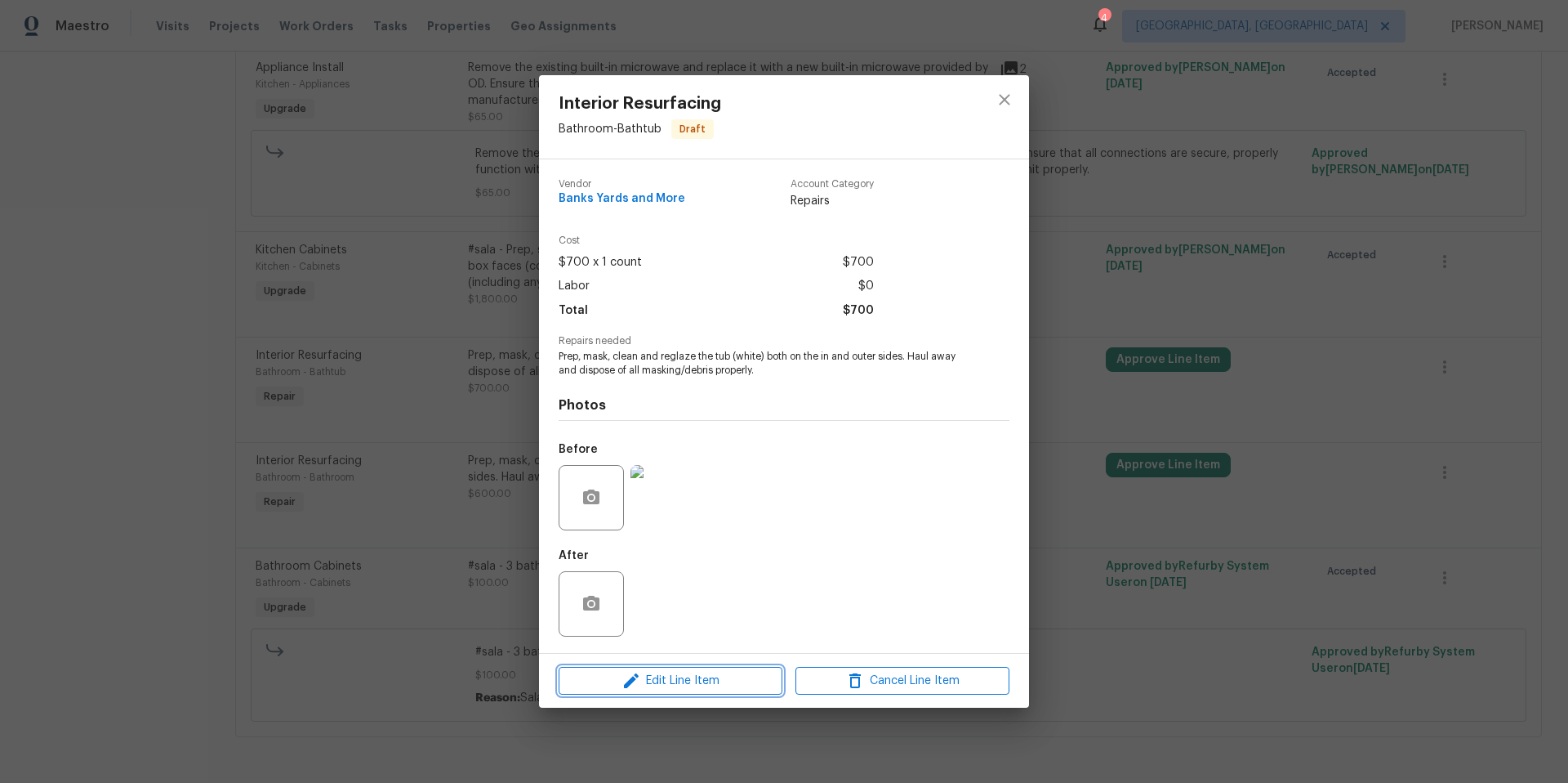
click at [694, 684] on span "Edit Line Item" at bounding box center [670, 681] width 214 height 21
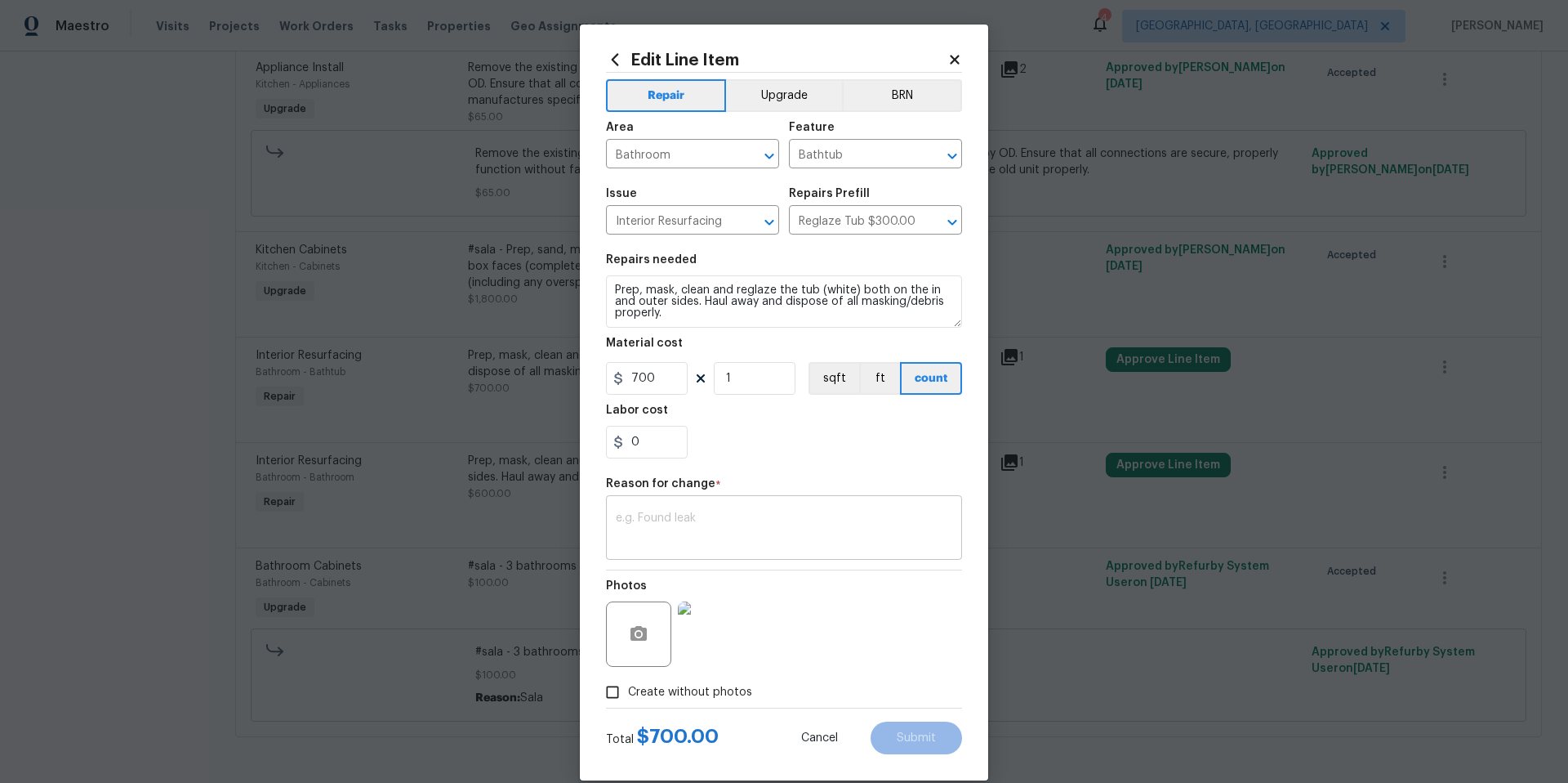
click at [652, 531] on textarea at bounding box center [784, 530] width 337 height 35
type textarea "Line"
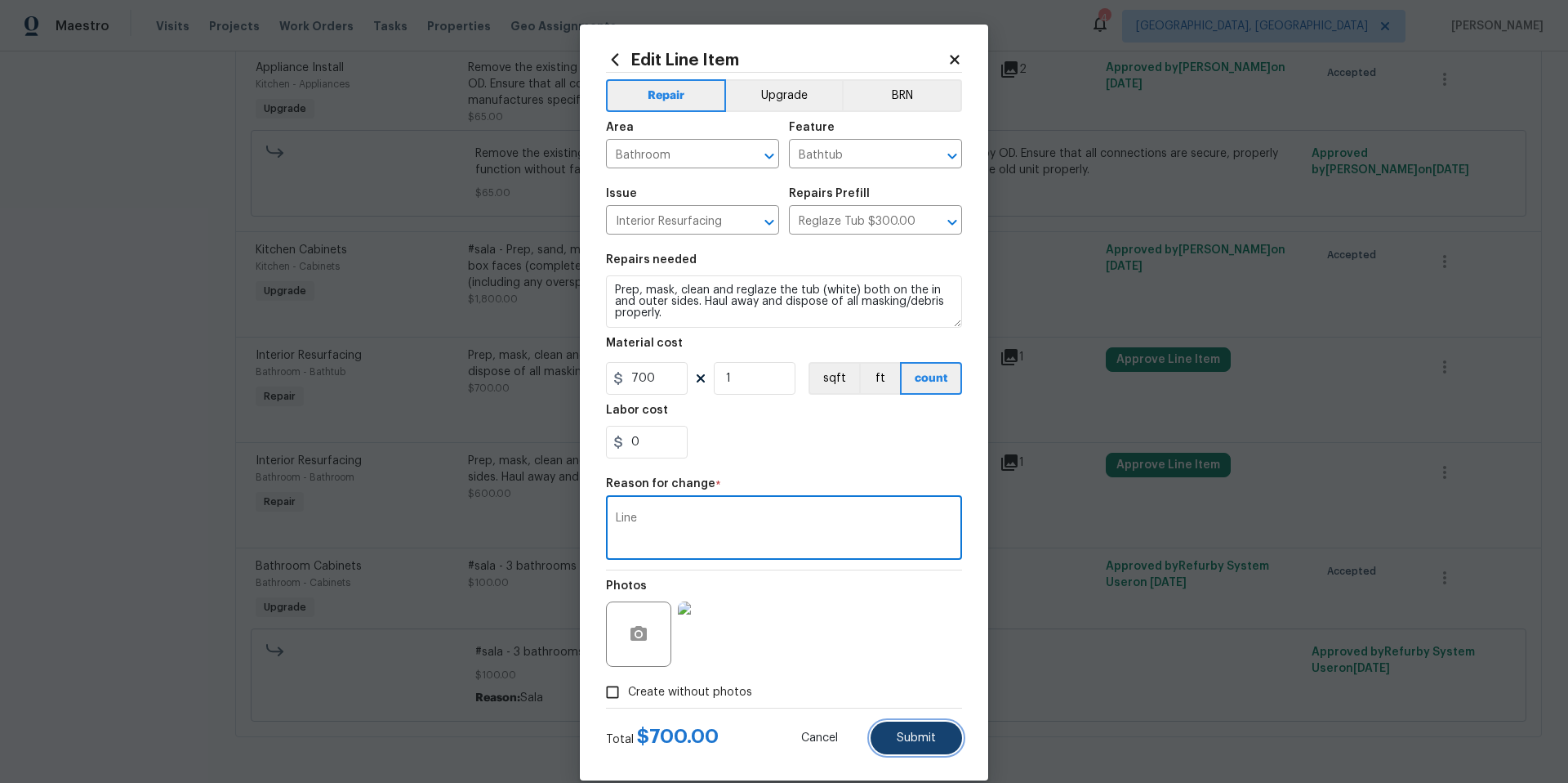
click at [921, 735] on span "Submit" at bounding box center [916, 738] width 39 height 12
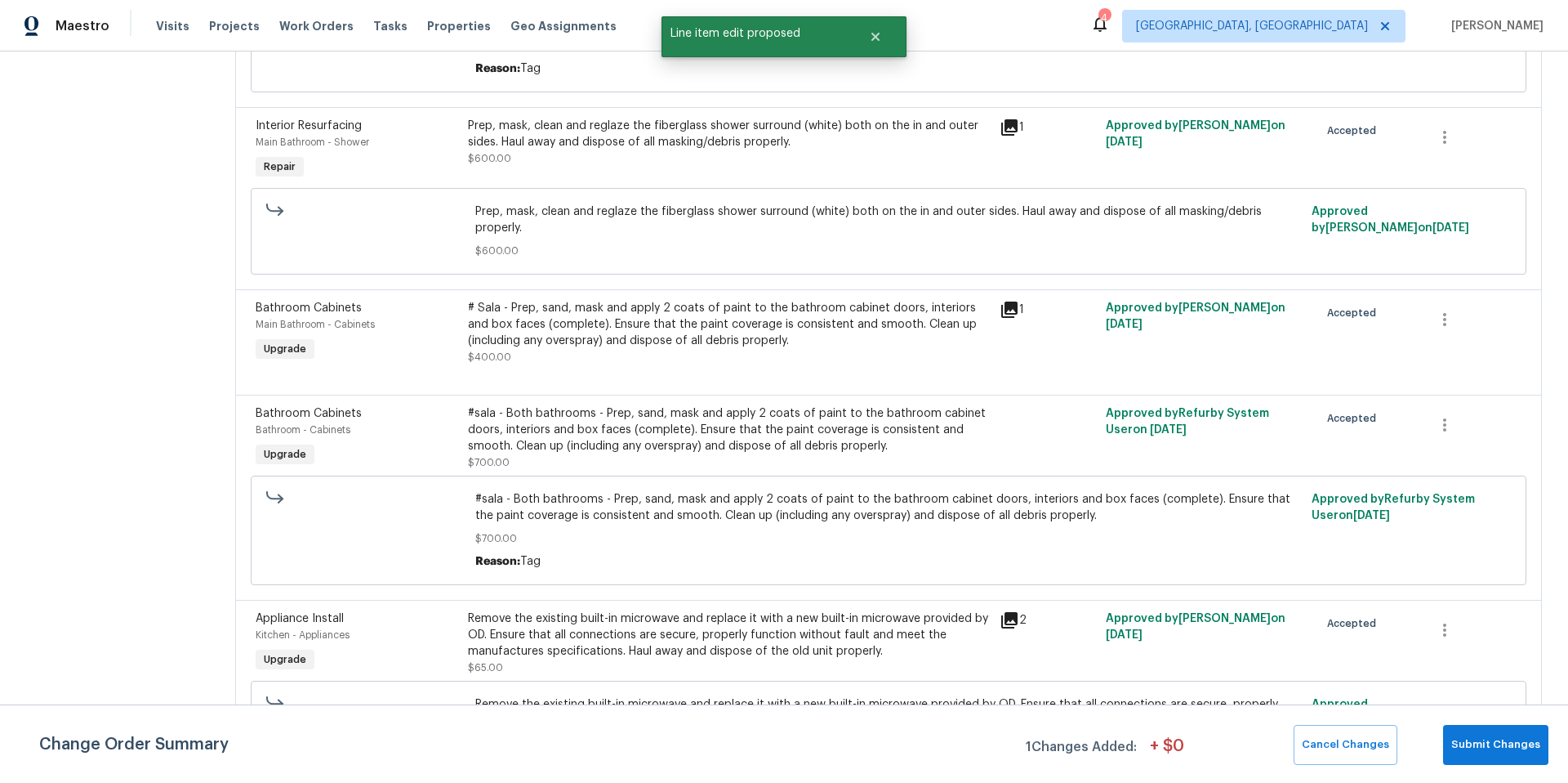
scroll to position [1046, 0]
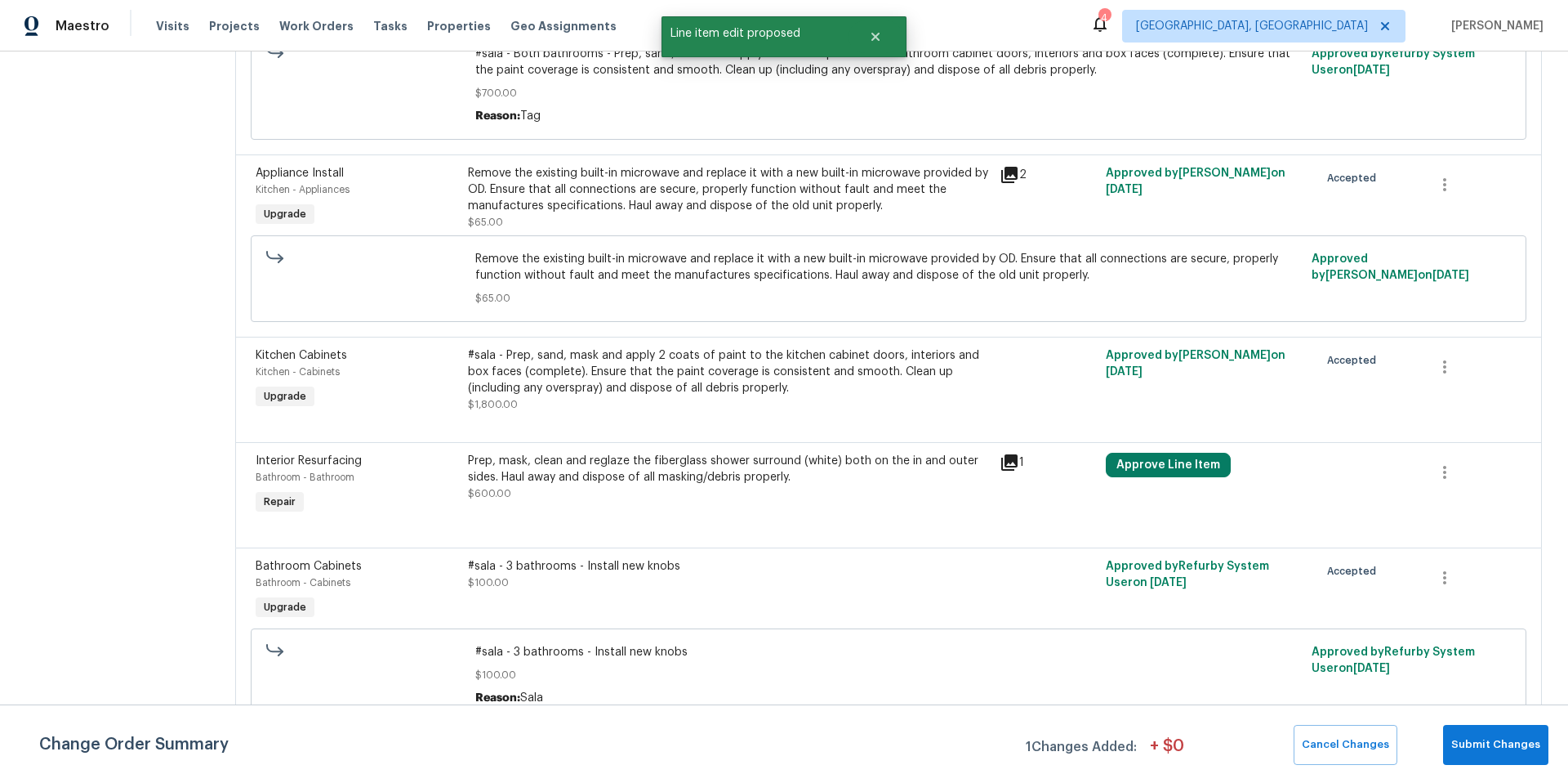
click at [590, 471] on div "Prep, mask, clean and reglaze the fiberglass shower surround (white) both on th…" at bounding box center [729, 468] width 522 height 33
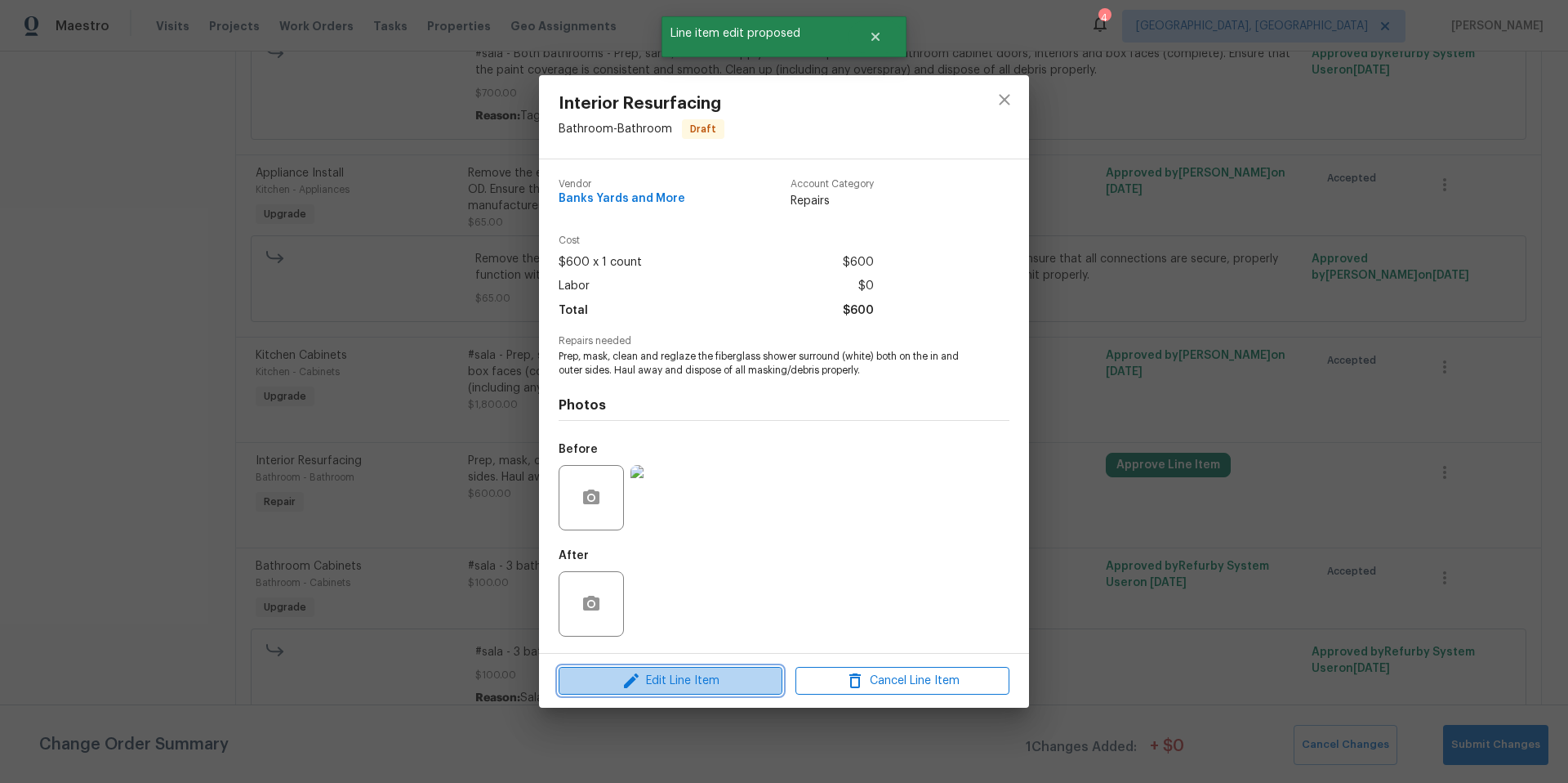
click at [689, 676] on span "Edit Line Item" at bounding box center [670, 681] width 214 height 21
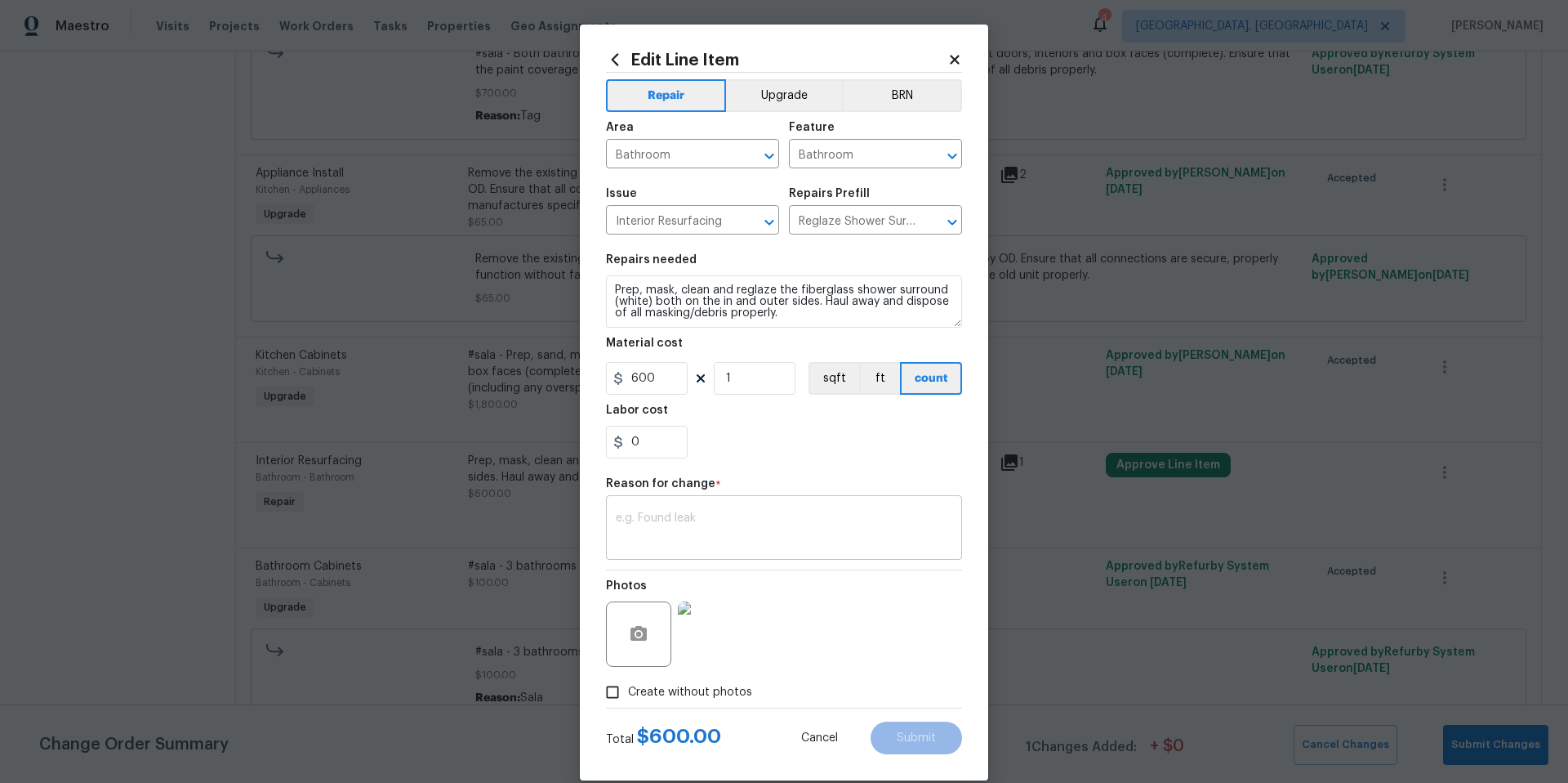
click at [647, 524] on textarea at bounding box center [784, 530] width 337 height 35
type textarea "Line"
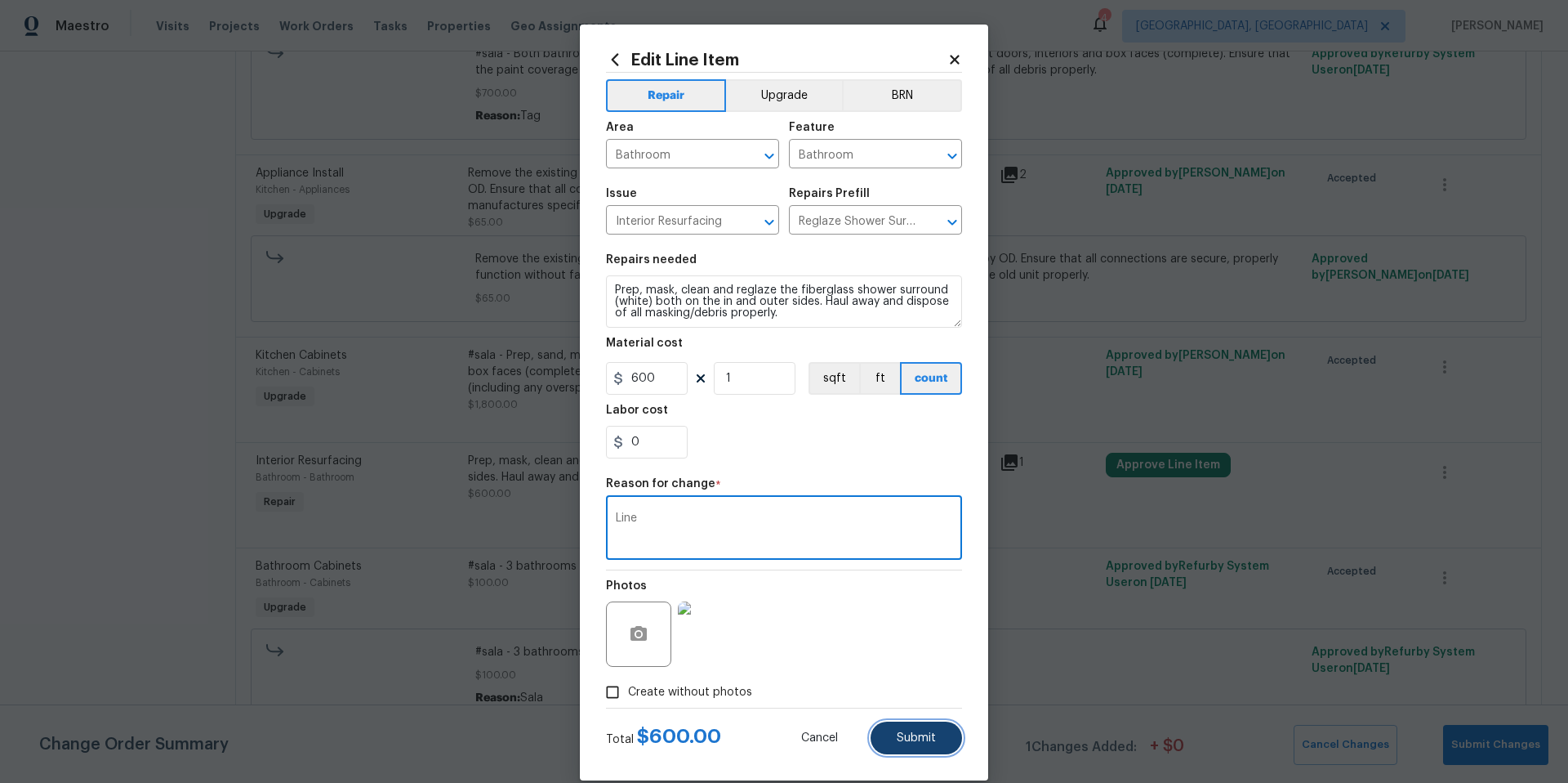
click at [906, 744] on button "Submit" at bounding box center [916, 737] width 91 height 33
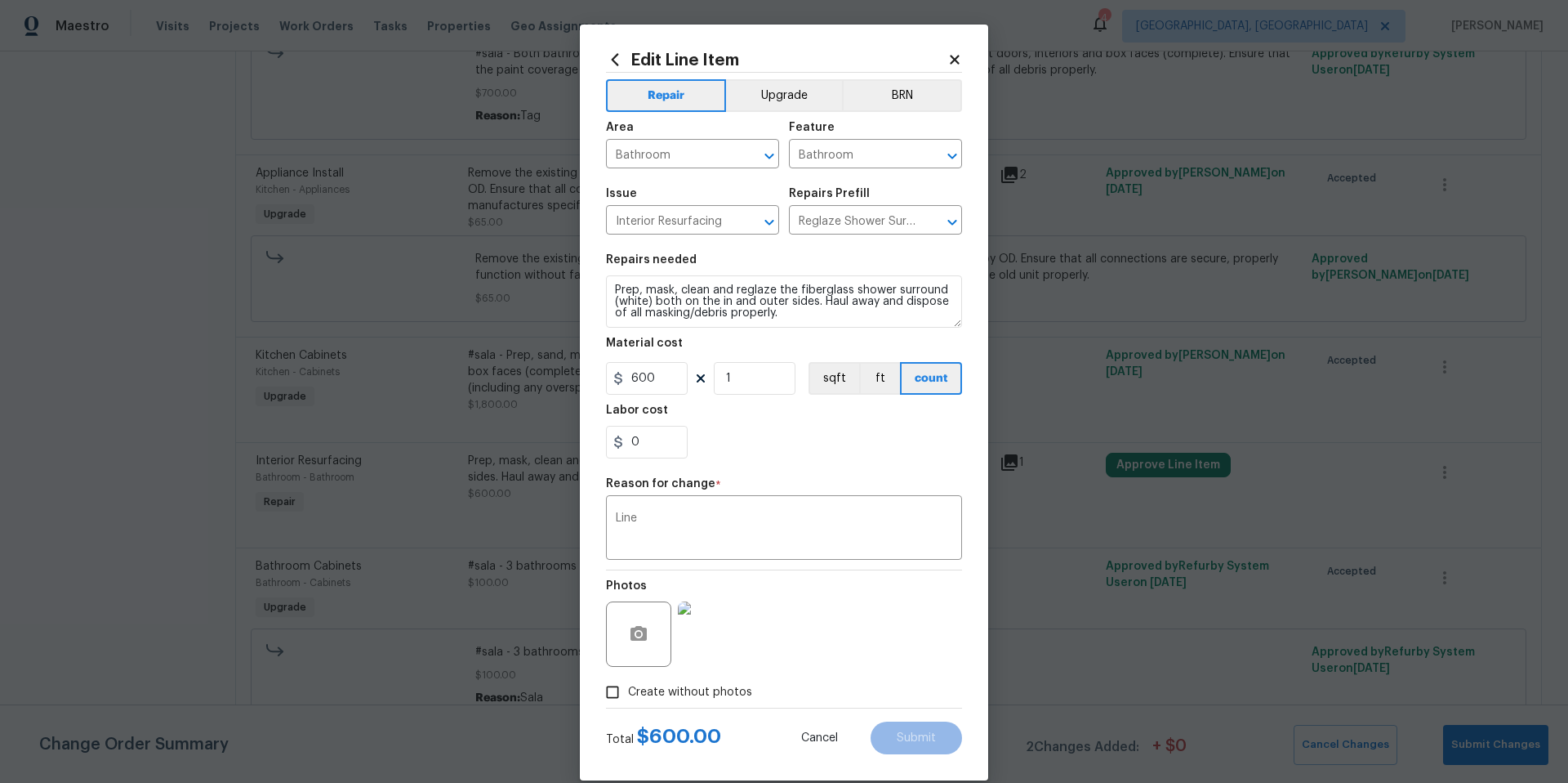
scroll to position [0, 0]
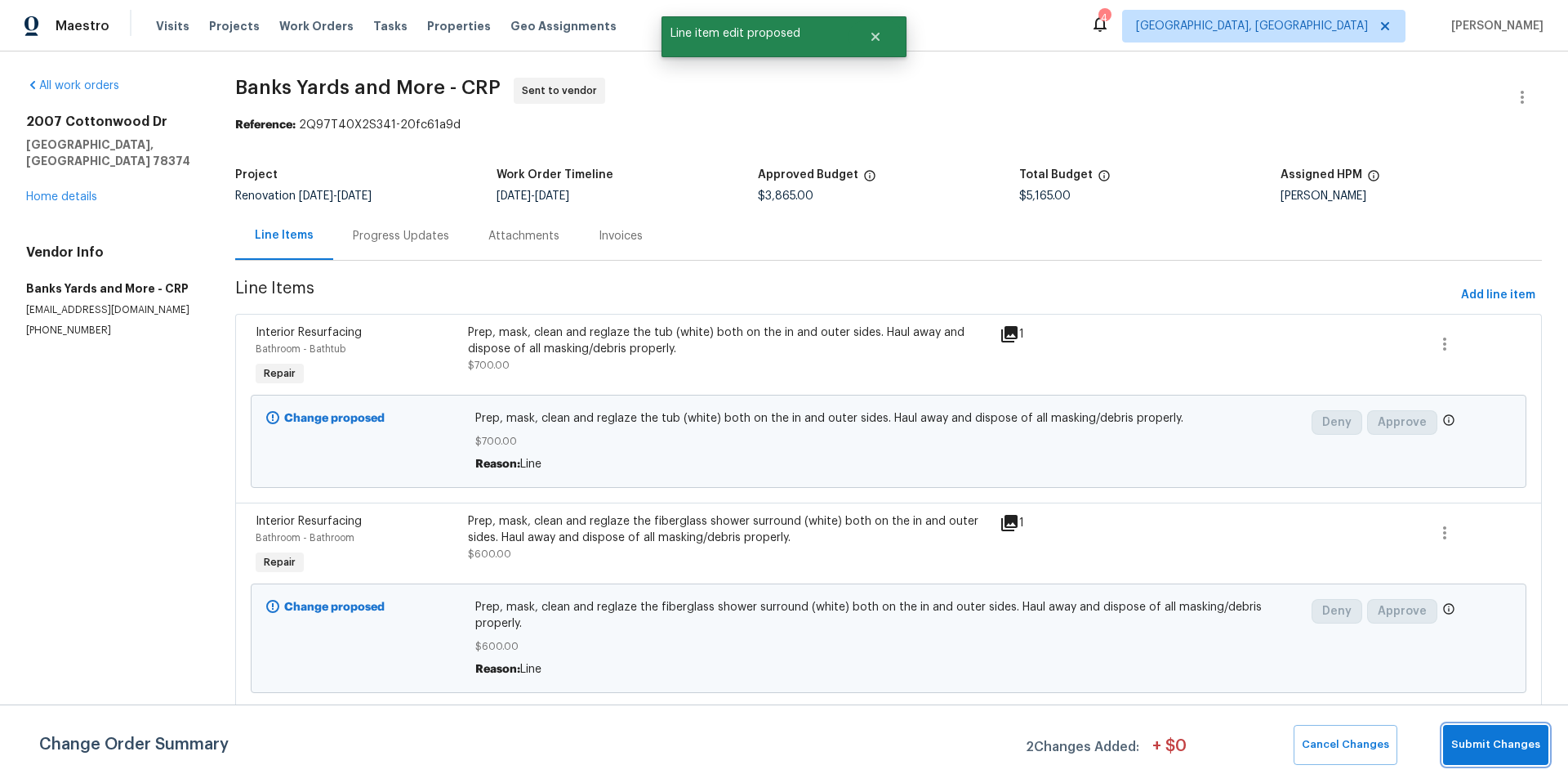
click at [1473, 739] on span "Submit Changes" at bounding box center [1495, 745] width 89 height 19
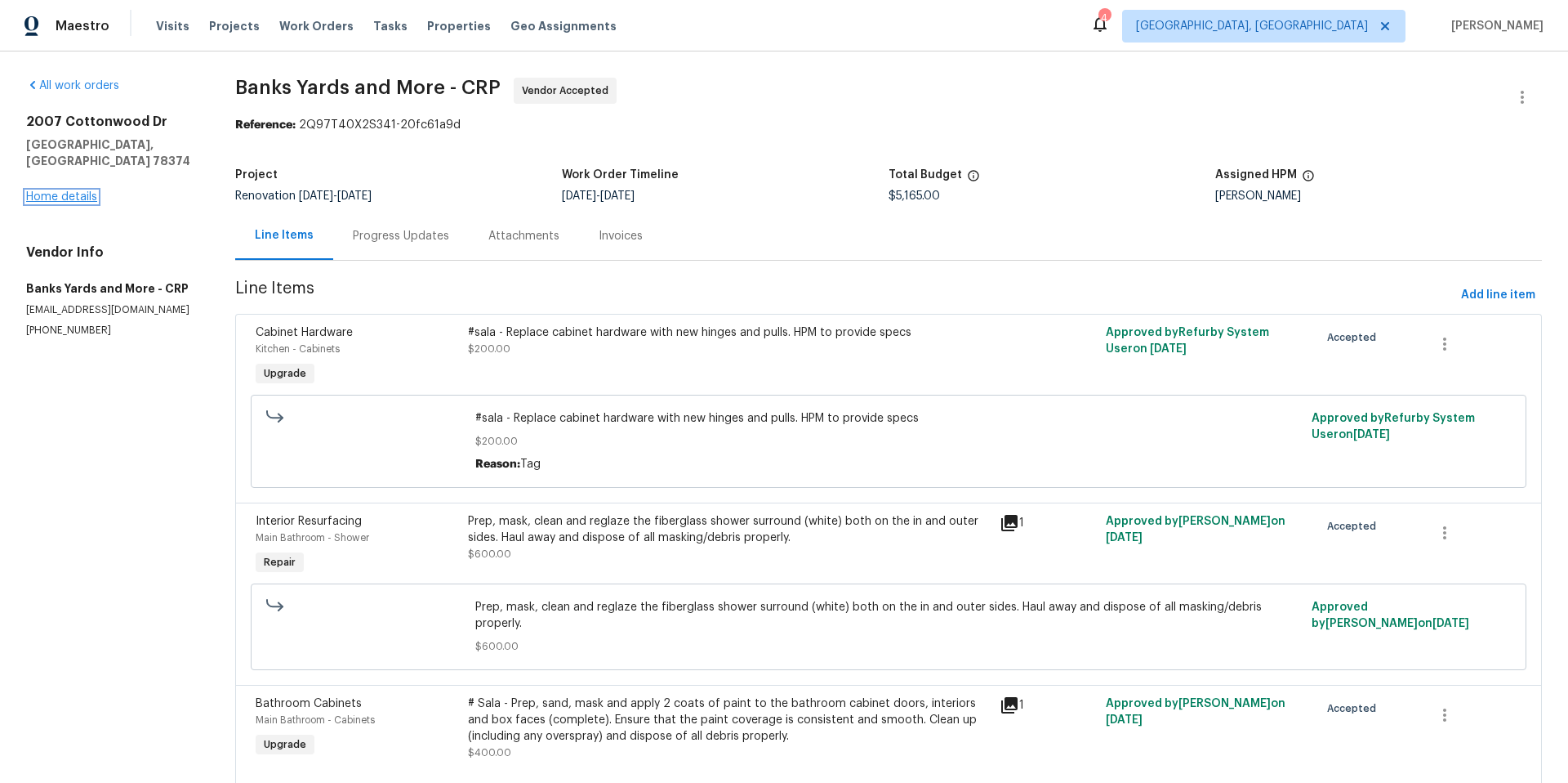
click at [80, 192] on link "Home details" at bounding box center [62, 197] width 71 height 11
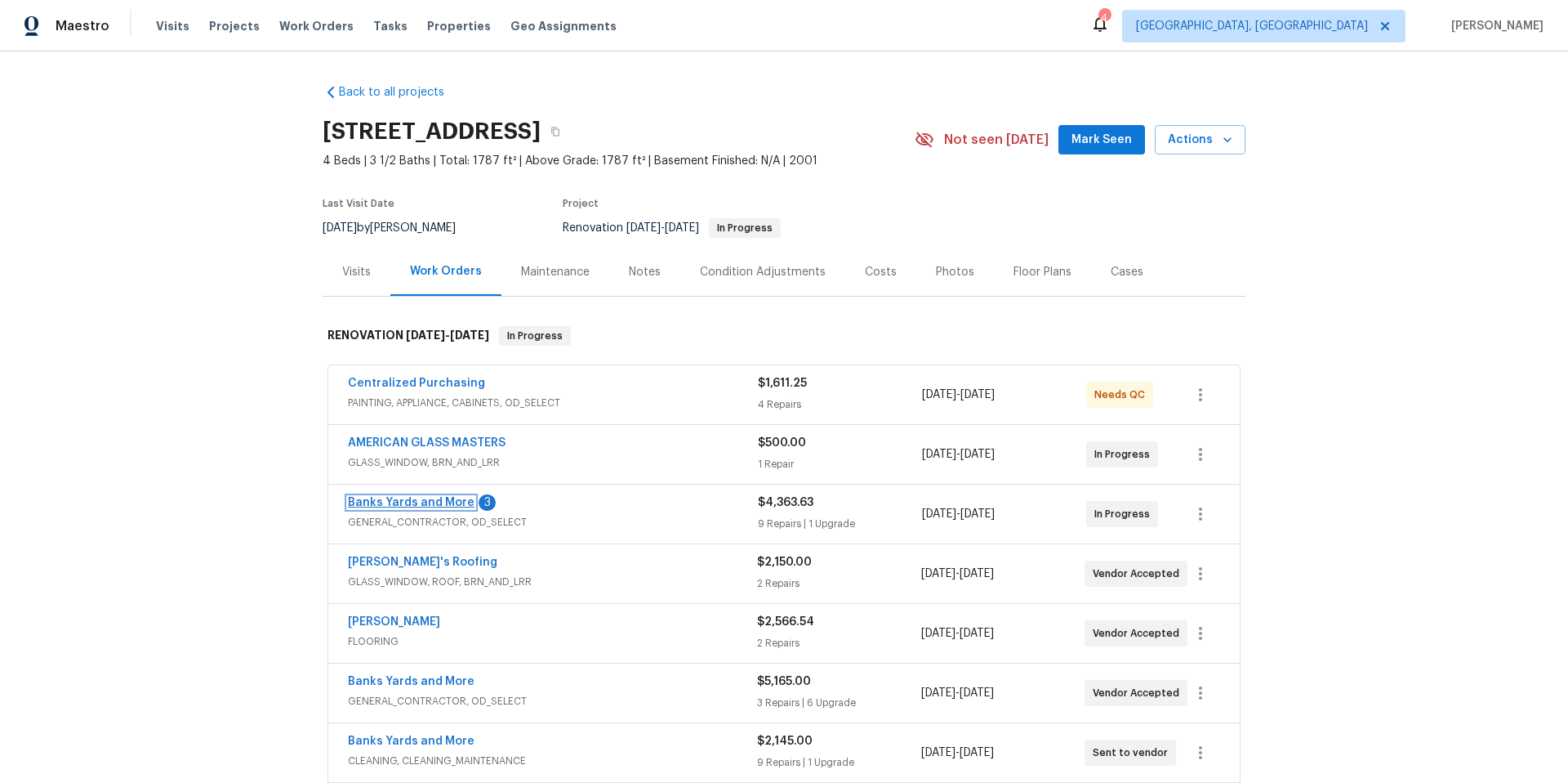
click at [426, 500] on link "Banks Yards and More" at bounding box center [411, 502] width 127 height 11
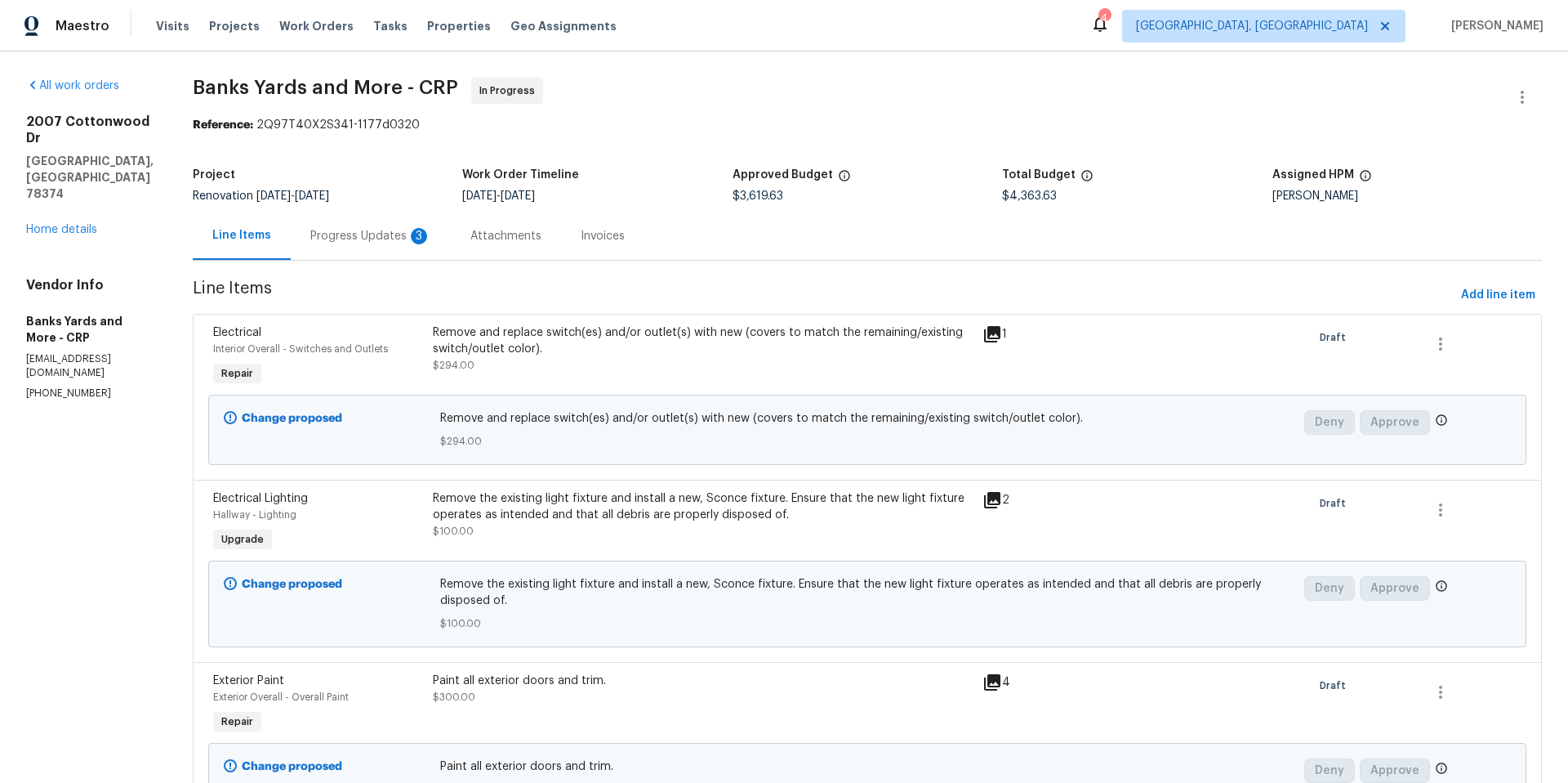
click at [476, 234] on div "Attachments" at bounding box center [506, 236] width 71 height 16
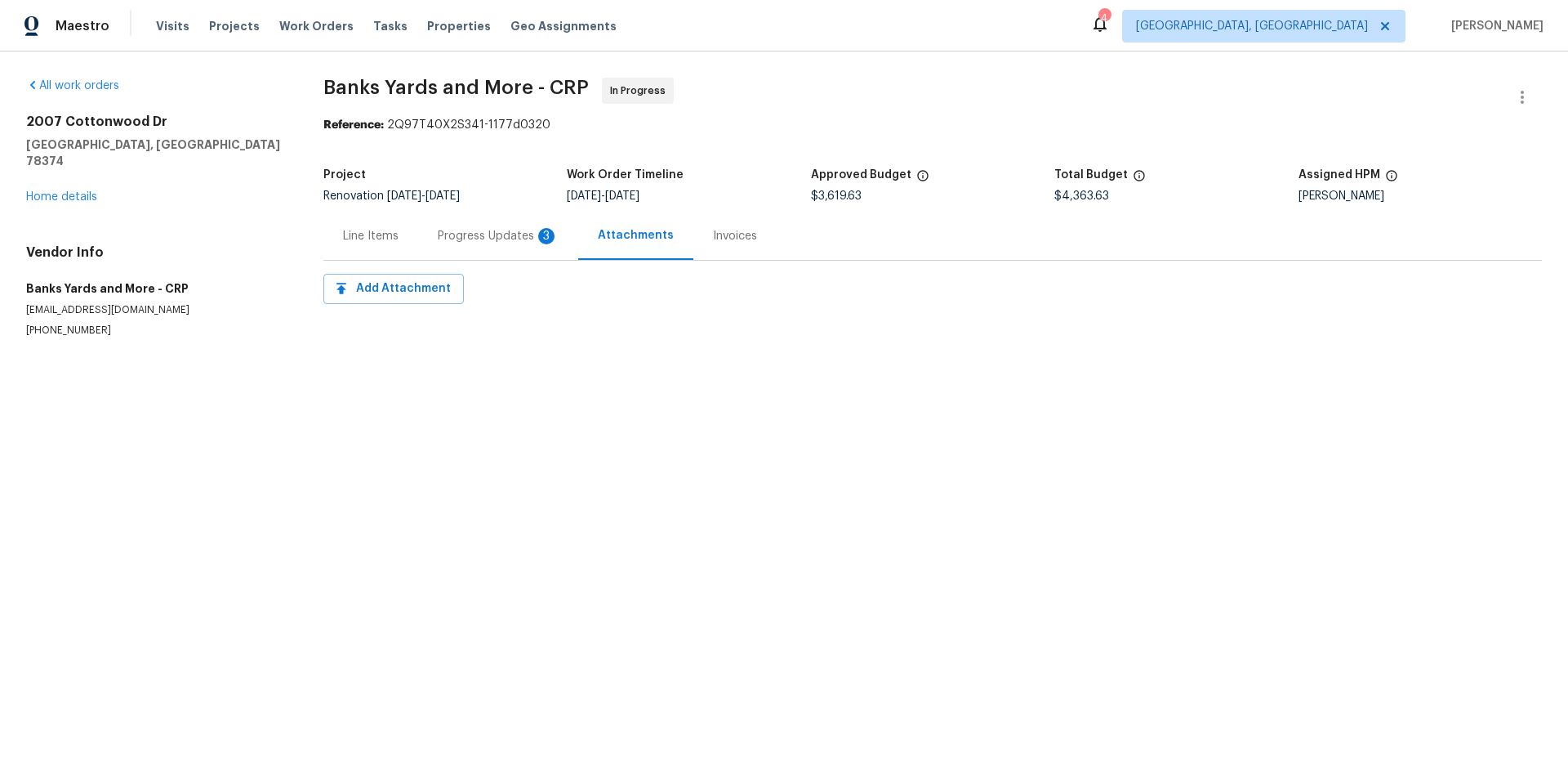
click at [460, 236] on div "Progress Updates 3" at bounding box center [497, 236] width 121 height 16
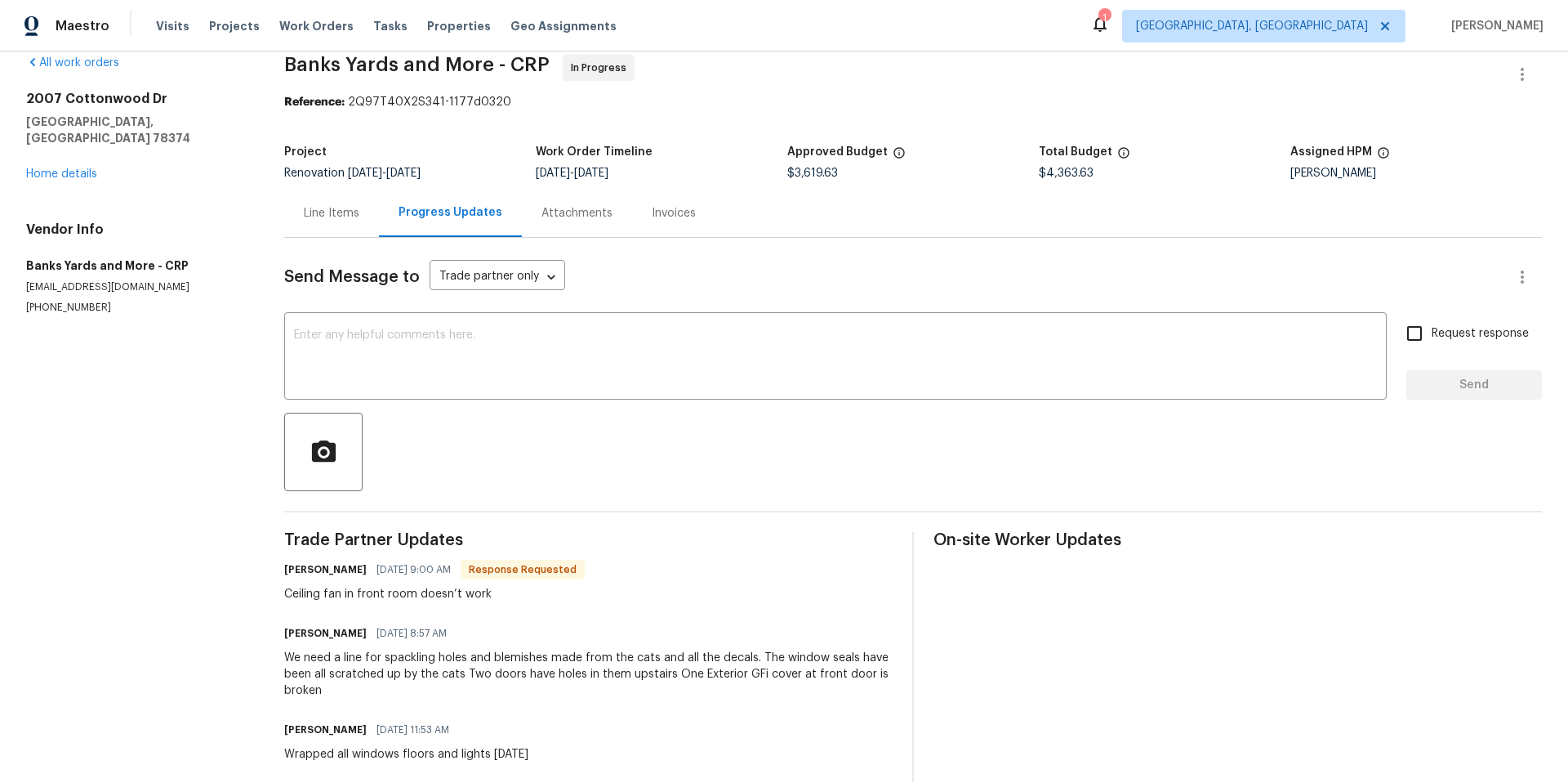
scroll to position [61, 0]
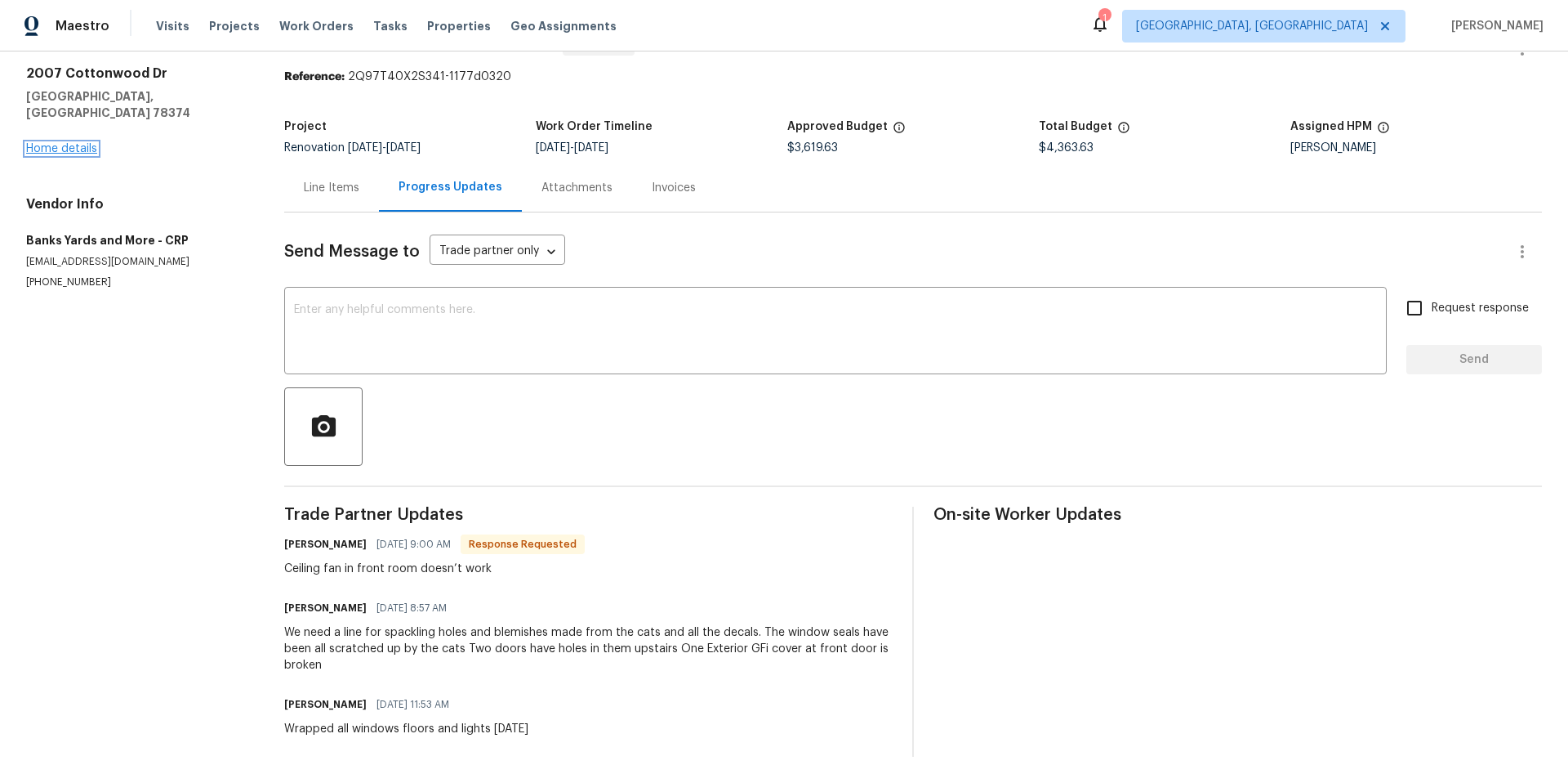
click at [49, 143] on link "Home details" at bounding box center [62, 148] width 71 height 11
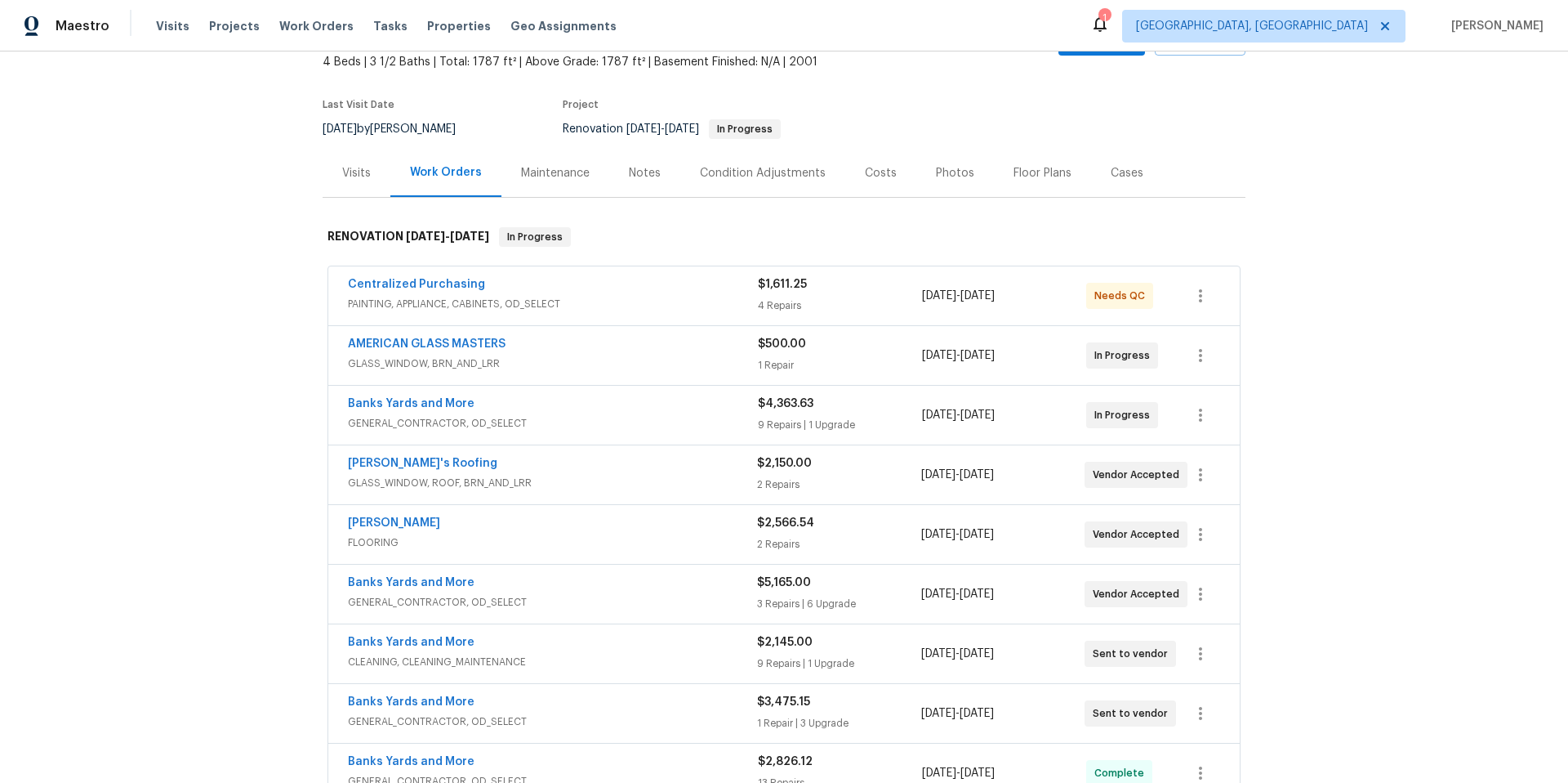
scroll to position [110, 0]
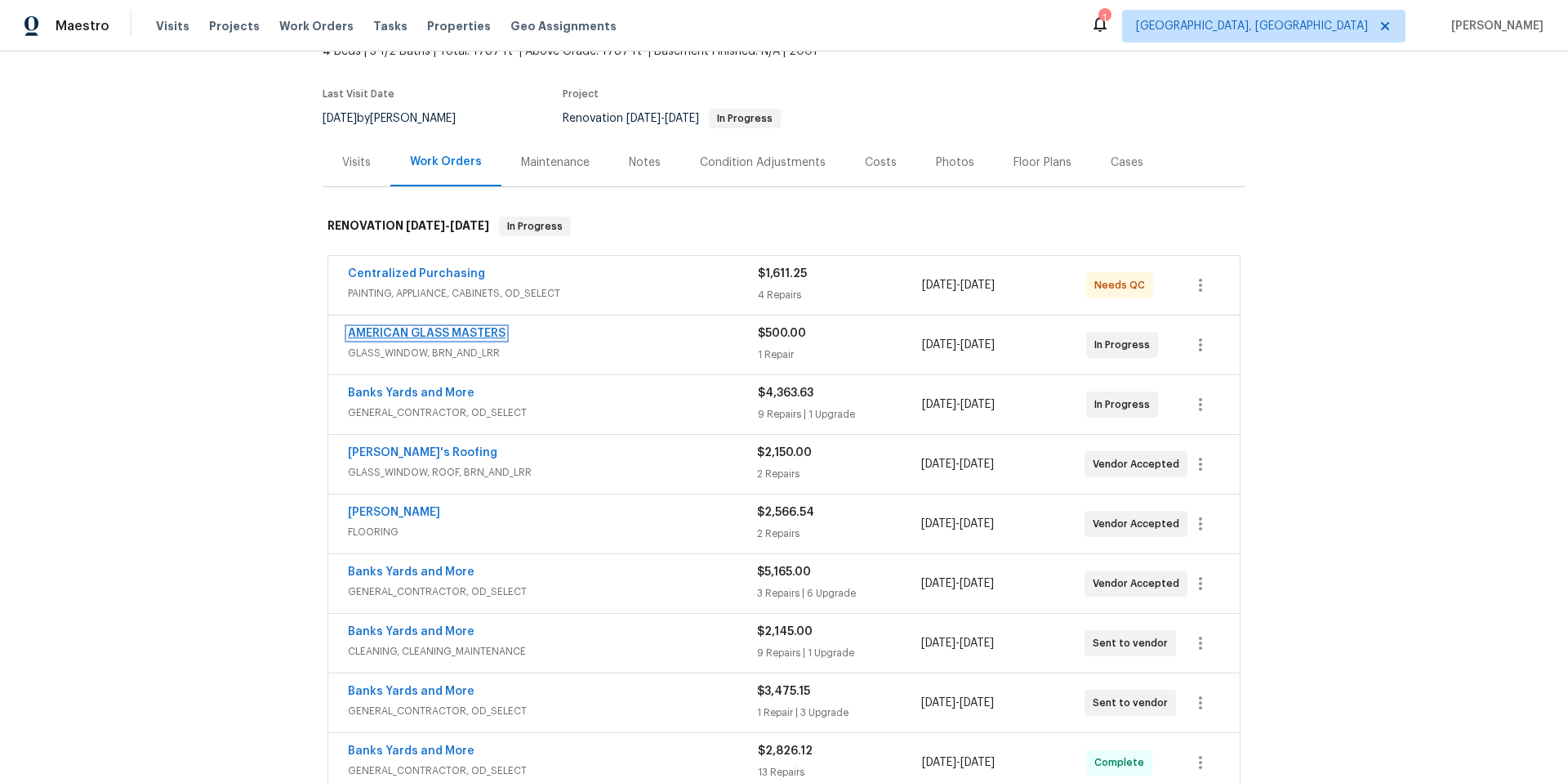
click at [382, 334] on link "AMERICAN GLASS MASTERS" at bounding box center [427, 333] width 158 height 11
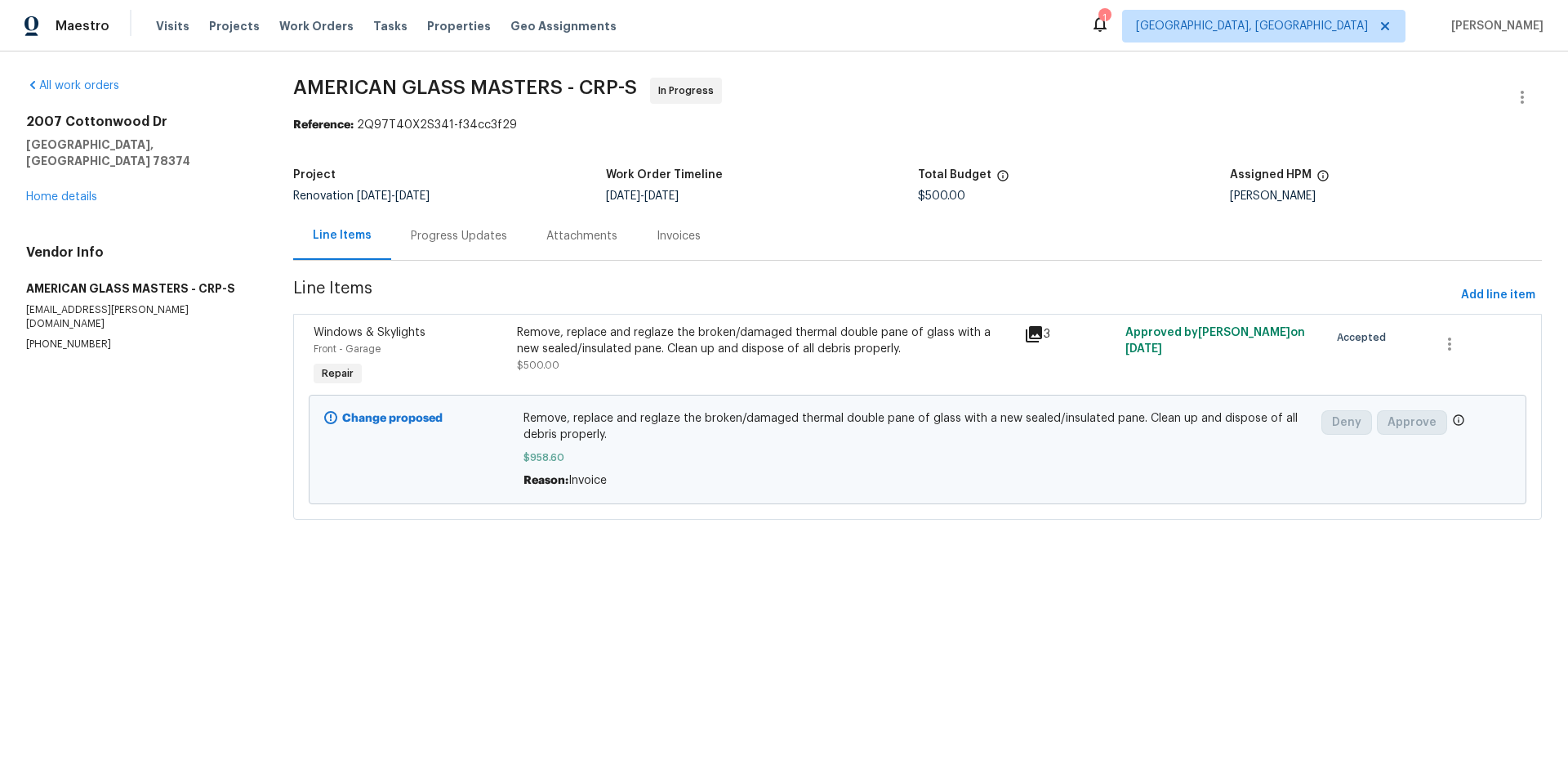
click at [1026, 335] on icon at bounding box center [1033, 333] width 16 height 16
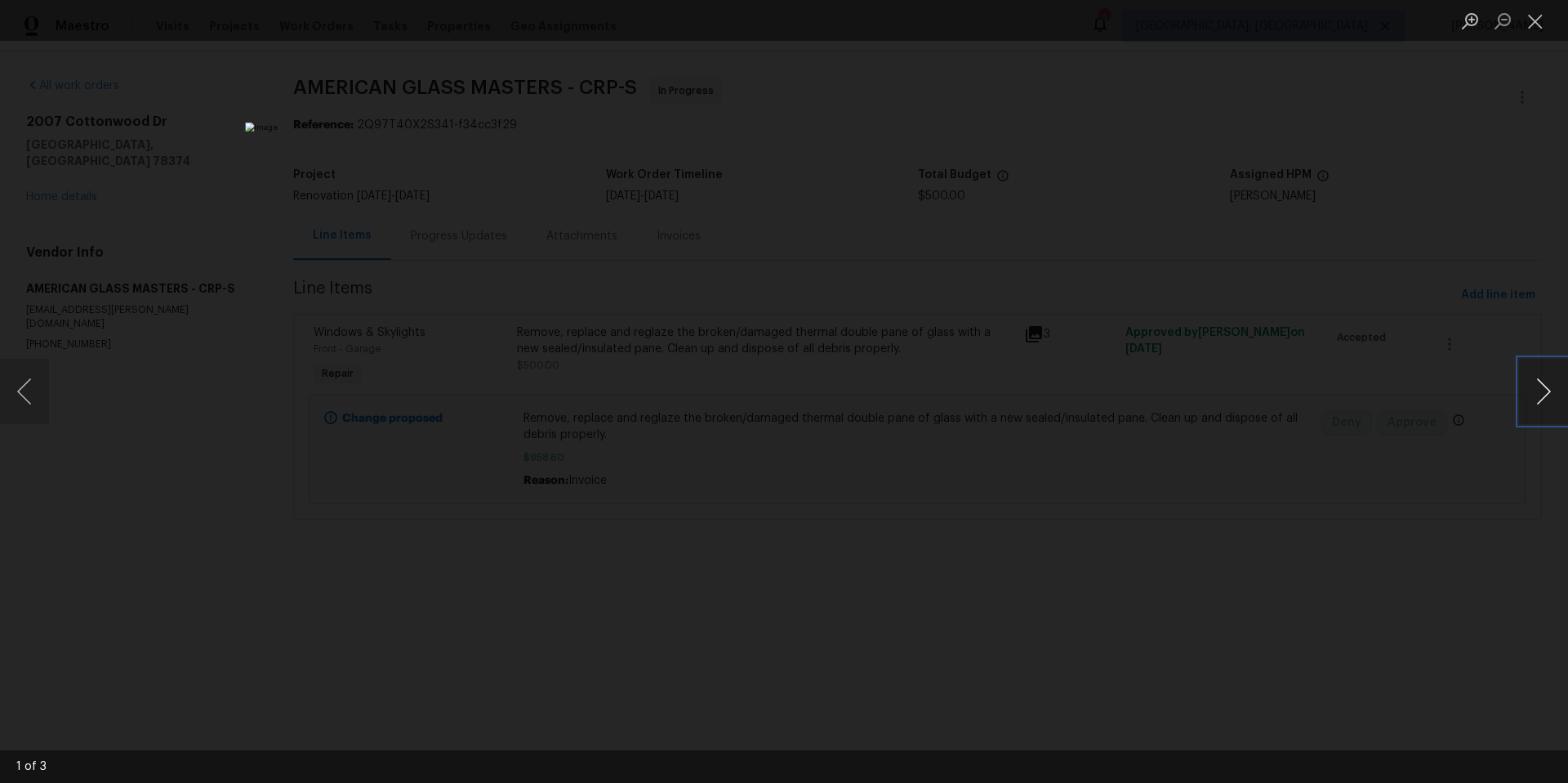
click at [1547, 389] on button "Next image" at bounding box center [1544, 392] width 49 height 66
click at [1537, 22] on button "Close lightbox" at bounding box center [1535, 21] width 33 height 28
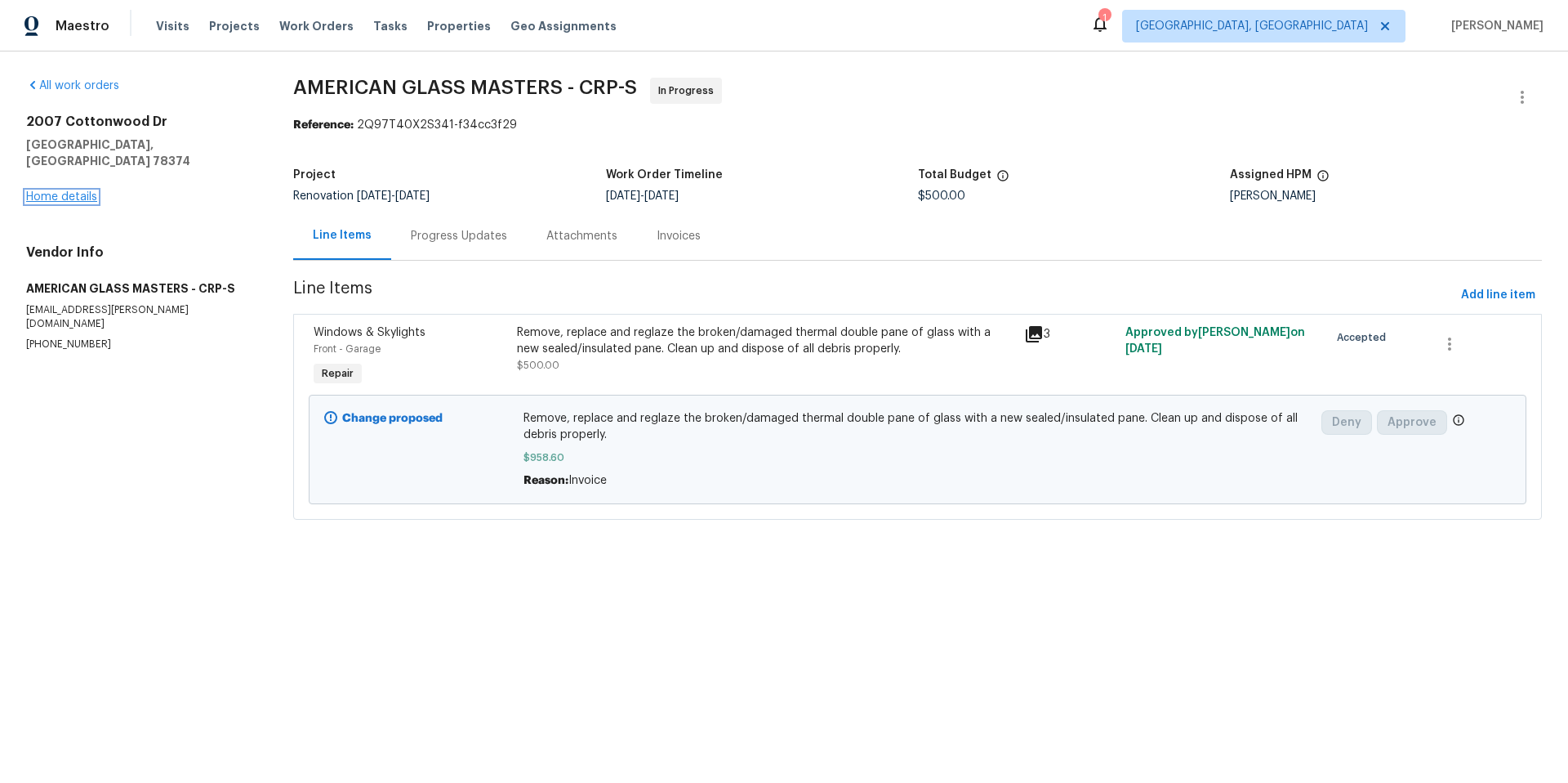
click at [55, 192] on link "Home details" at bounding box center [62, 197] width 71 height 11
